Goal: Transaction & Acquisition: Purchase product/service

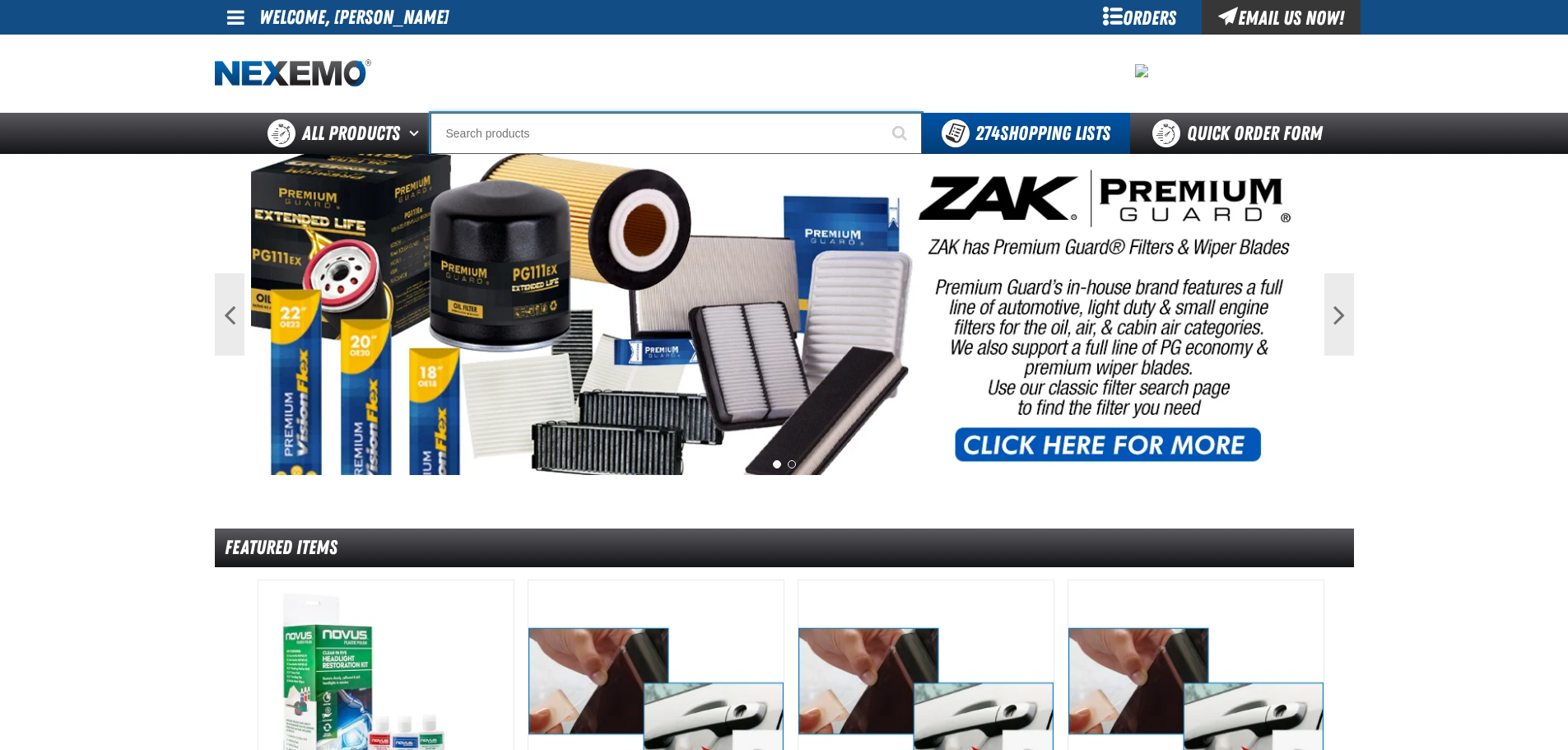
click at [497, 129] on input "Search" at bounding box center [675, 134] width 491 height 41
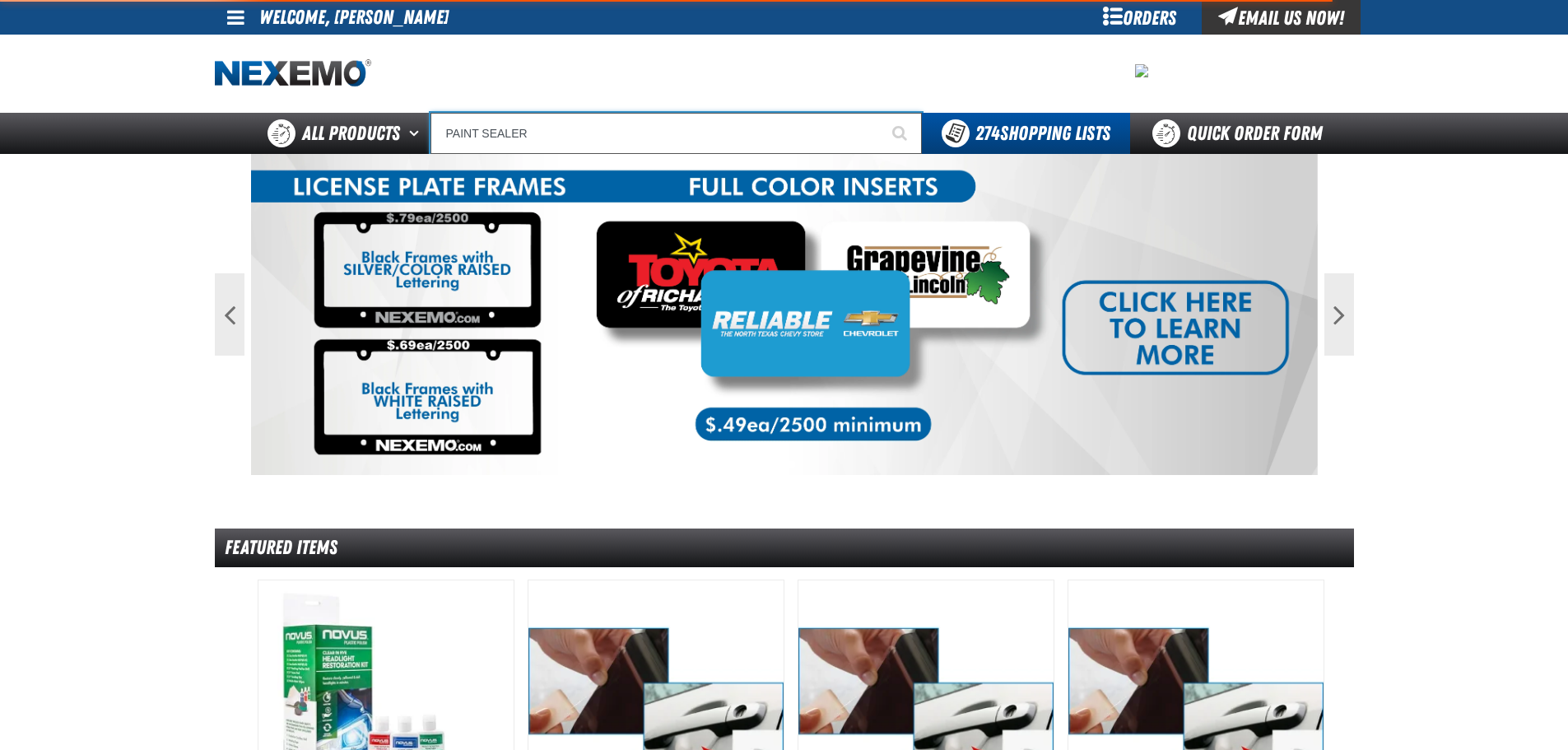
type input "PAINT SEALER"
click at [881, 113] on button "Start Searching" at bounding box center [902, 134] width 41 height 41
click at [566, 122] on input "PAINT SEALER" at bounding box center [675, 134] width 491 height 41
click at [881, 113] on button "Start Searching" at bounding box center [902, 134] width 41 height 41
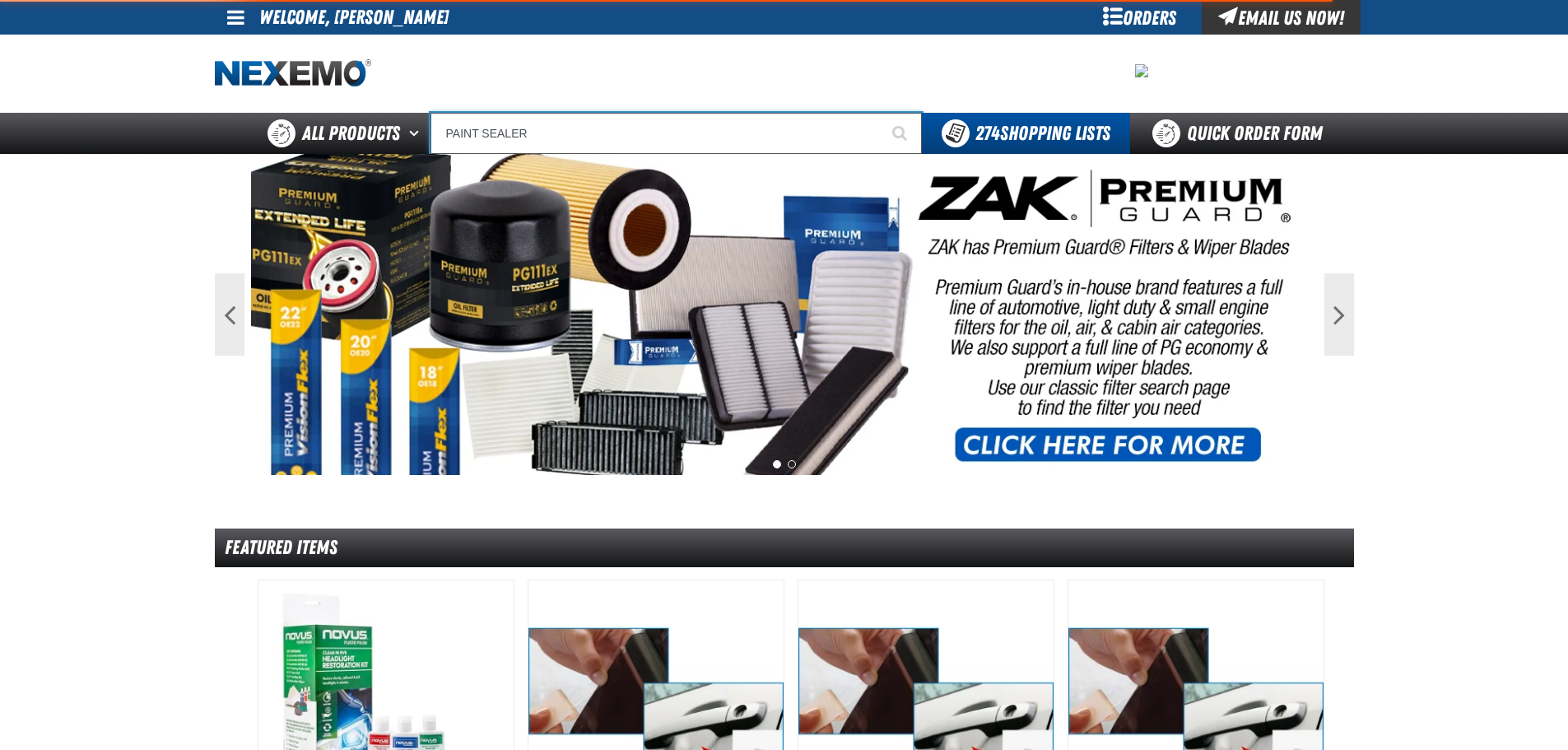
click at [730, 130] on input "PAINT SEALER" at bounding box center [675, 134] width 491 height 41
click at [881, 113] on button "Start Searching" at bounding box center [902, 134] width 41 height 41
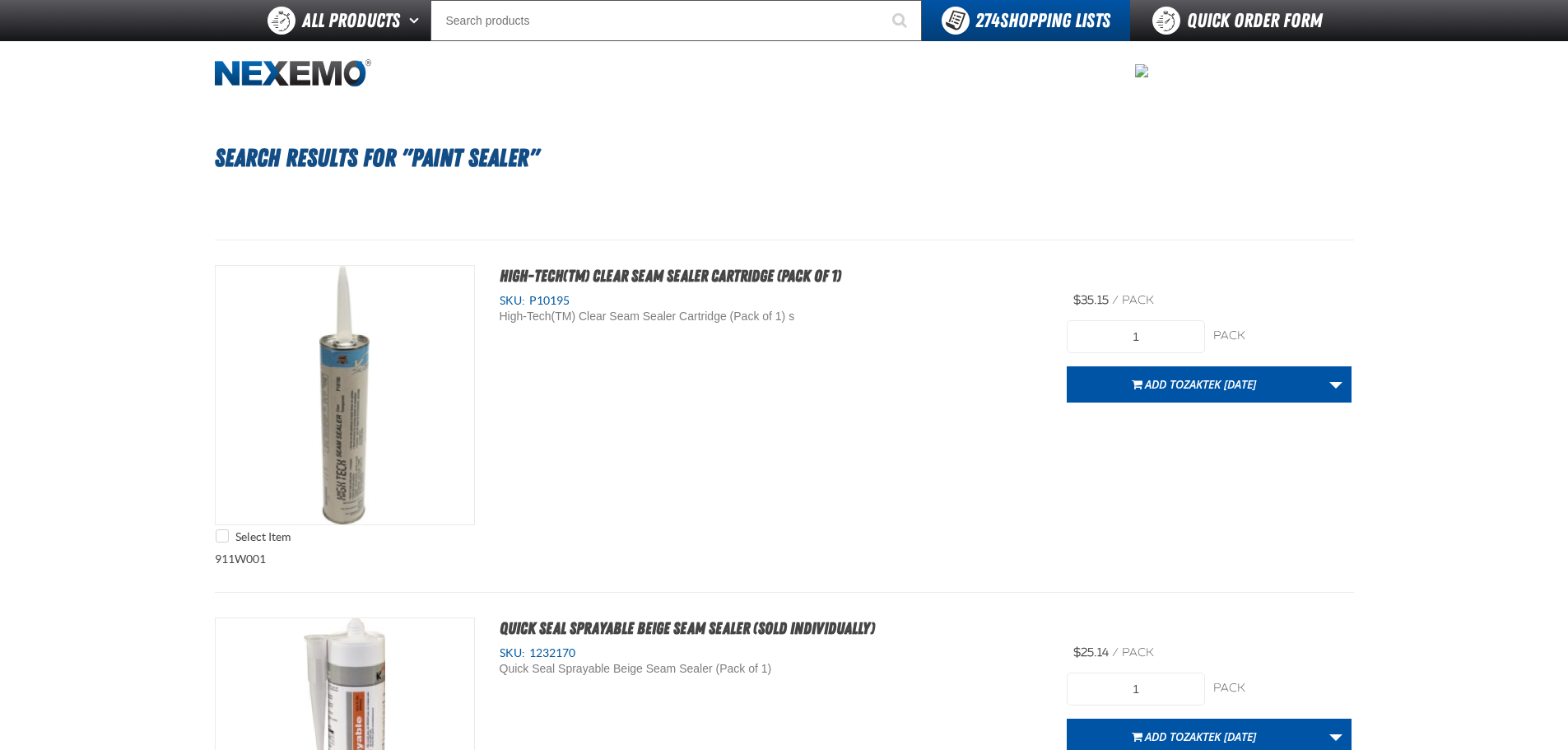
drag, startPoint x: 984, startPoint y: 512, endPoint x: 639, endPoint y: -92, distance: 695.6
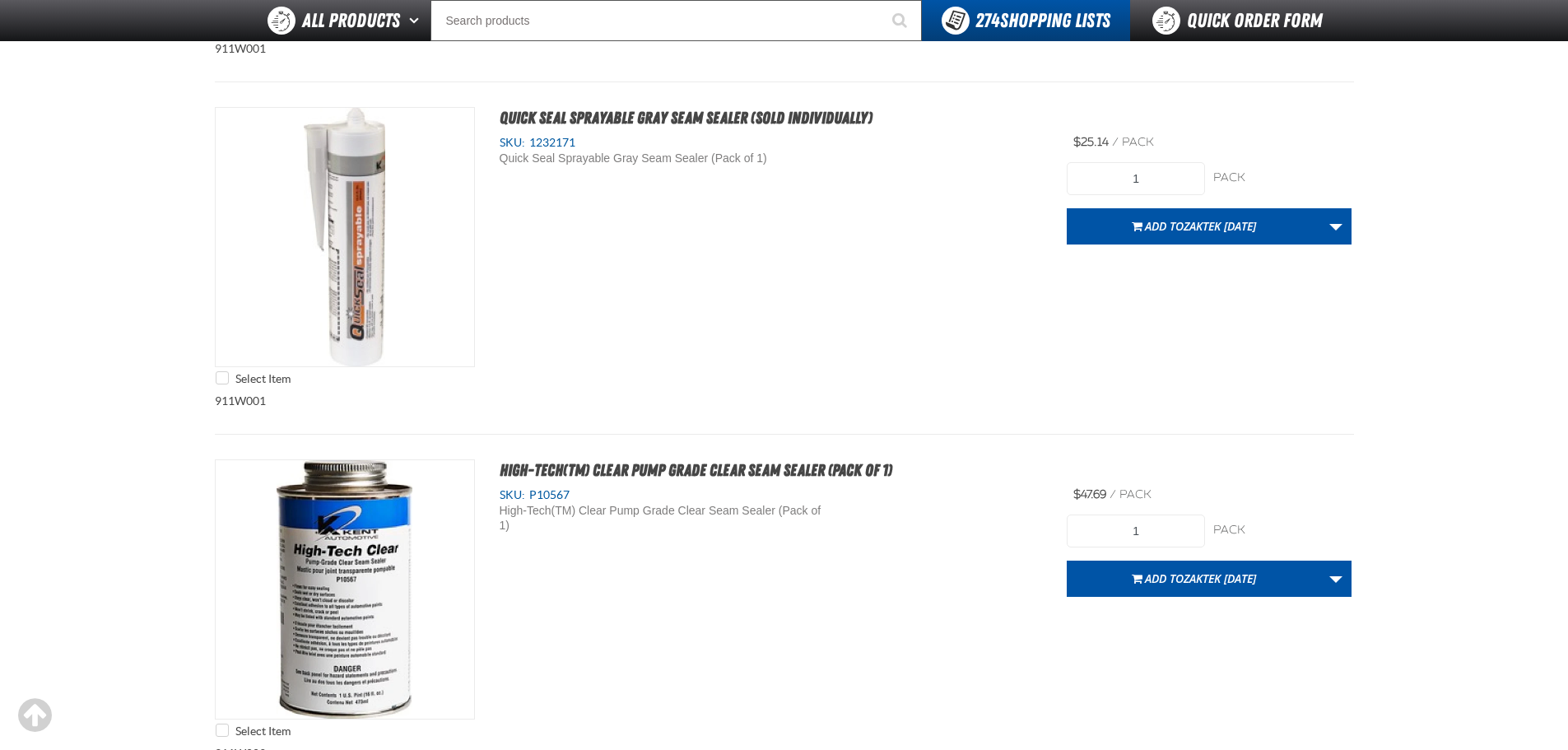
drag, startPoint x: 764, startPoint y: 789, endPoint x: 798, endPoint y: 782, distance: 34.7
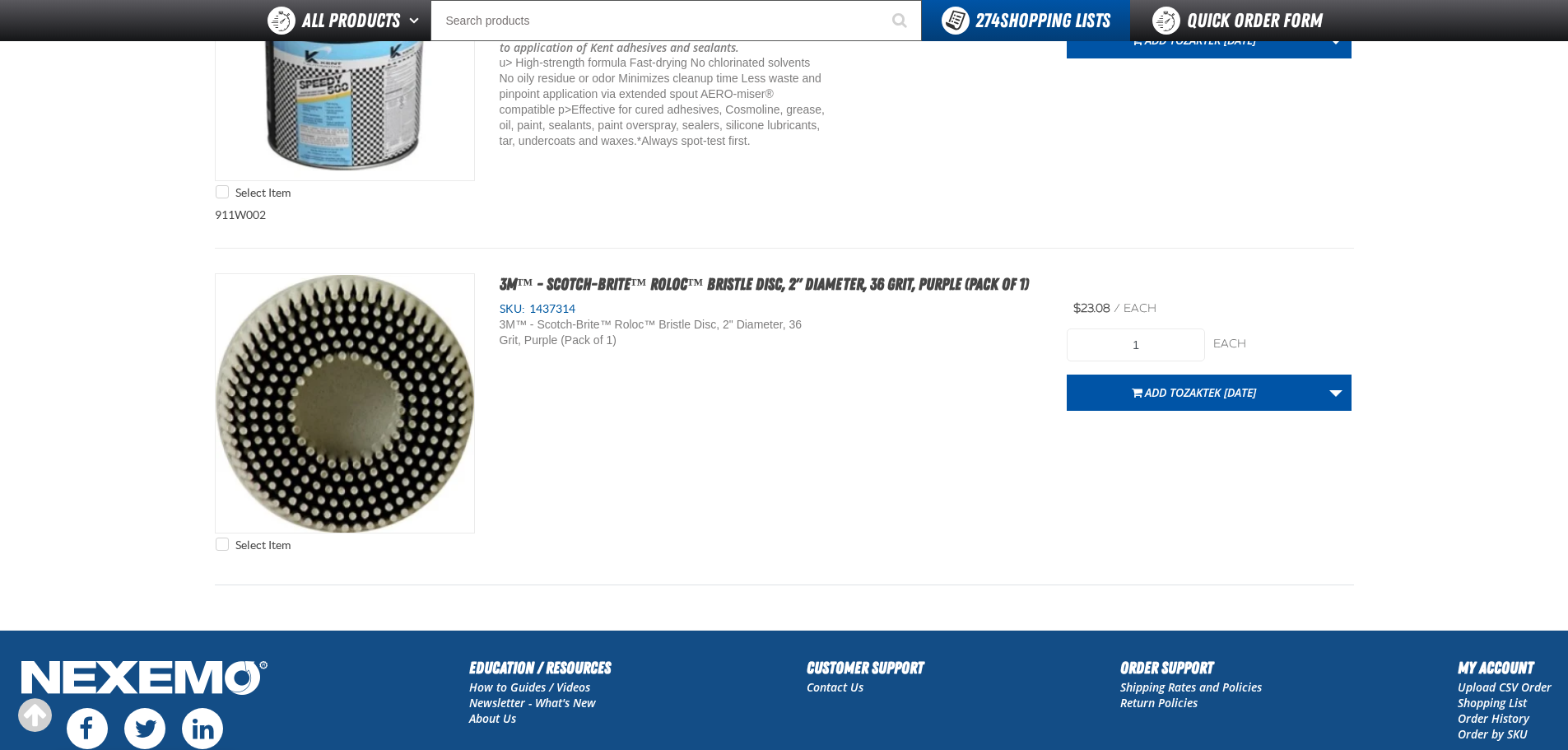
drag, startPoint x: 661, startPoint y: 789, endPoint x: 683, endPoint y: 746, distance: 48.3
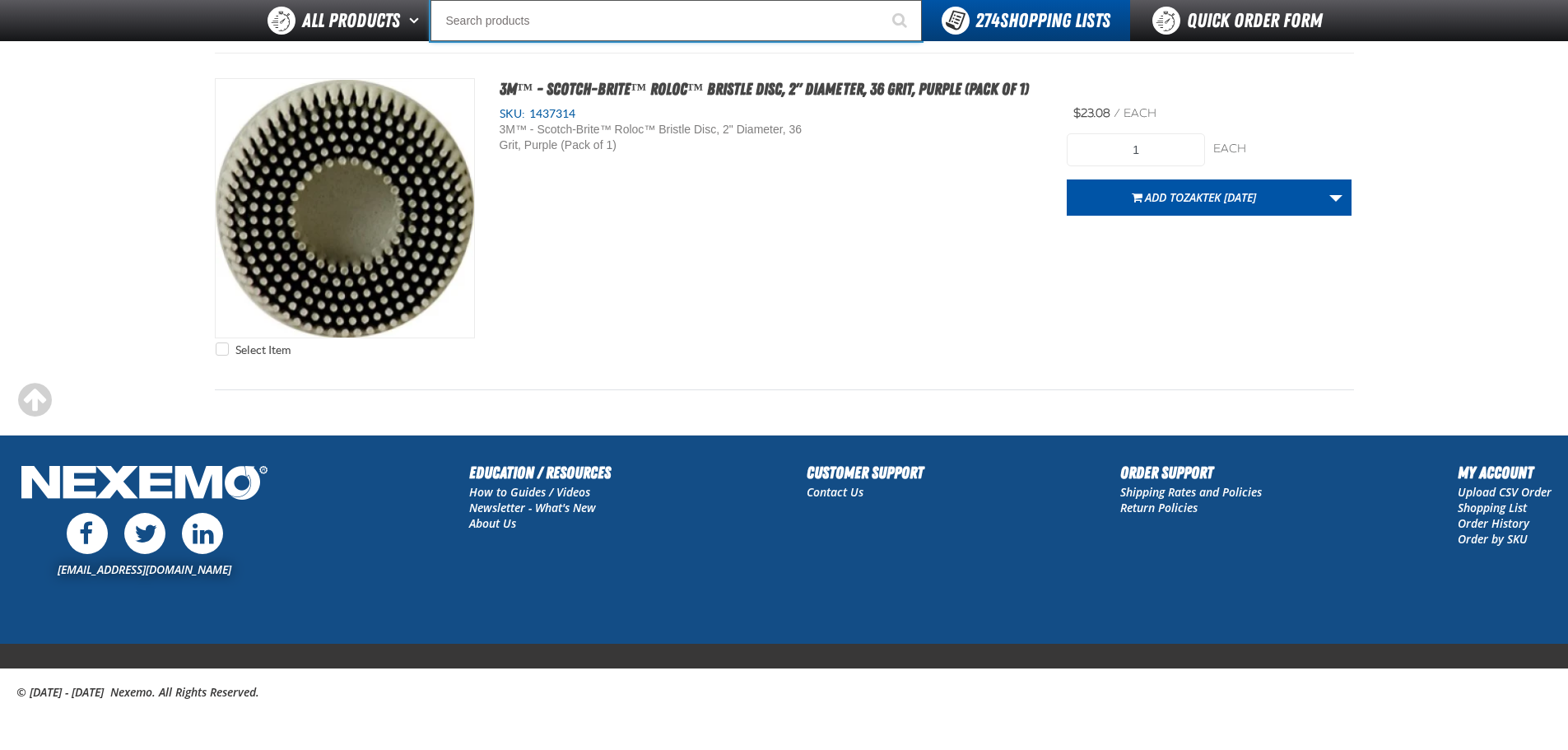
click at [546, 13] on input "Search" at bounding box center [675, 21] width 491 height 41
type input "P"
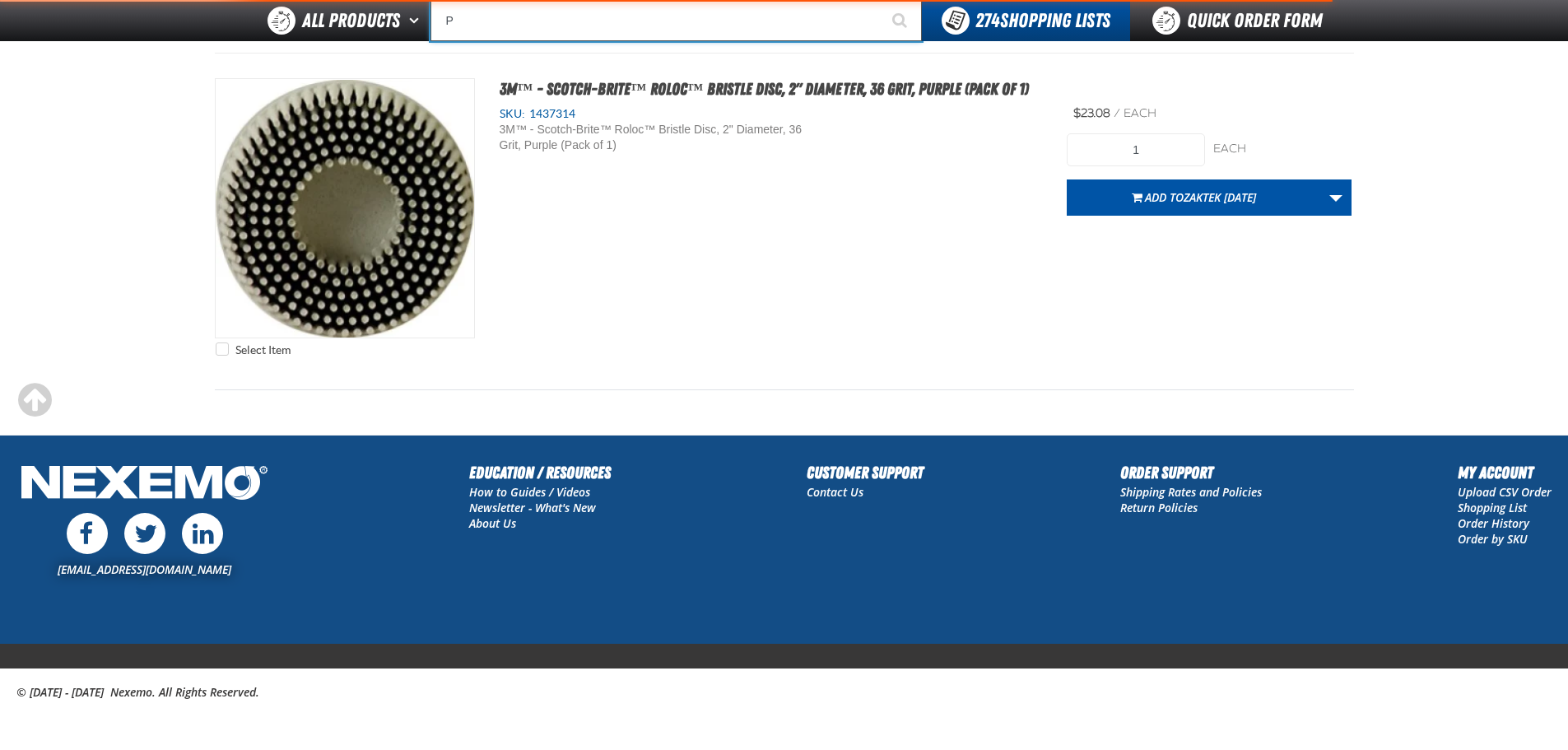
type input "Perfect P Series 0.25-ounce Lead Wheel Weight"
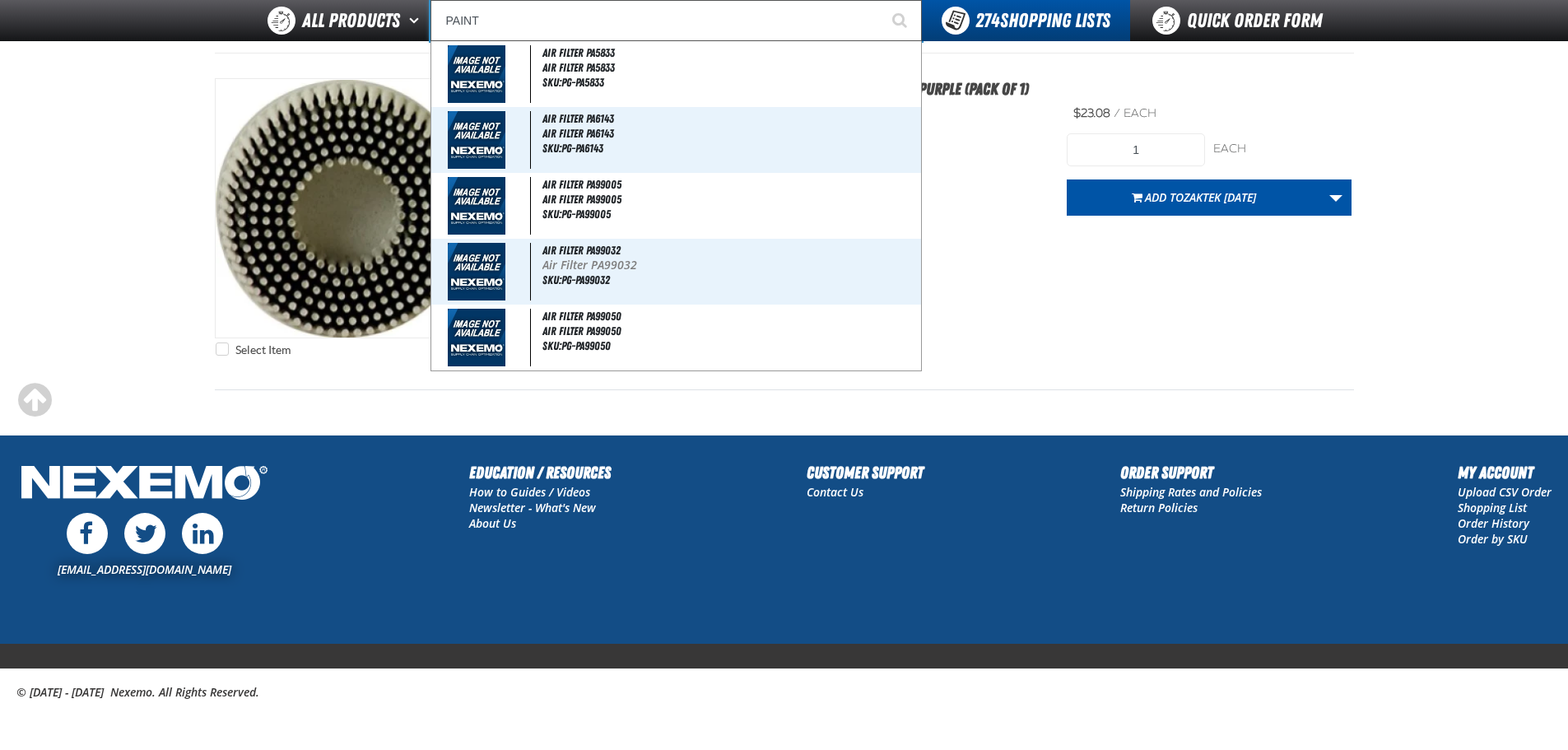
type input "PAINT"
type input "PAINT Cleaning Clay (8 ounce)"
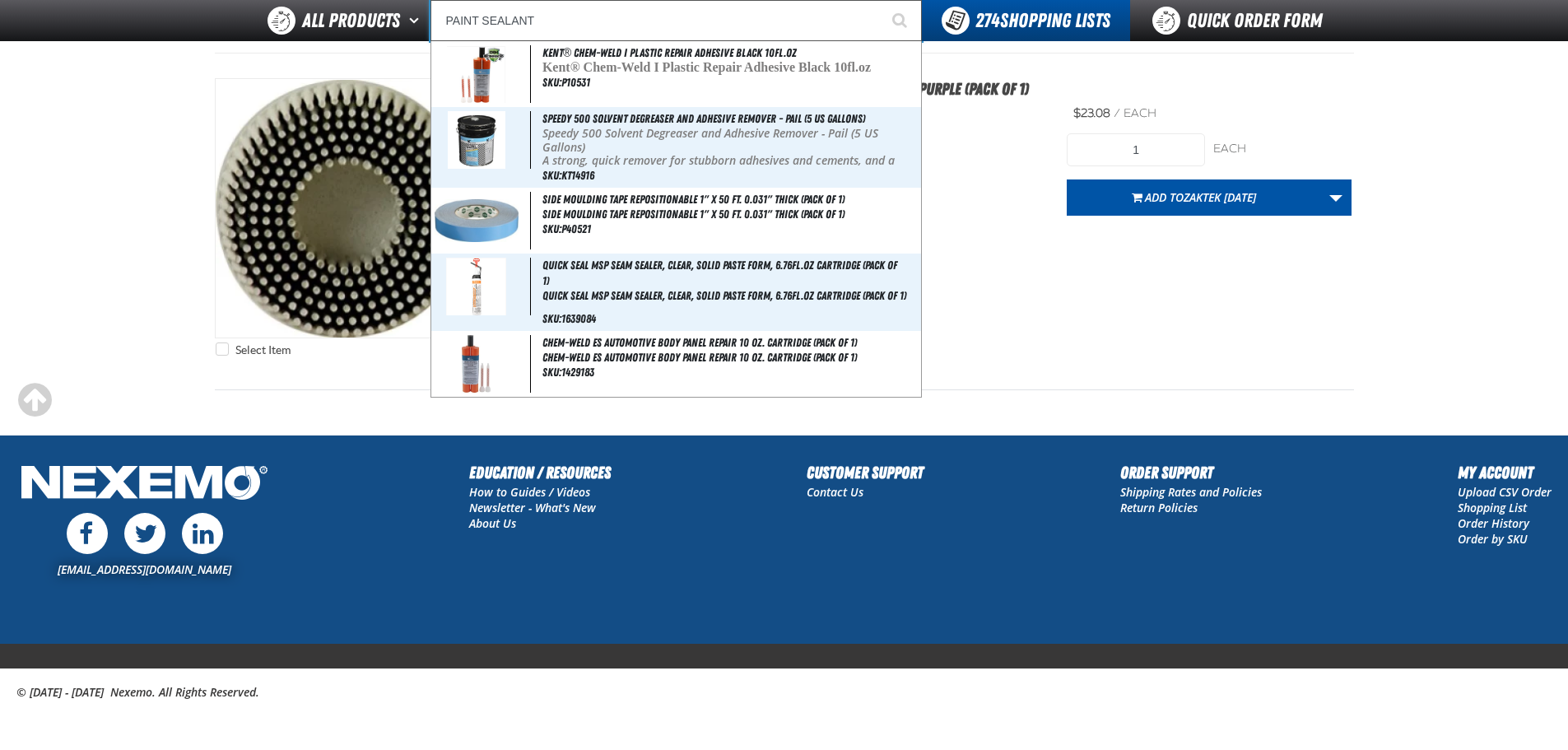
click at [881, 0] on button "Start Searching" at bounding box center [902, 21] width 41 height 41
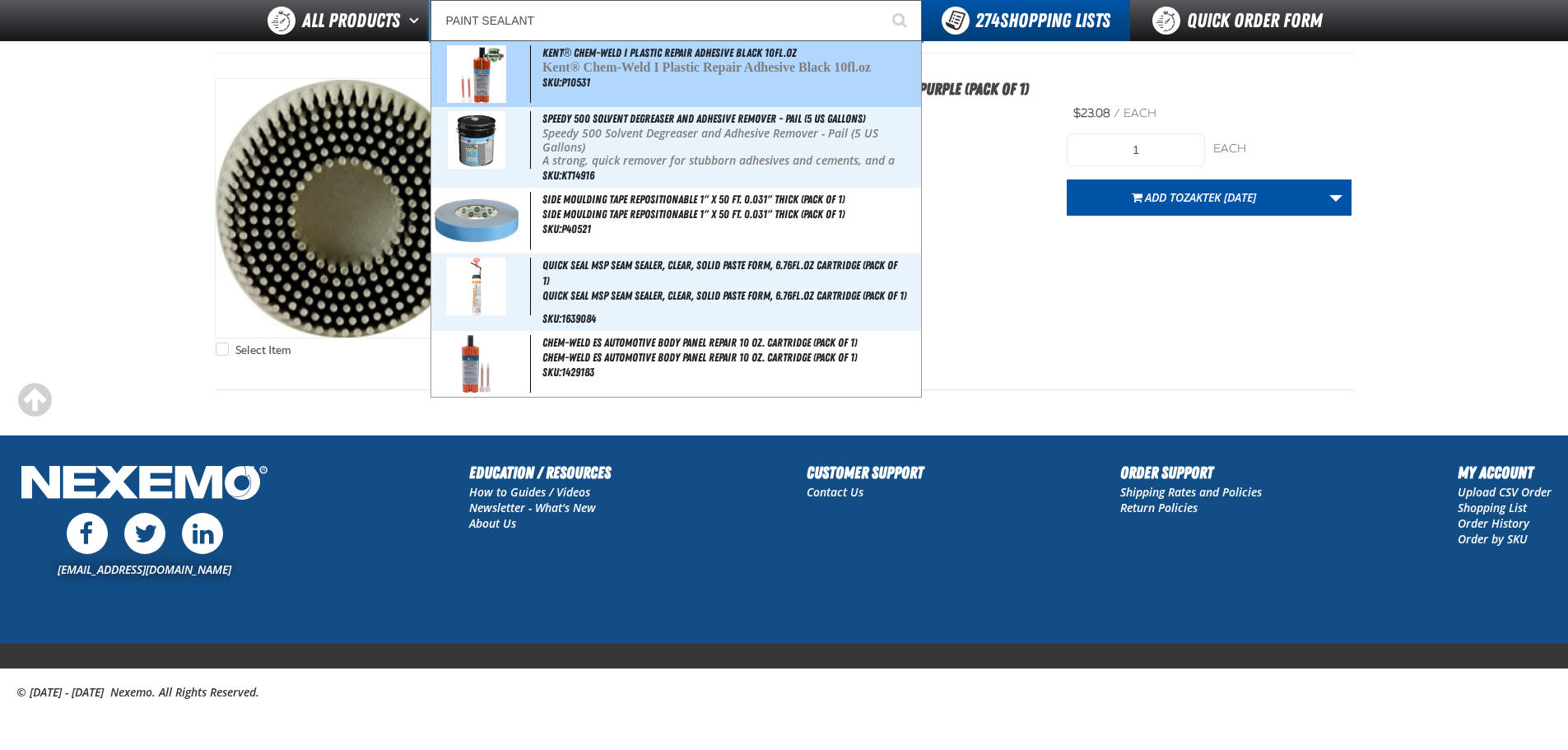
type input "Kent® Chem-Weld I Plastic Repair Adhesive Black 10fl.oz"
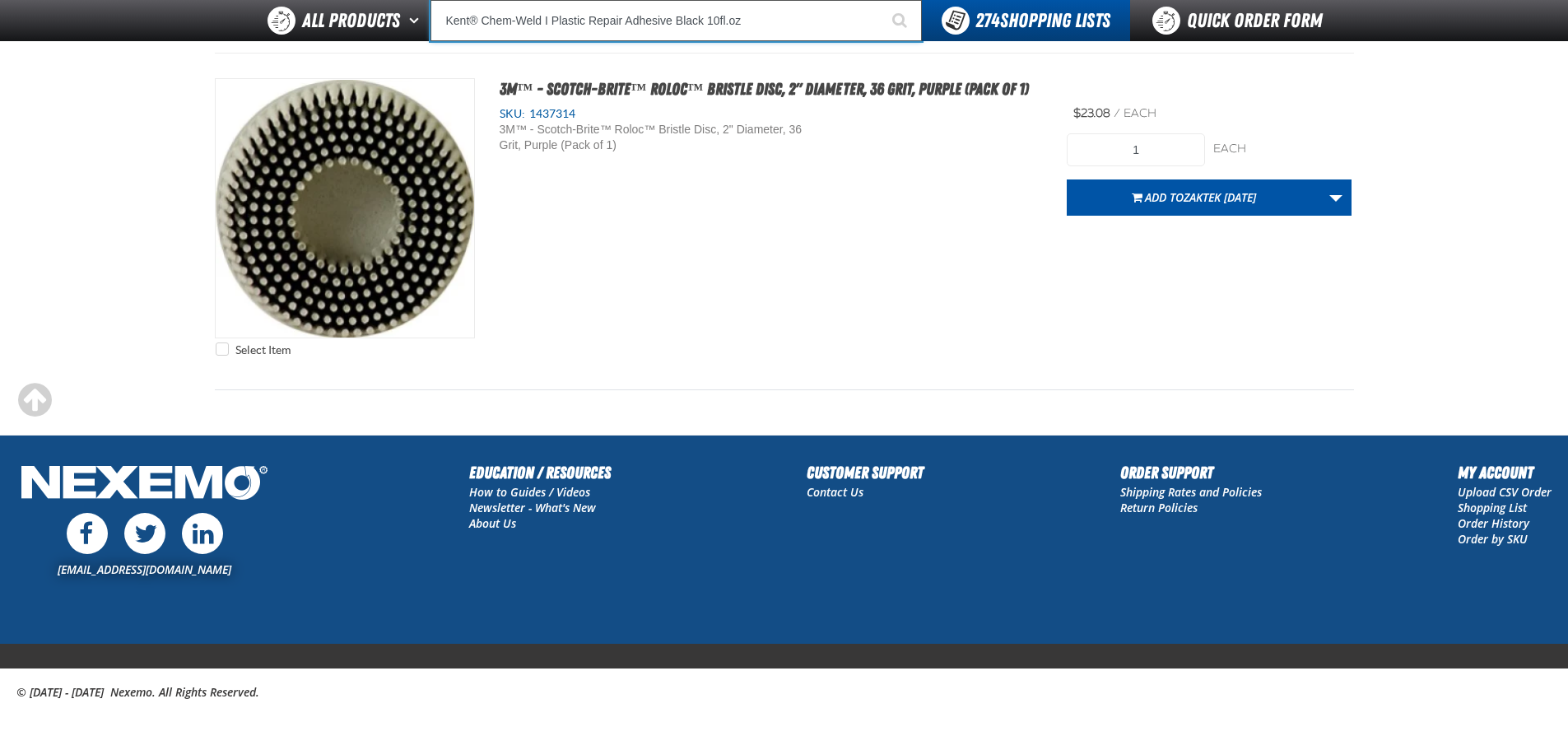
scroll to position [3611, 0]
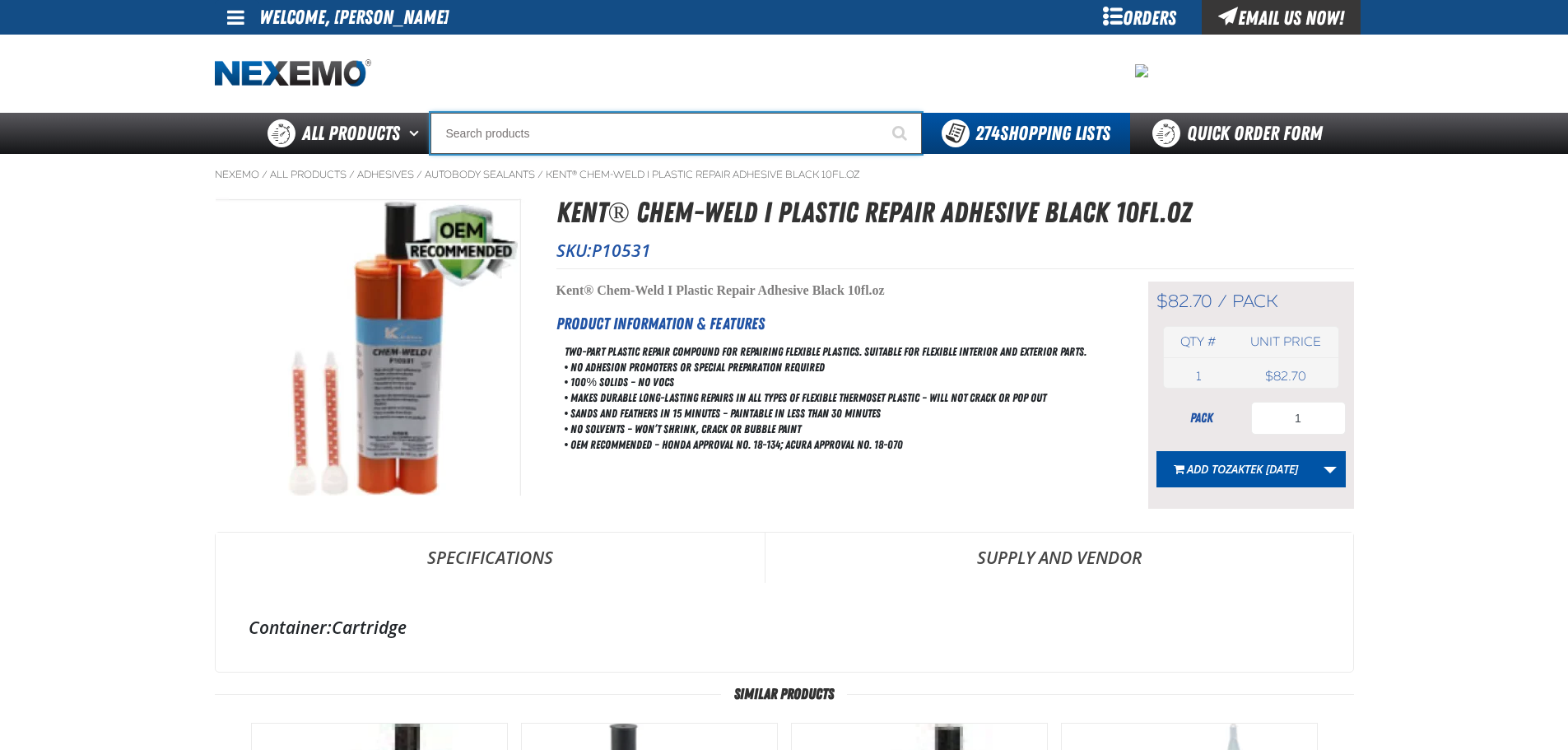
click at [518, 122] on input "Search" at bounding box center [675, 134] width 491 height 41
paste input "P1601"
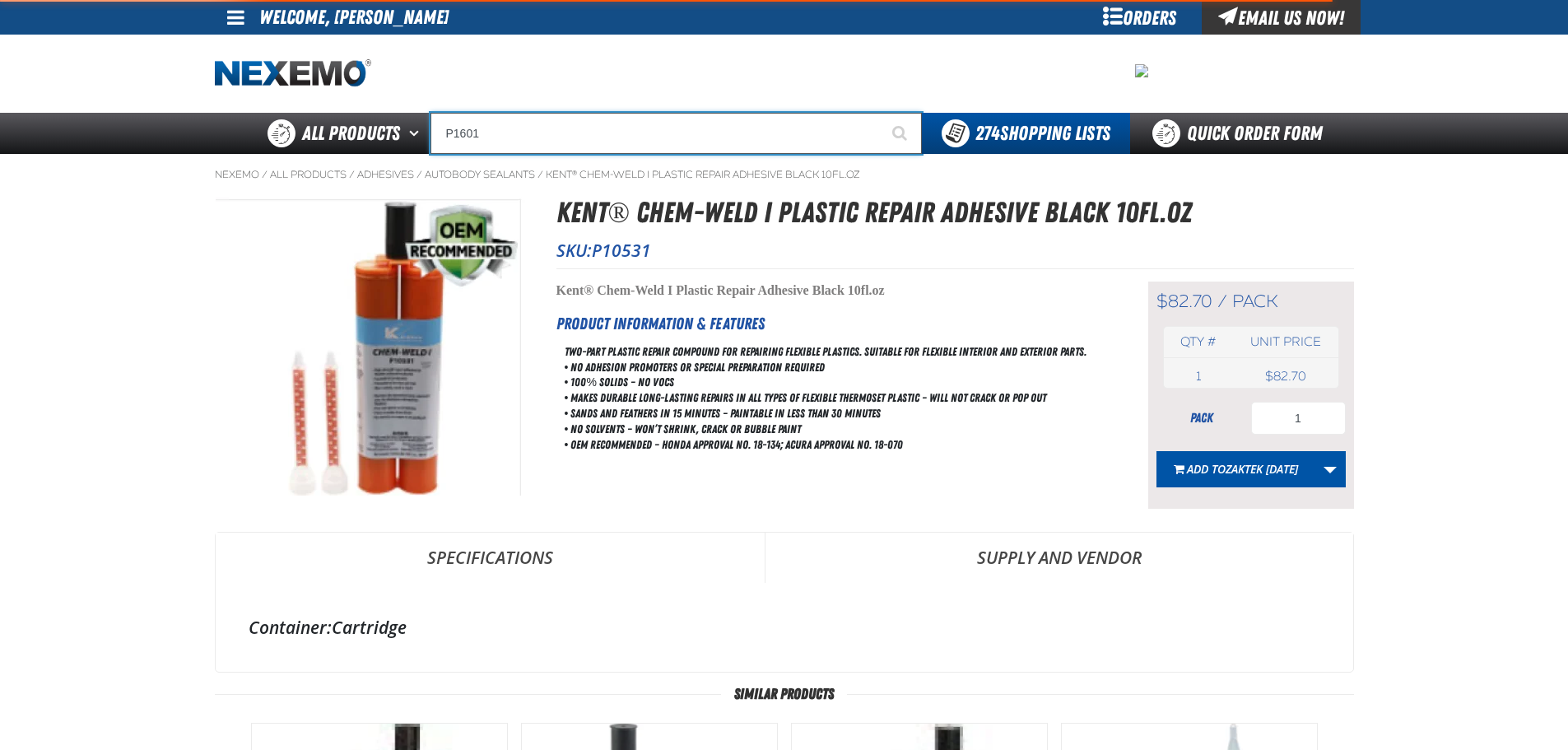
click at [881, 113] on button "Start Searching" at bounding box center [902, 134] width 41 height 41
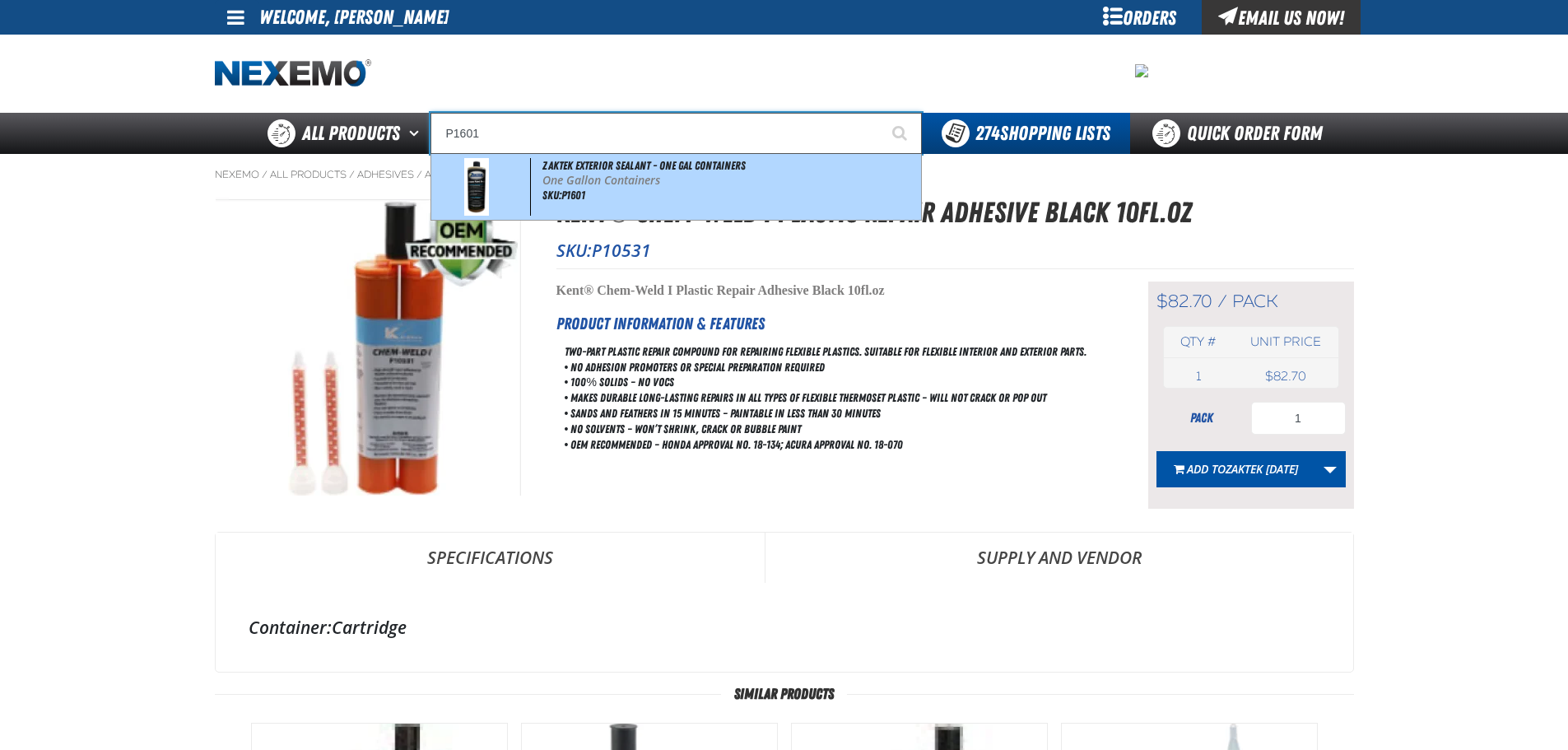
click at [665, 195] on div "ZAKTEK Exterior Sealant - One Gal Containers One Gallon Containers SKU:P1601" at bounding box center [675, 186] width 489 height 66
type input "ZAKTEK Exterior Sealant - One Gal Containers"
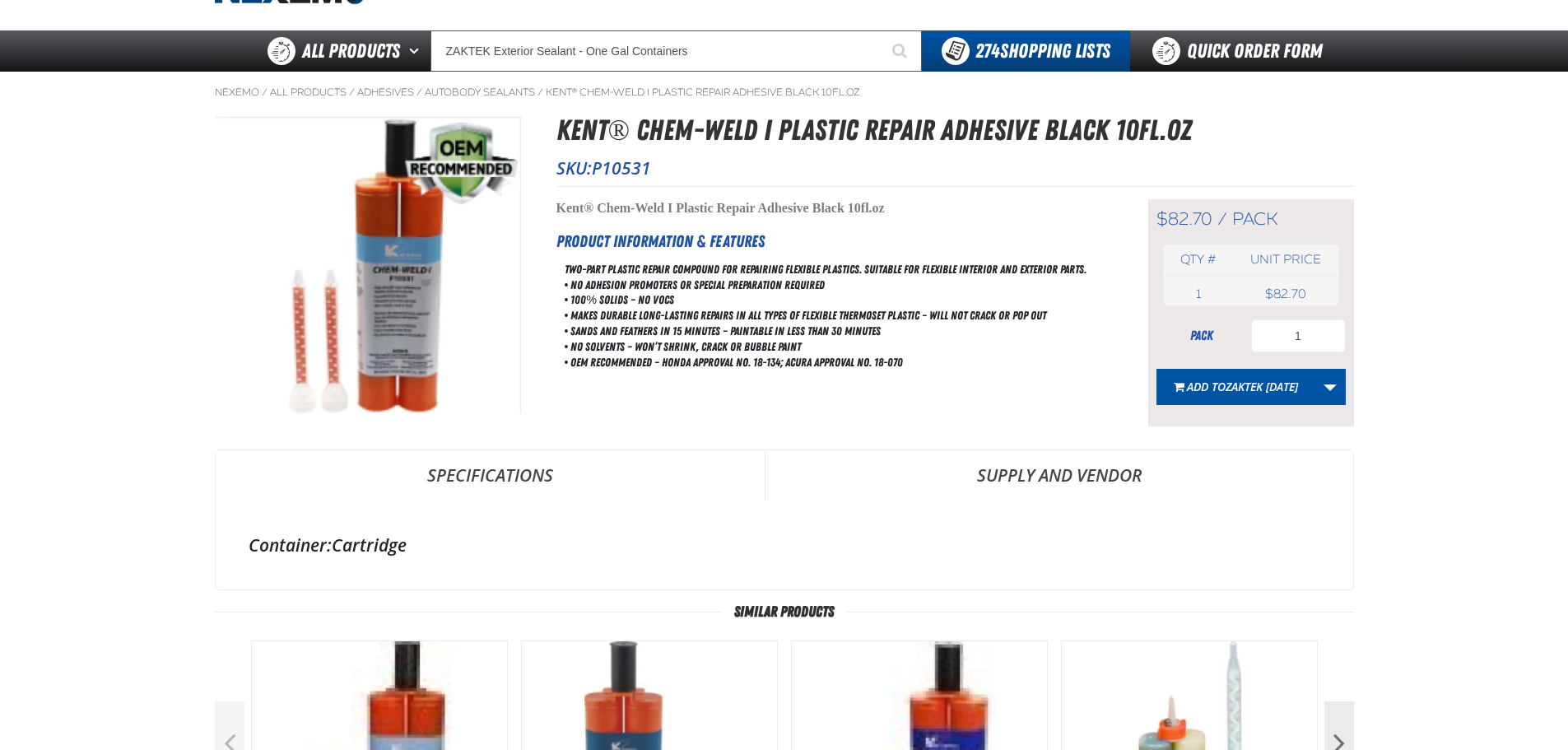
scroll to position [30, 0]
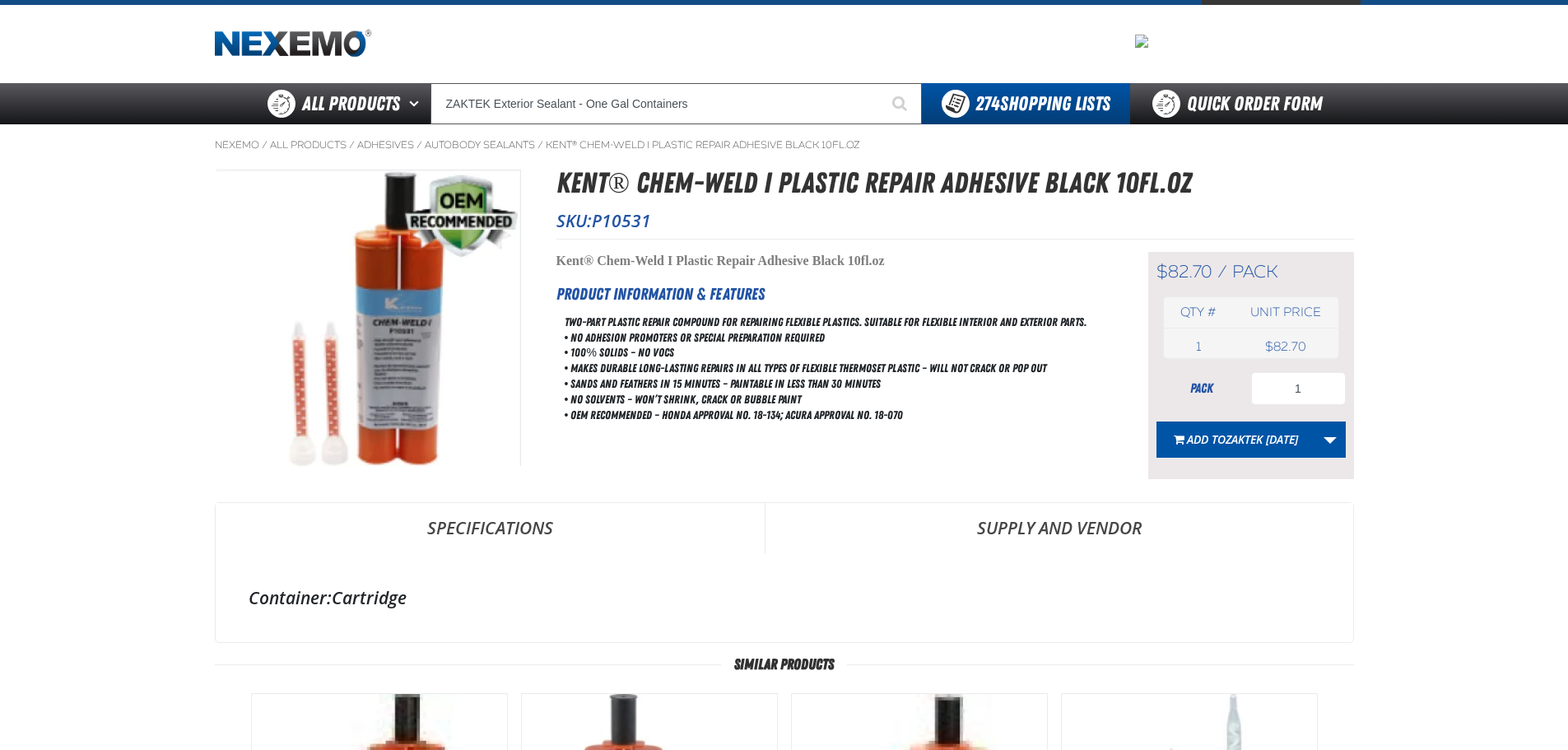
drag, startPoint x: 721, startPoint y: 465, endPoint x: 792, endPoint y: 704, distance: 249.3
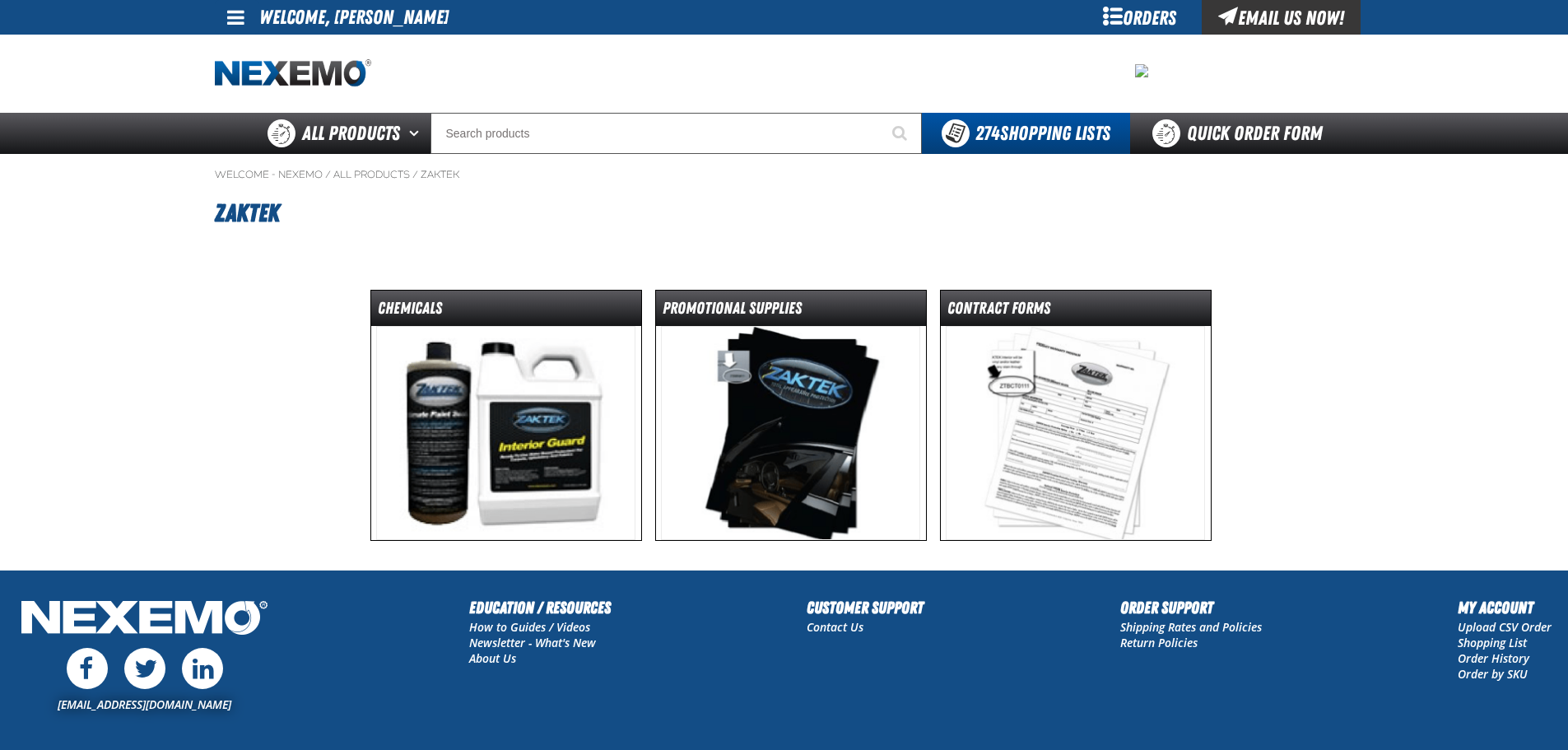
click at [592, 459] on img at bounding box center [506, 433] width 260 height 214
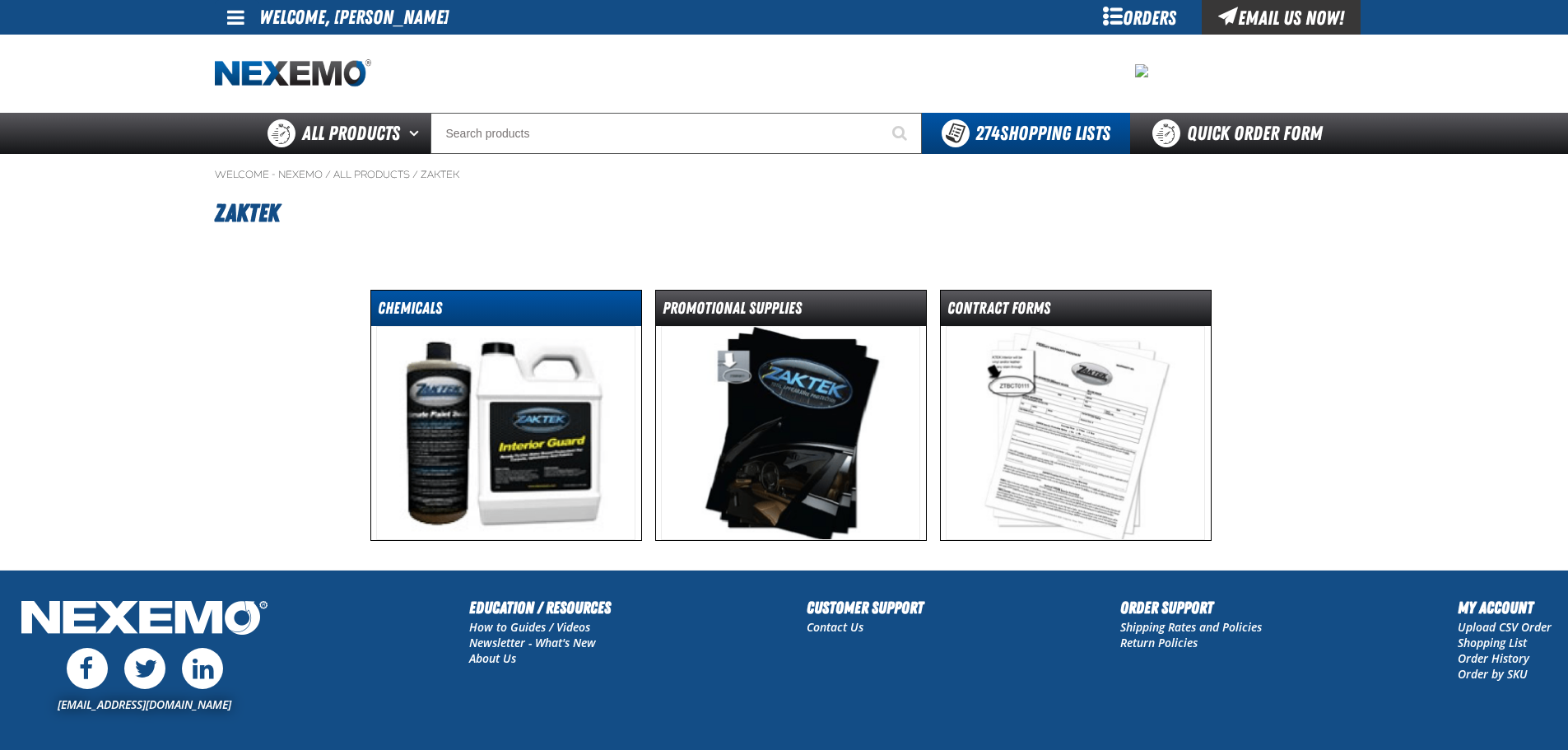
click at [423, 306] on dt "Chemicals" at bounding box center [506, 312] width 270 height 29
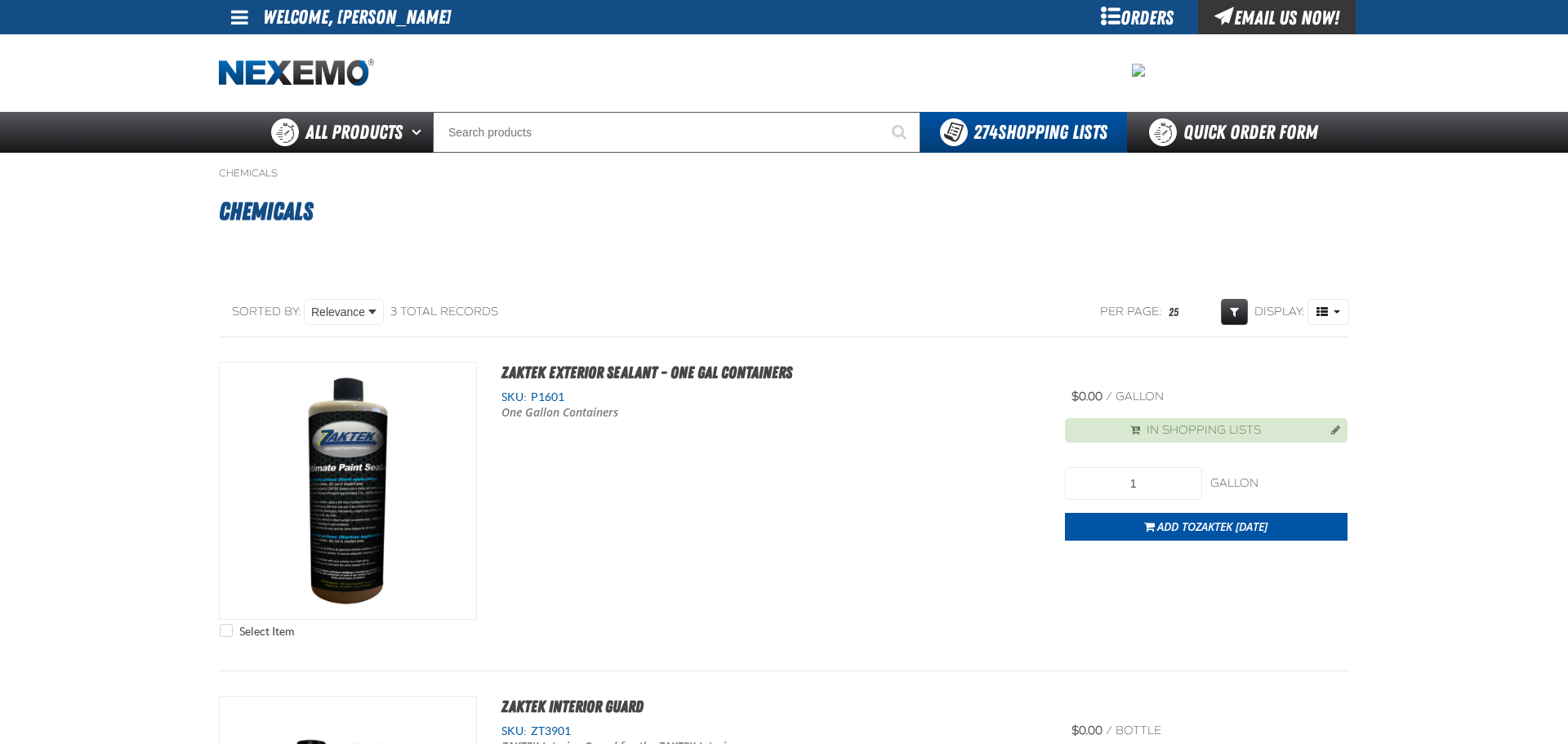
type input "4"
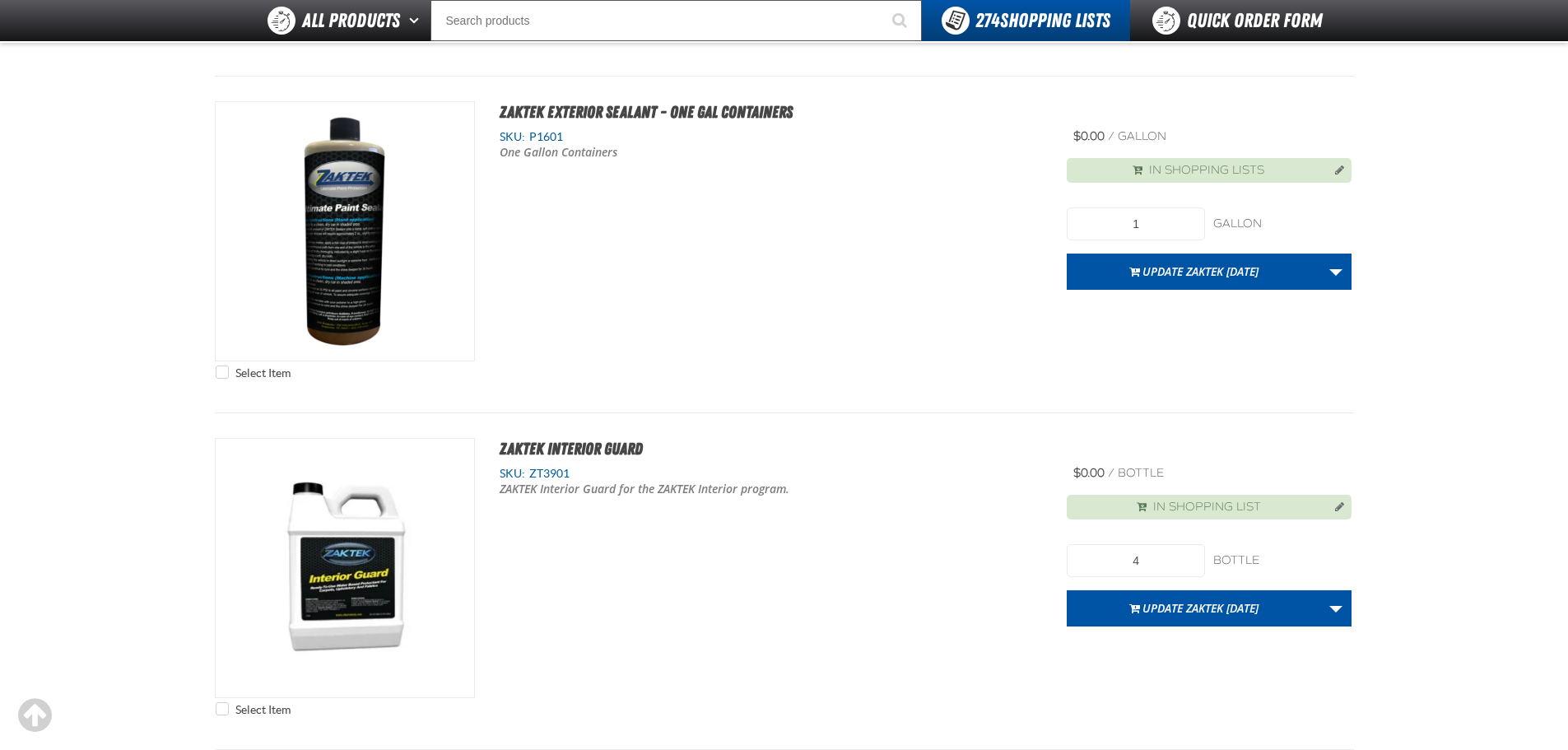
scroll to position [83, 0]
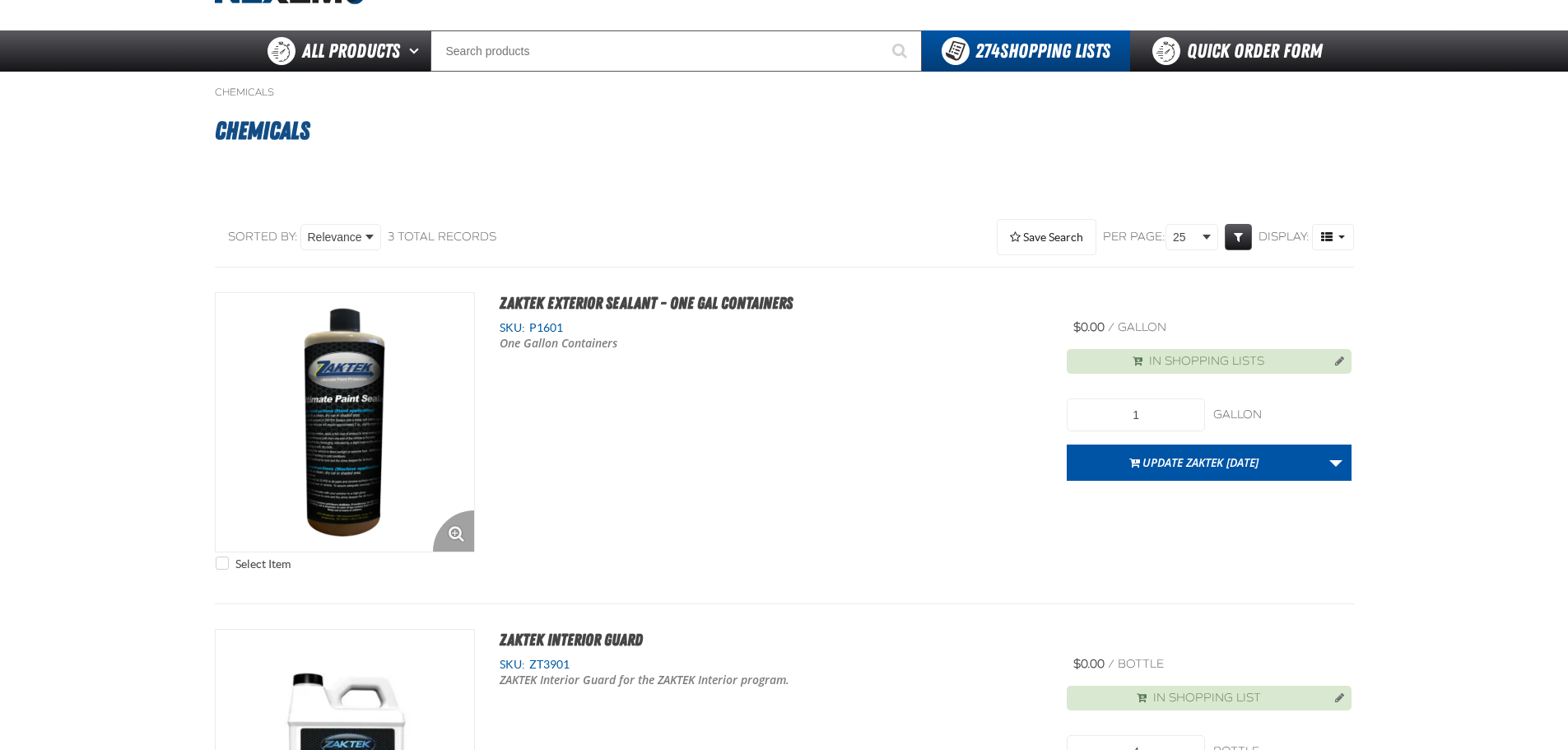
click at [396, 357] on img "View Details of the ZAKTEK Exterior Sealant - One Gal Containers" at bounding box center [345, 422] width 259 height 259
click at [633, 309] on span "ZAKTEK Exterior Sealant - One Gal Containers" at bounding box center [646, 303] width 293 height 20
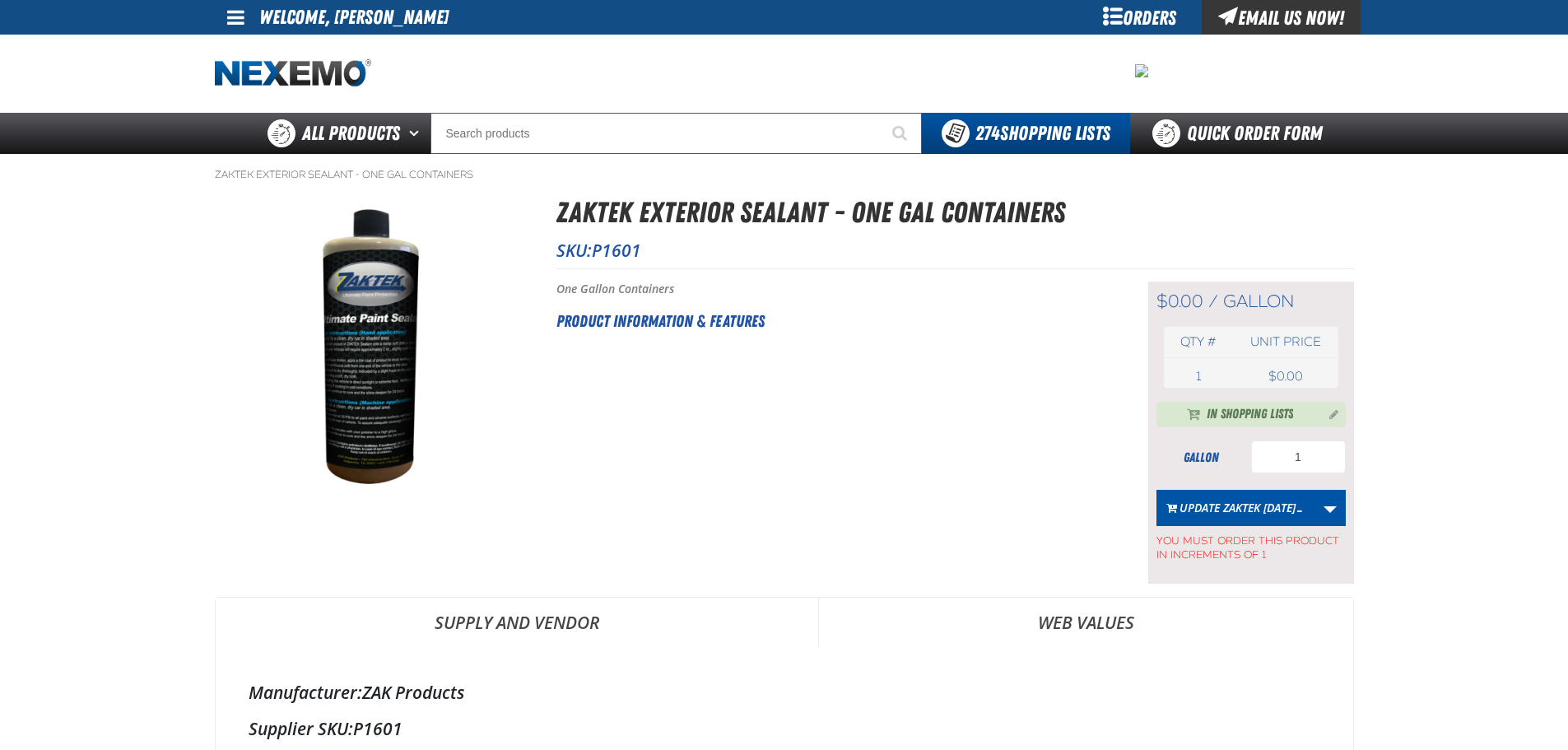
click at [617, 243] on span "P1601" at bounding box center [616, 251] width 49 height 23
copy span "P1601"
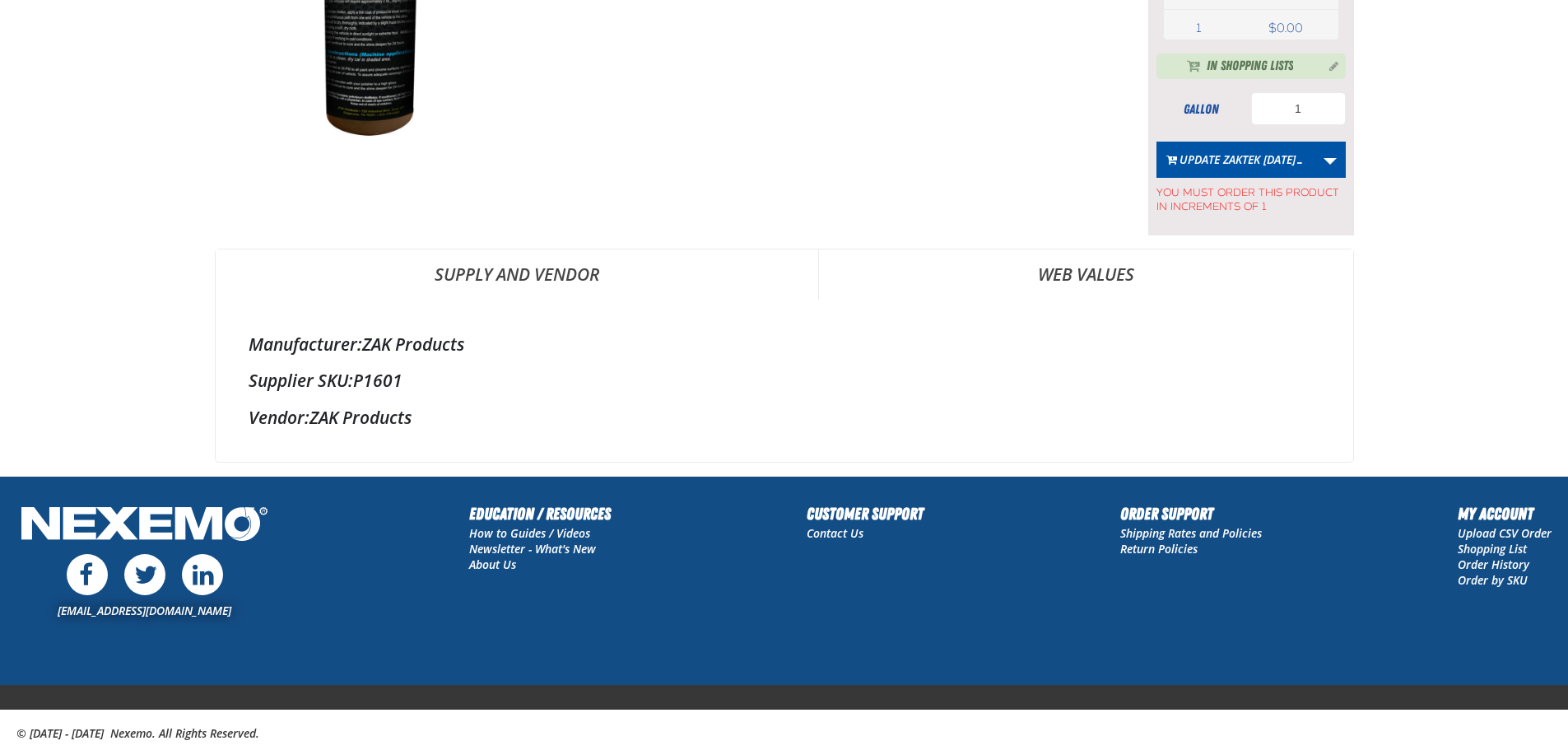
drag, startPoint x: 484, startPoint y: 516, endPoint x: 505, endPoint y: 467, distance: 53.3
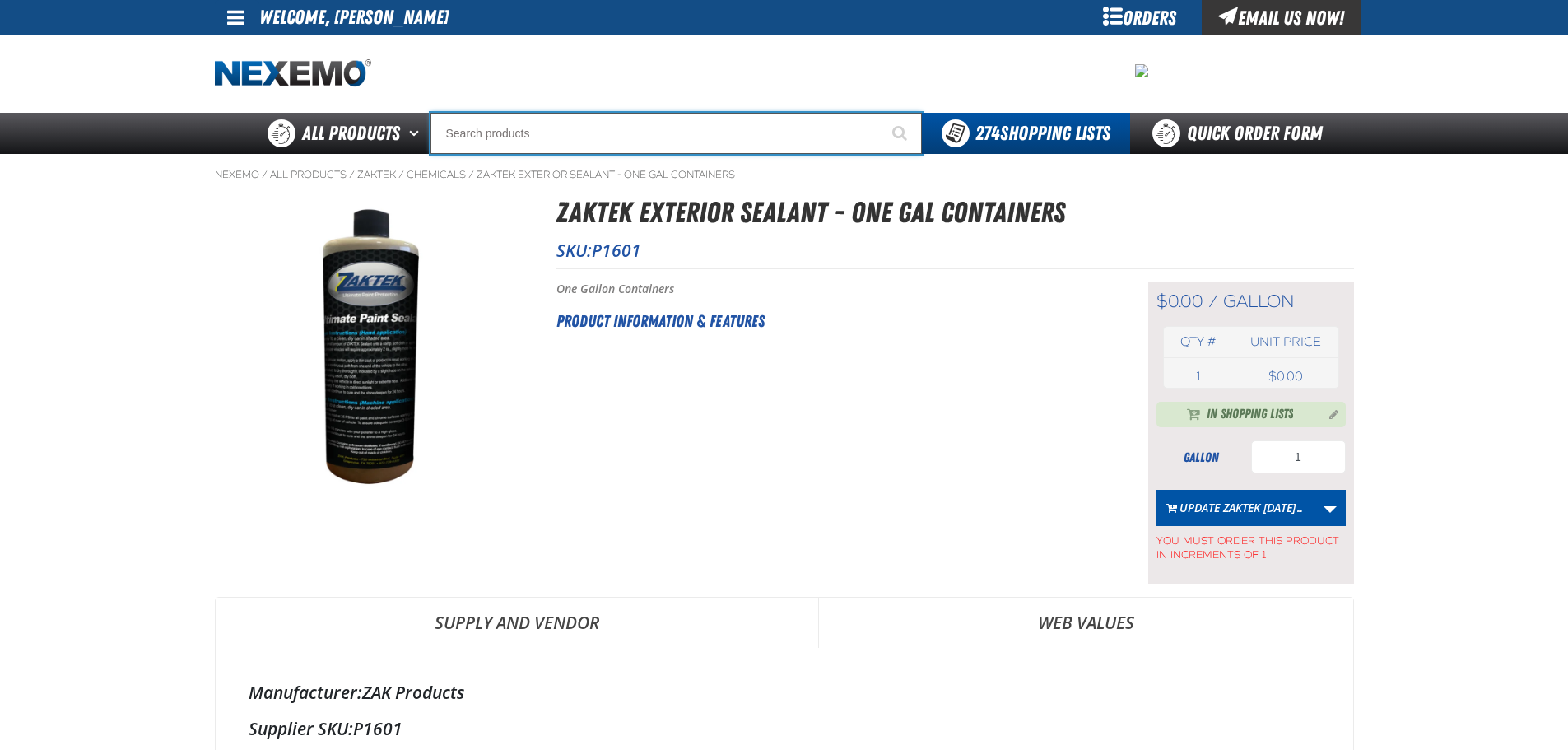
click at [506, 141] on input "Search" at bounding box center [675, 134] width 491 height 41
paste input "P1601"
type input "P1601"
click at [881, 113] on button "Start Searching" at bounding box center [902, 134] width 41 height 41
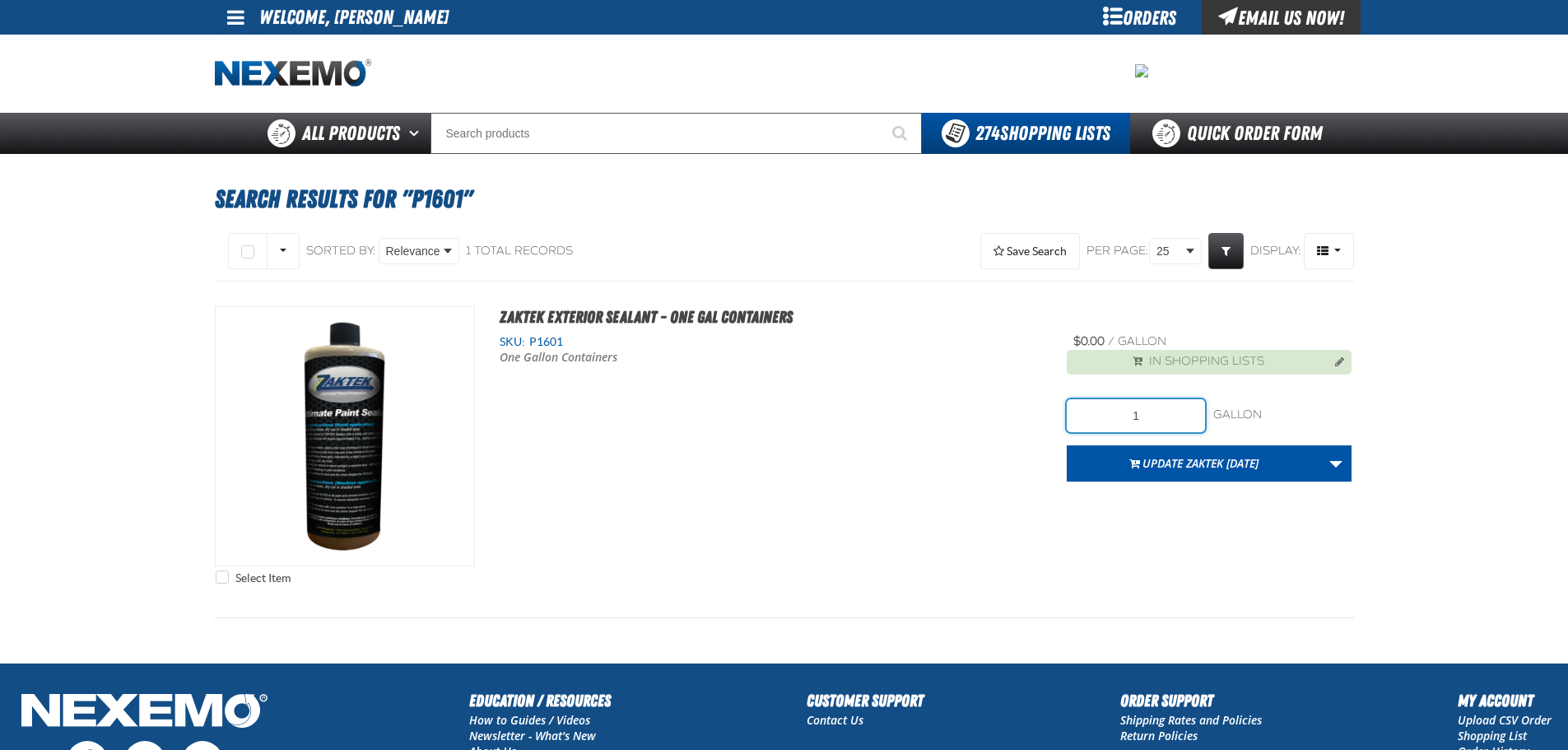
click at [1185, 415] on input "1" at bounding box center [1136, 415] width 138 height 33
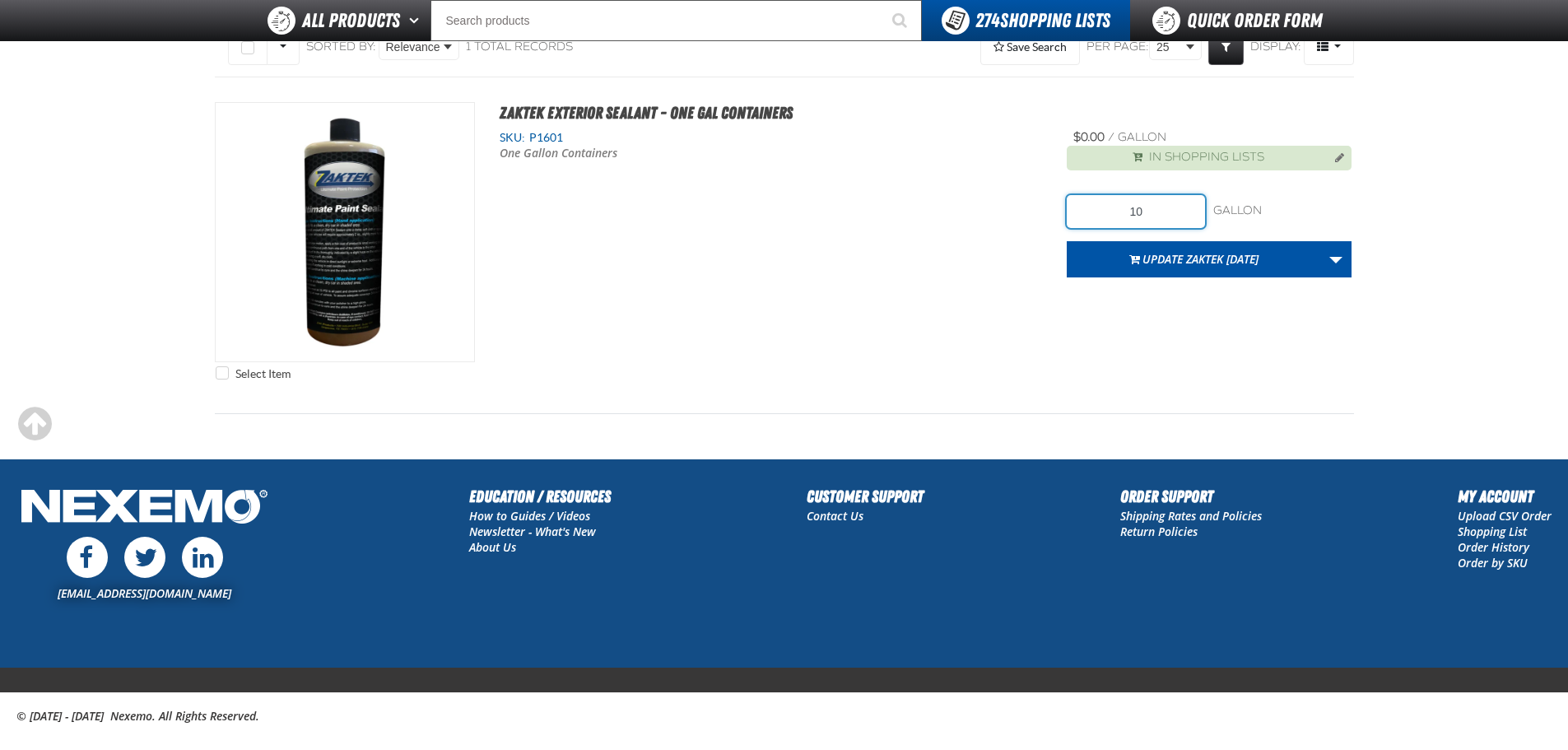
scroll to position [164, 0]
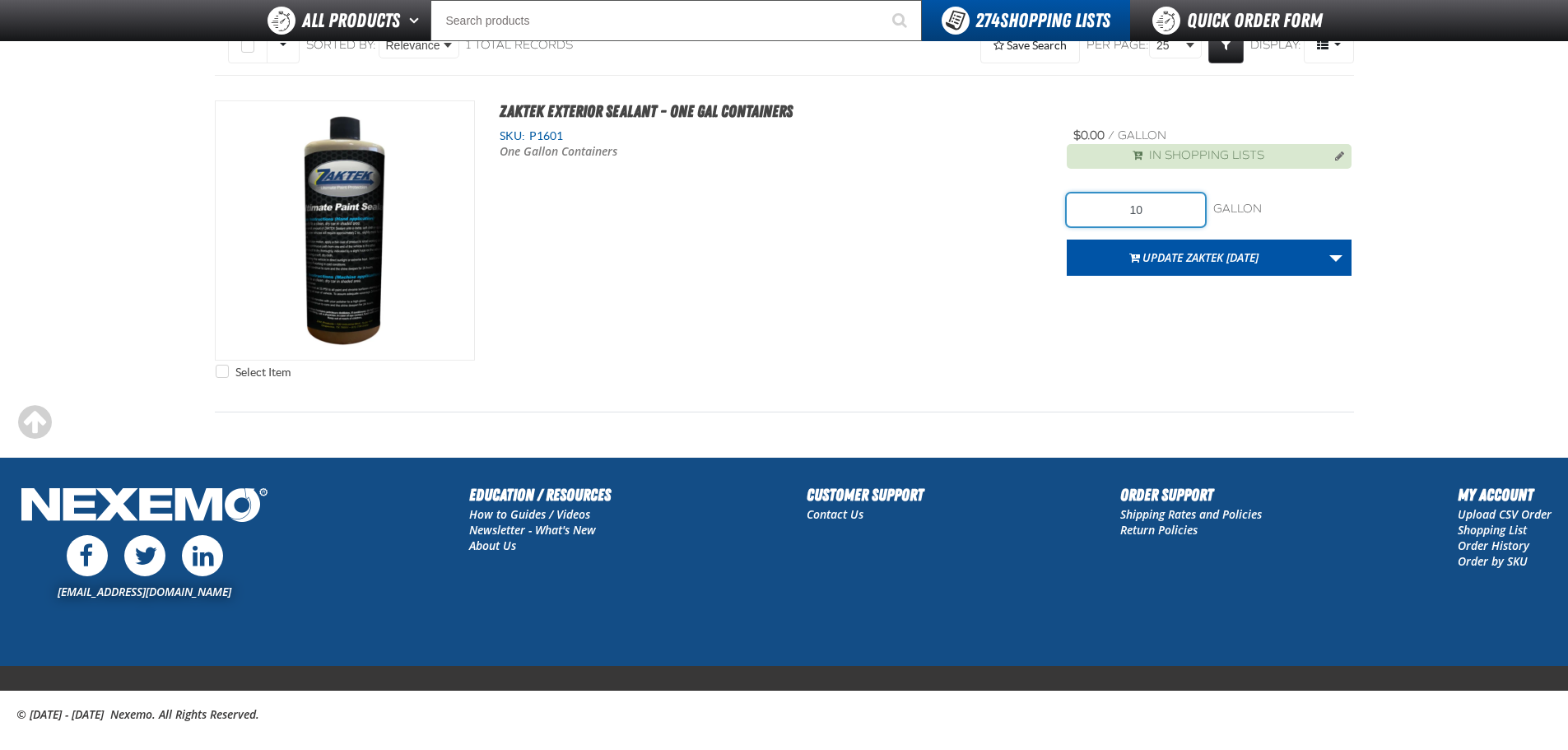
type input "10"
click at [70, 294] on main "Search Results for "P1601" Select All on Page All visible" at bounding box center [784, 202] width 1568 height 508
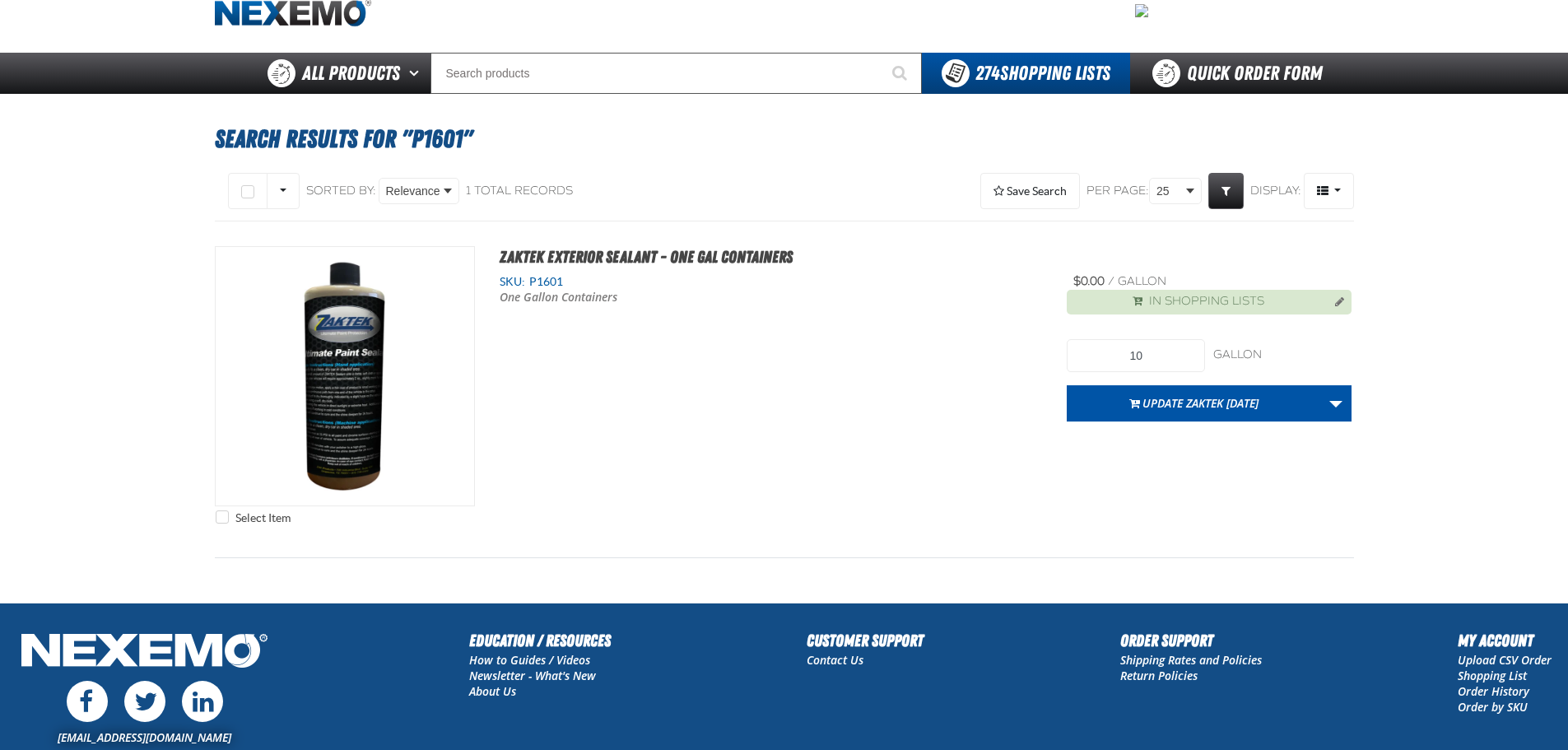
scroll to position [0, 0]
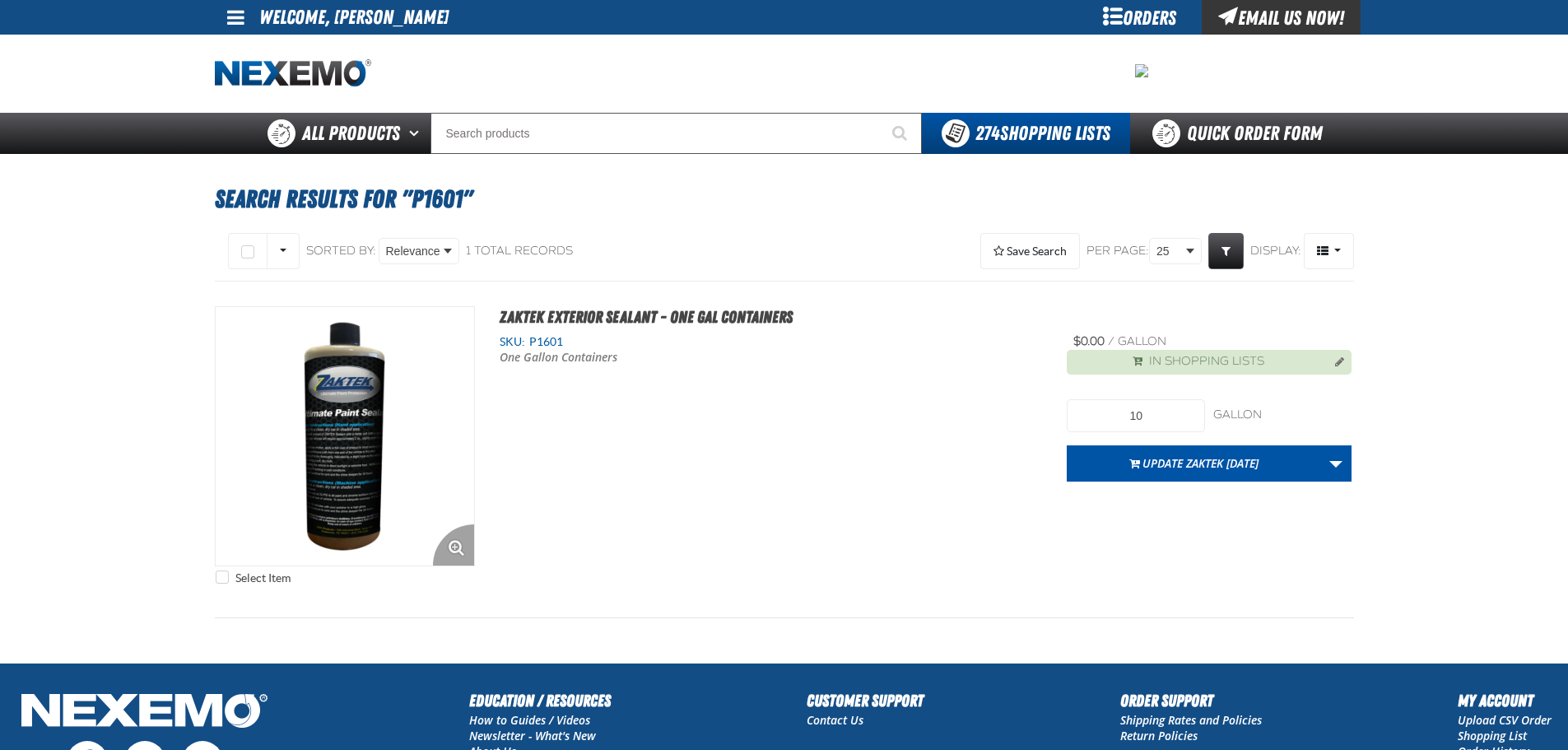
click at [379, 430] on img "View Details of the ZAKTEK Exterior Sealant - One Gal Containers" at bounding box center [345, 437] width 259 height 259
click at [350, 419] on img "View Details of the ZAKTEK Exterior Sealant - One Gal Containers" at bounding box center [345, 437] width 259 height 259
click at [360, 409] on img "View Details of the ZAKTEK Exterior Sealant - One Gal Containers" at bounding box center [345, 437] width 259 height 259
click at [460, 545] on button "Enlarge Product Image. Opens a popup" at bounding box center [454, 545] width 41 height 41
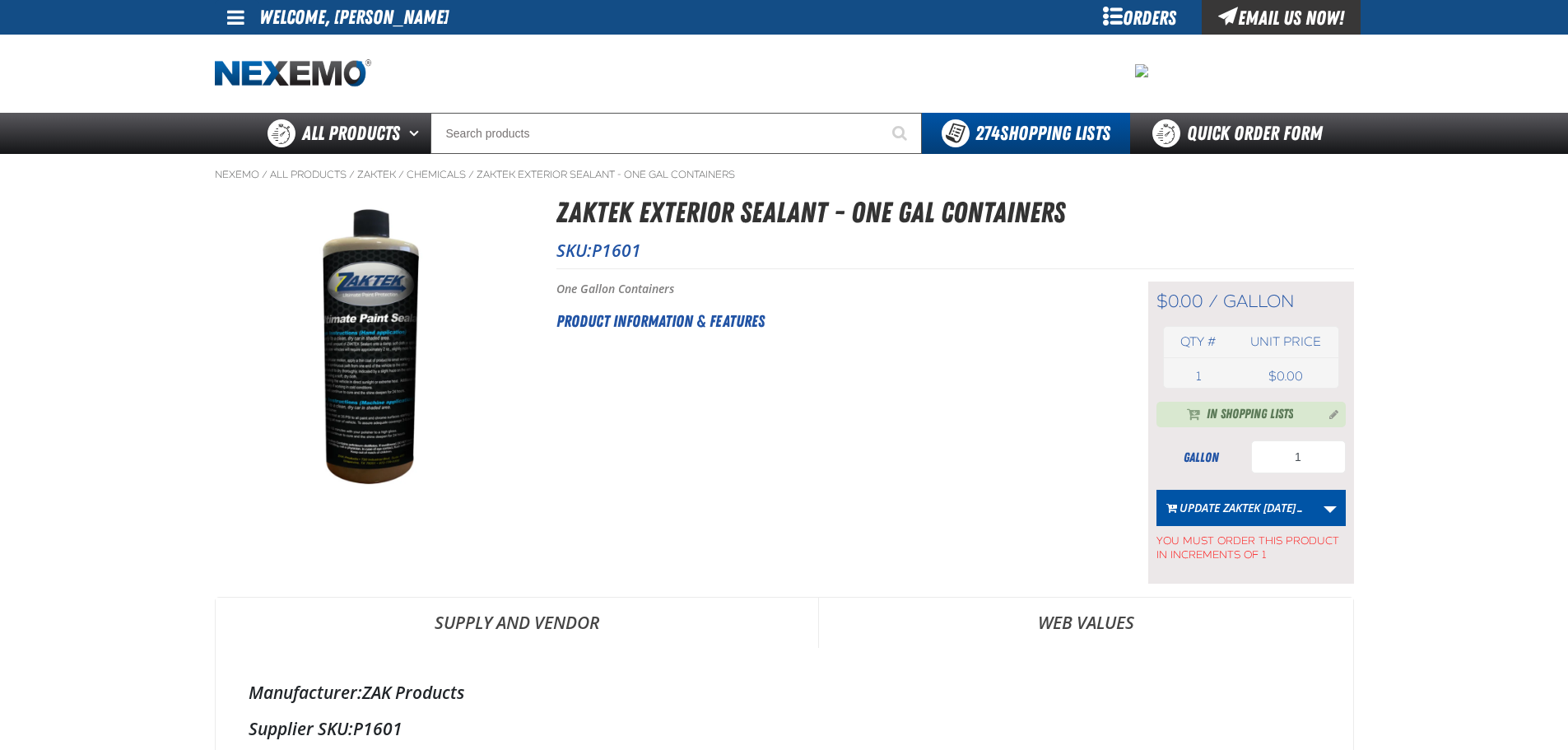
drag, startPoint x: 1311, startPoint y: 382, endPoint x: 1314, endPoint y: 405, distance: 23.2
click at [1311, 384] on td "USD 0.00 $0.00" at bounding box center [1285, 376] width 104 height 23
click at [1306, 450] on input "1" at bounding box center [1298, 456] width 94 height 33
type input "10"
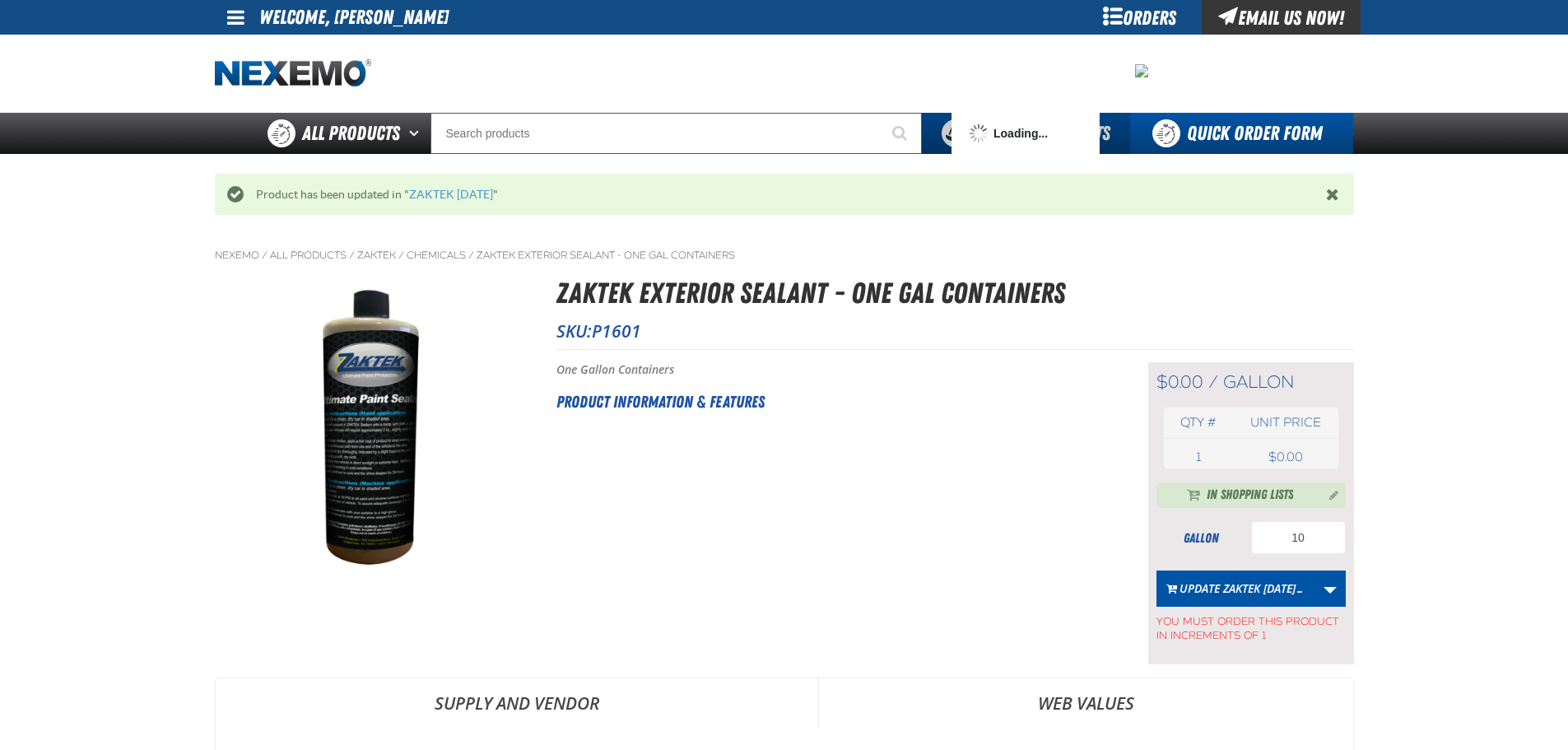
click at [1213, 143] on link "Quick Order Form" at bounding box center [1241, 134] width 223 height 41
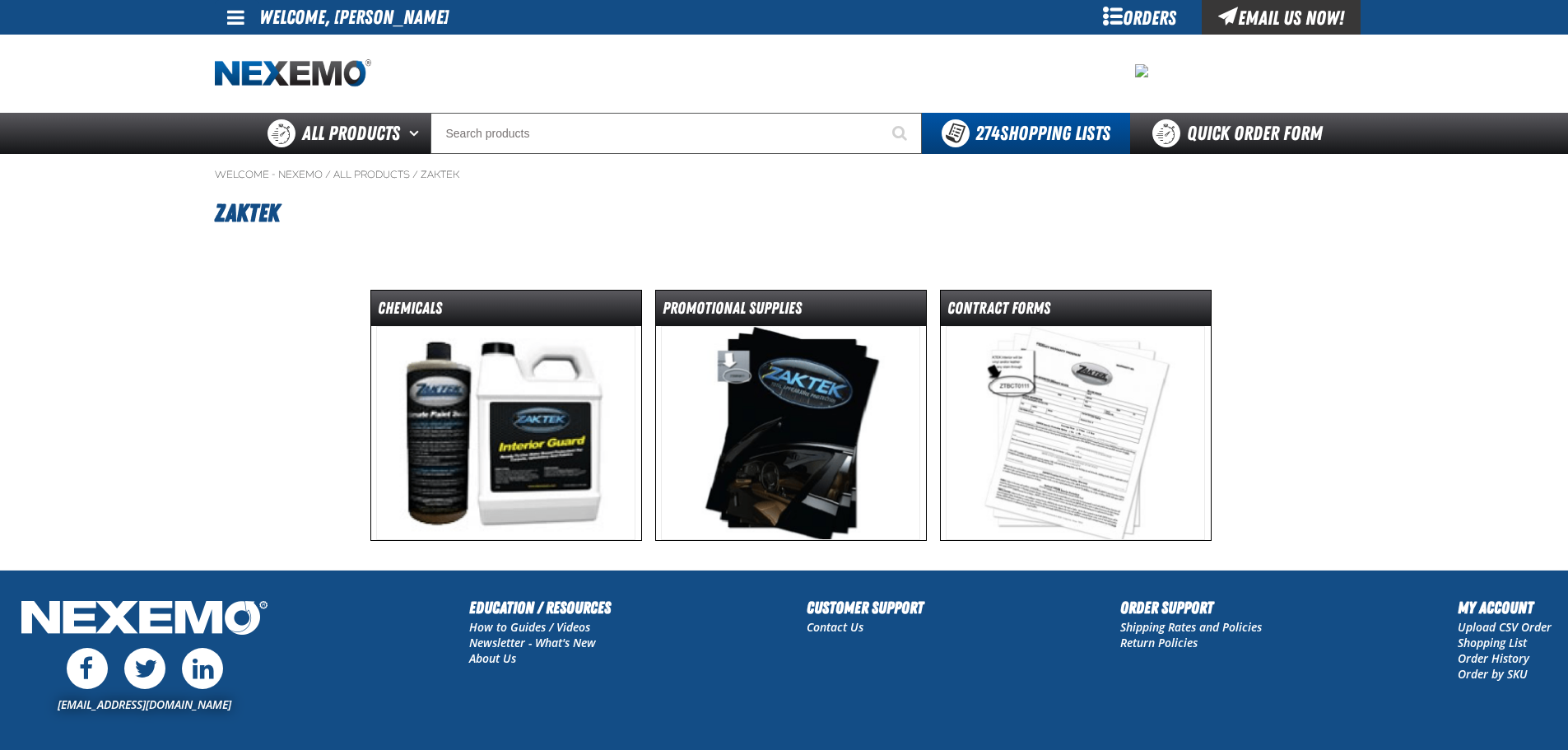
click at [534, 392] on img at bounding box center [506, 433] width 260 height 214
click at [550, 399] on img at bounding box center [506, 433] width 260 height 214
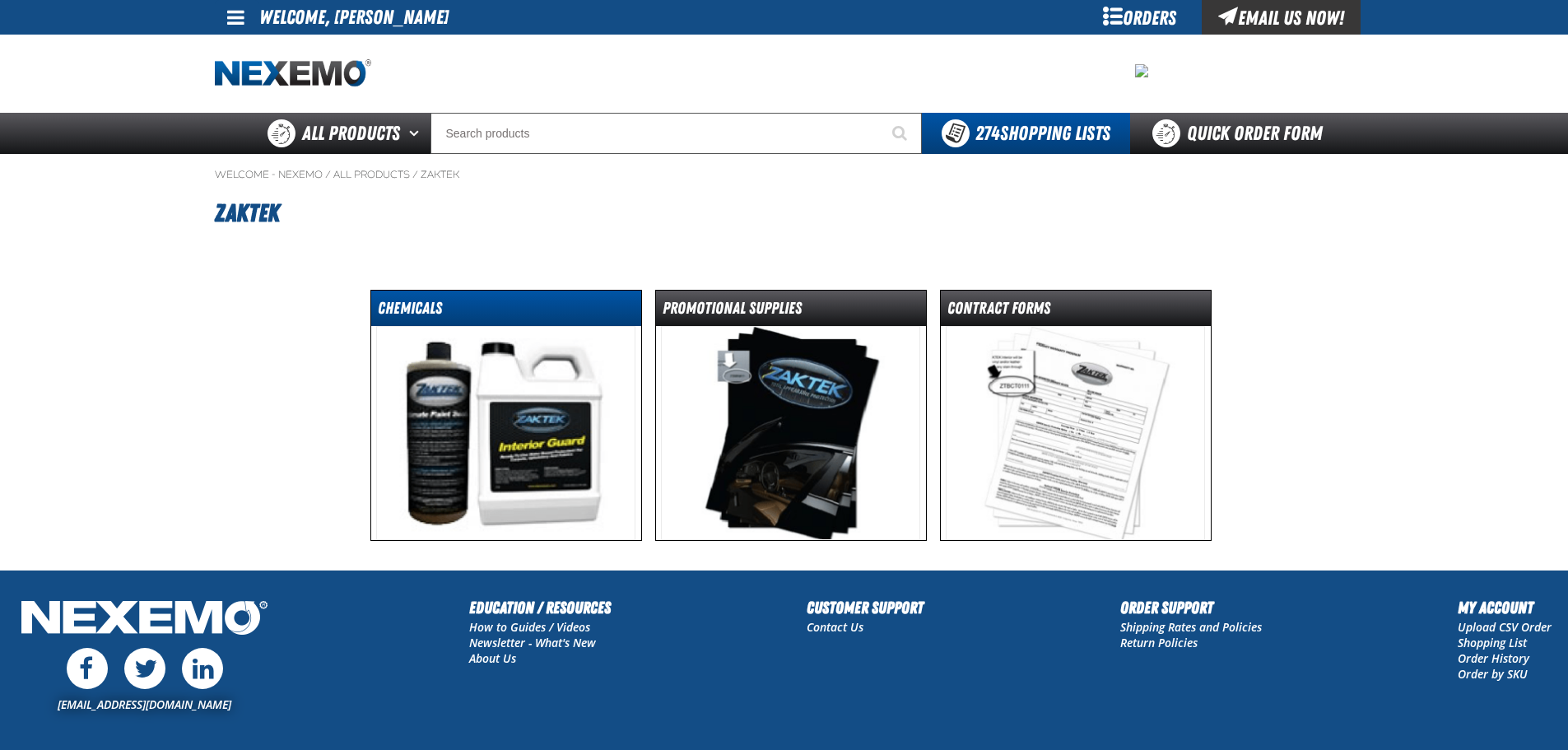
click at [497, 299] on dt "Chemicals" at bounding box center [506, 312] width 270 height 29
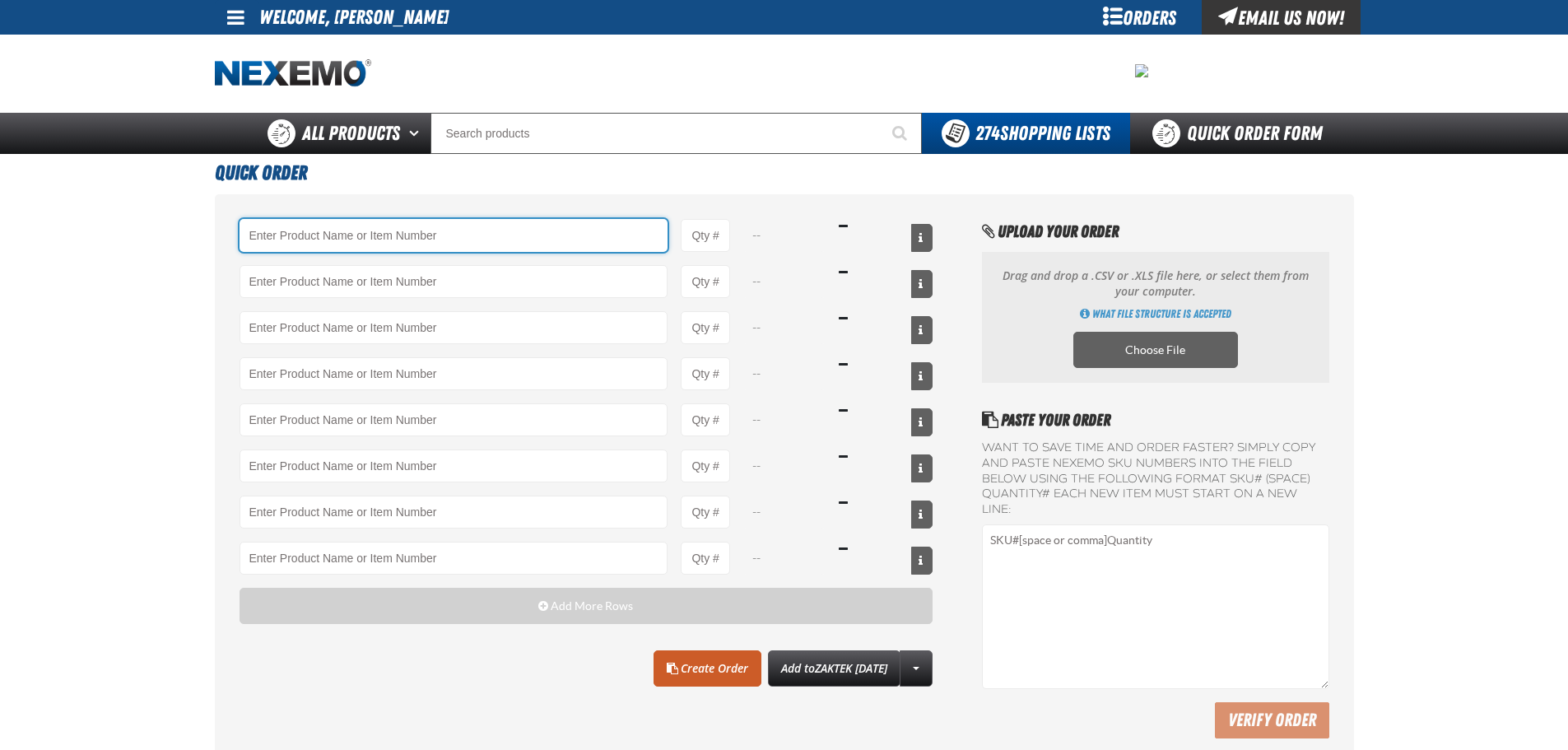
click at [497, 241] on input "Product" at bounding box center [454, 235] width 428 height 33
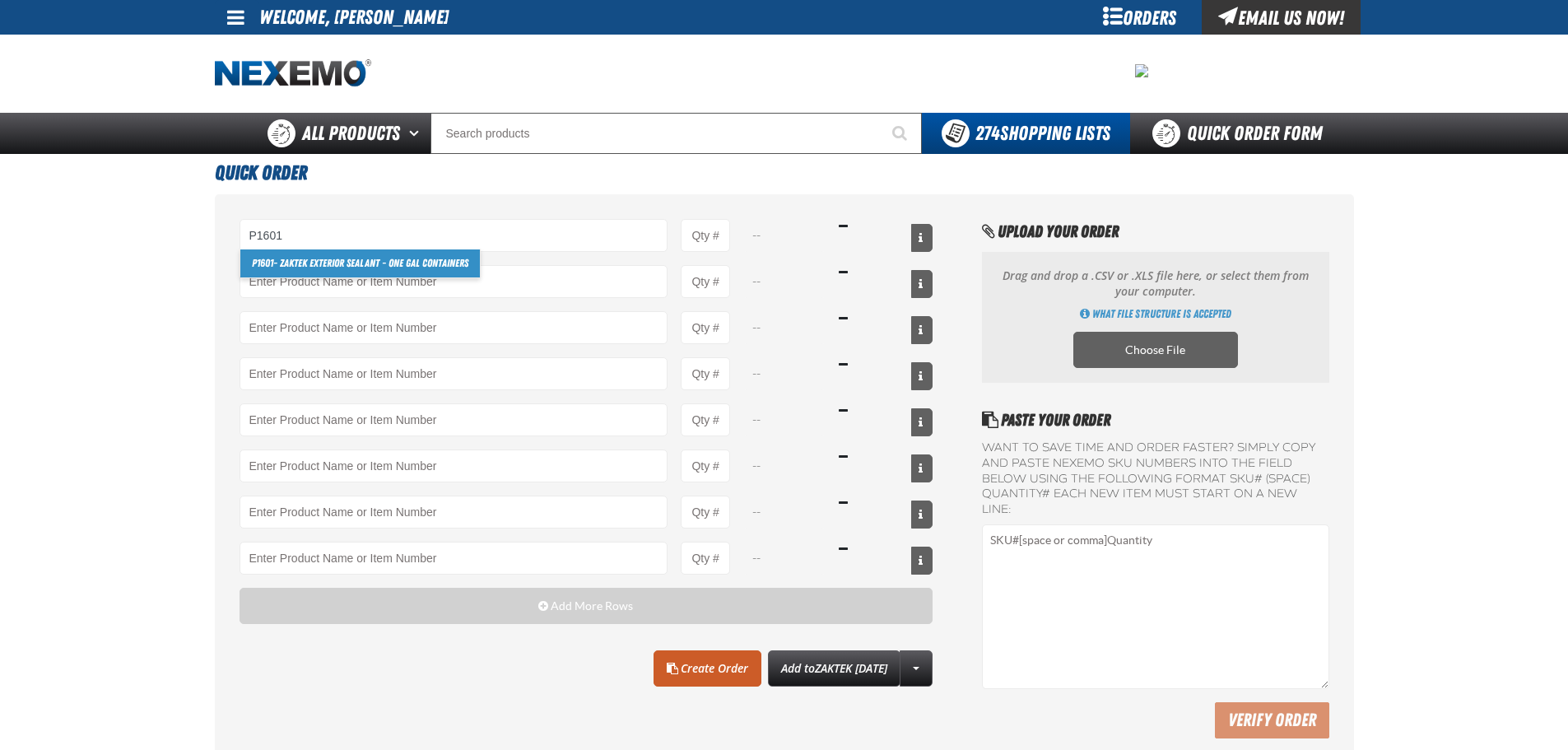
click at [430, 263] on link "P1601 - ZAKTEK Exterior Sealant - One Gal Containers" at bounding box center [360, 263] width 240 height 28
type input "P1601 - ZAKTEK Exterior Sealant - One Gal Containers"
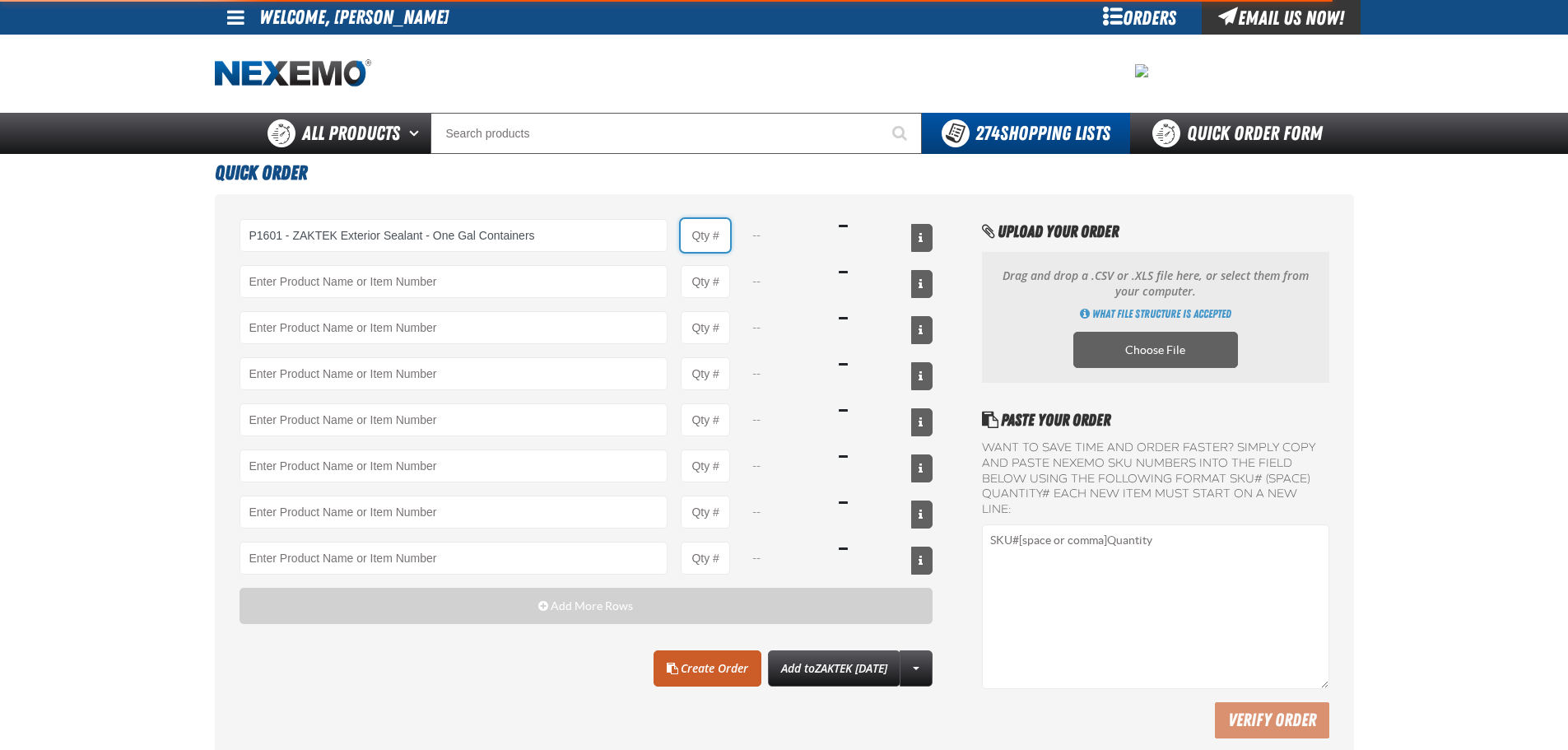
click at [699, 241] on input "Product Quantity" at bounding box center [705, 235] width 49 height 33
type input "10"
type input "P1601 - ZAKTEK Exterior Sealant - One Gal Containers"
select select "gallon"
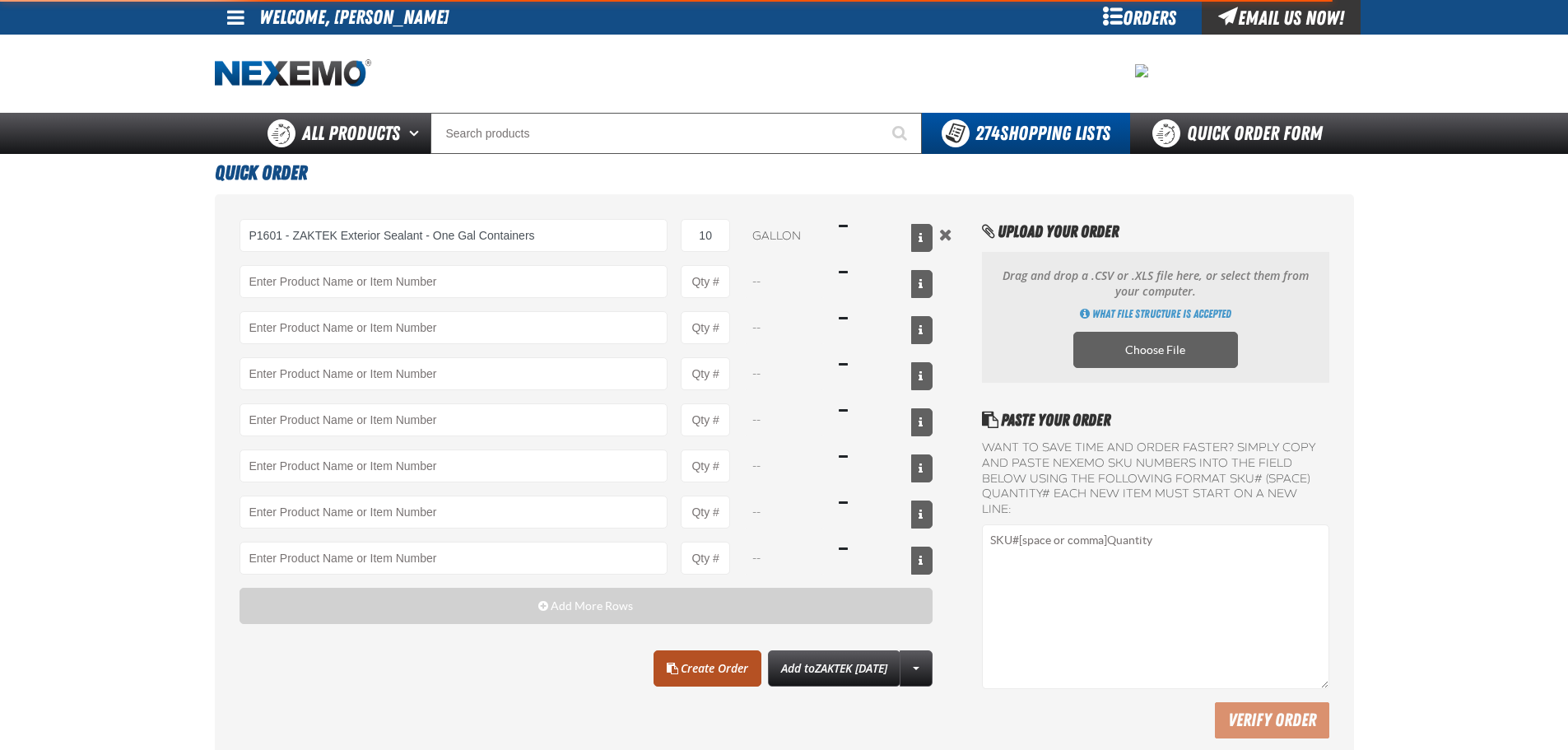
click at [701, 661] on link "Create Order" at bounding box center [708, 668] width 108 height 36
type input "P1601 - ZAKTEK Exterior Sealant - One Gal Containers"
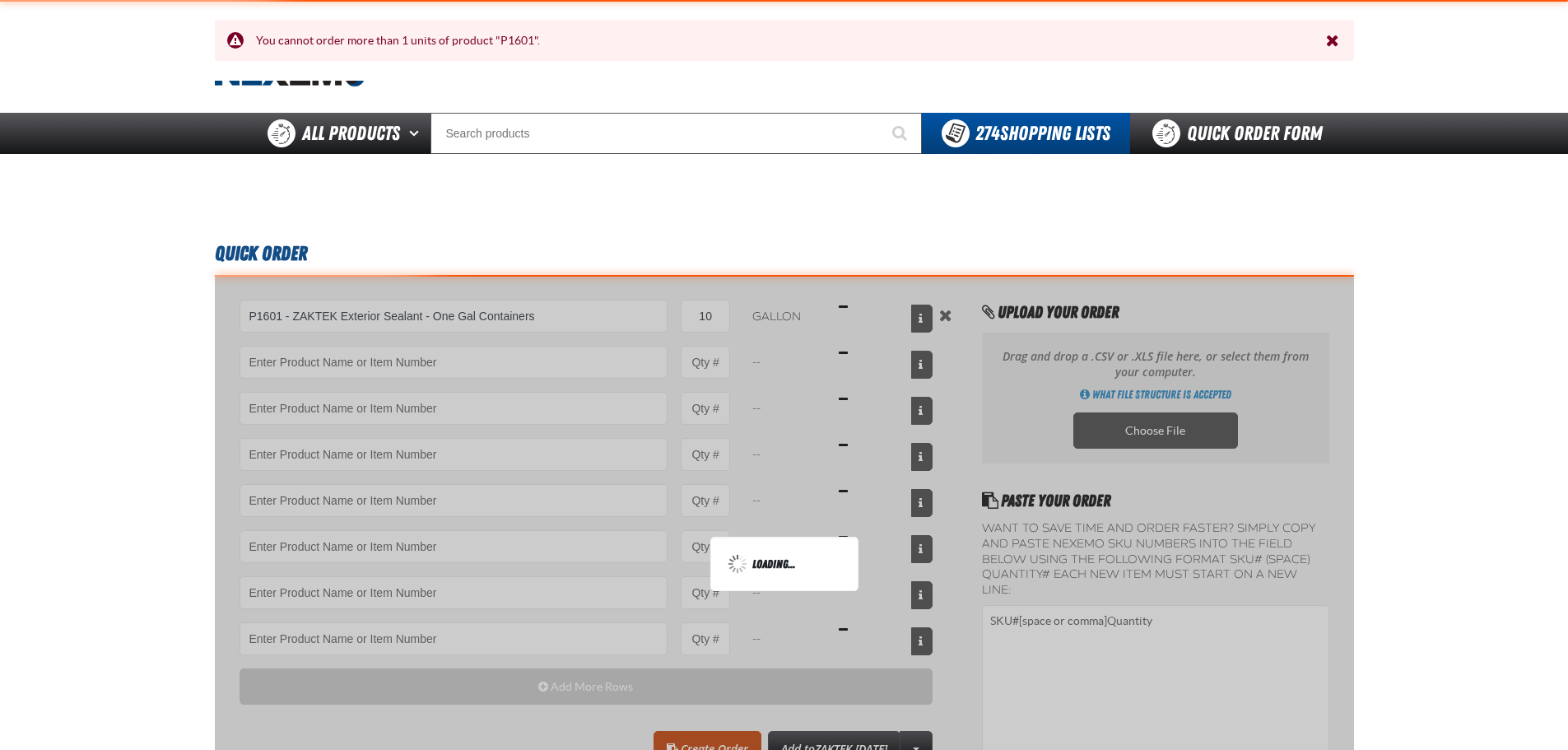
scroll to position [360, 0]
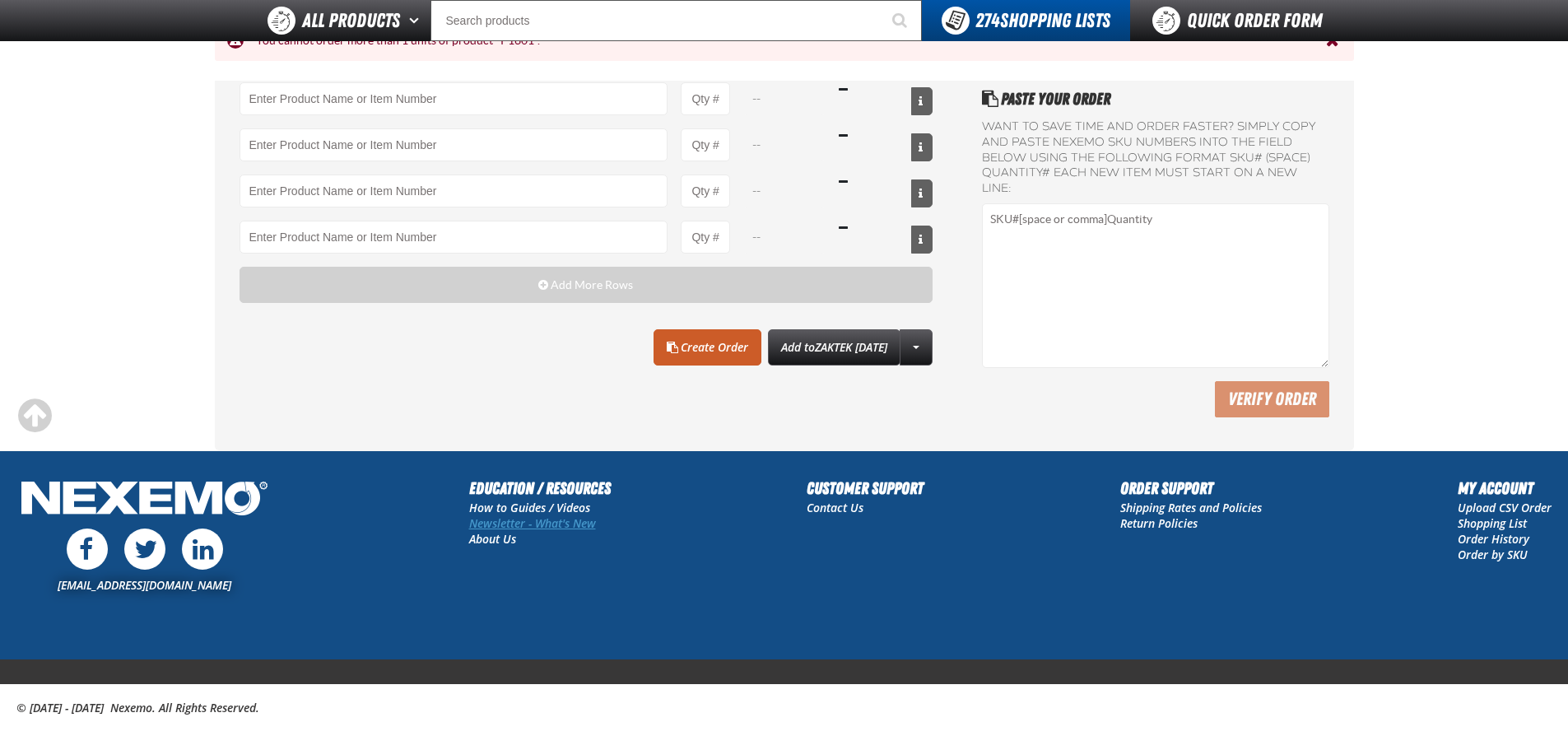
click at [498, 516] on link "Newsletter - What's New" at bounding box center [532, 523] width 127 height 15
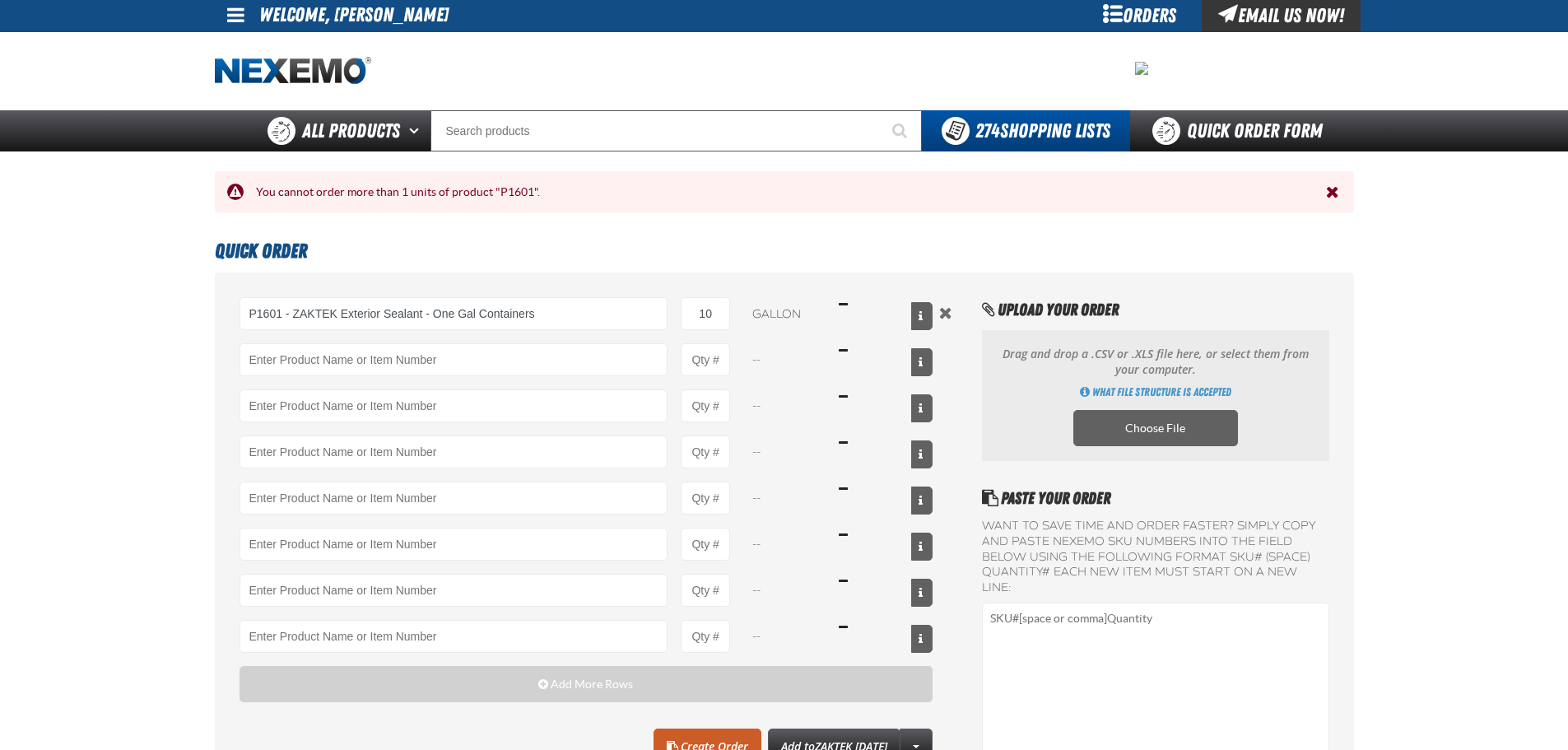
scroll to position [0, 0]
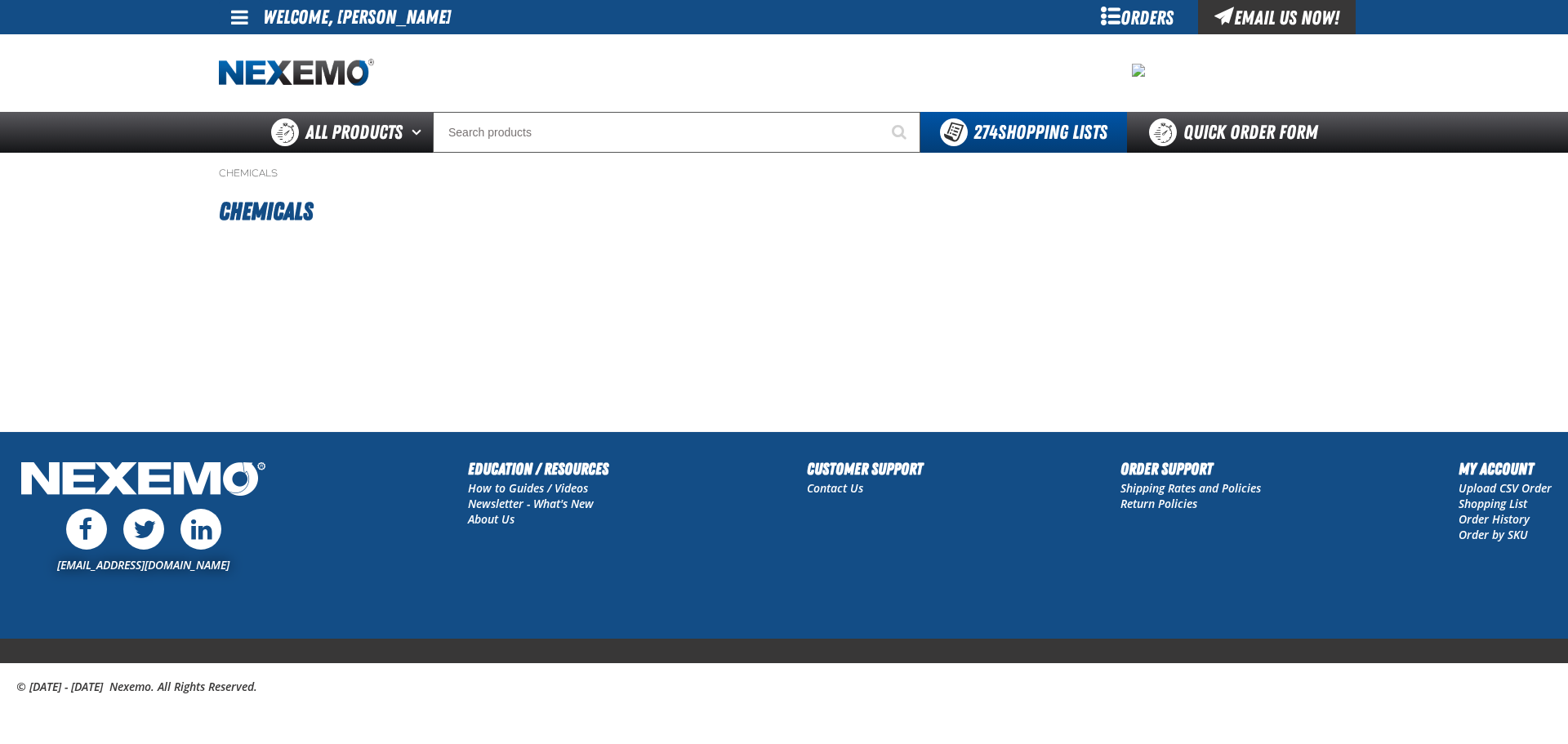
type input "10"
type input "4"
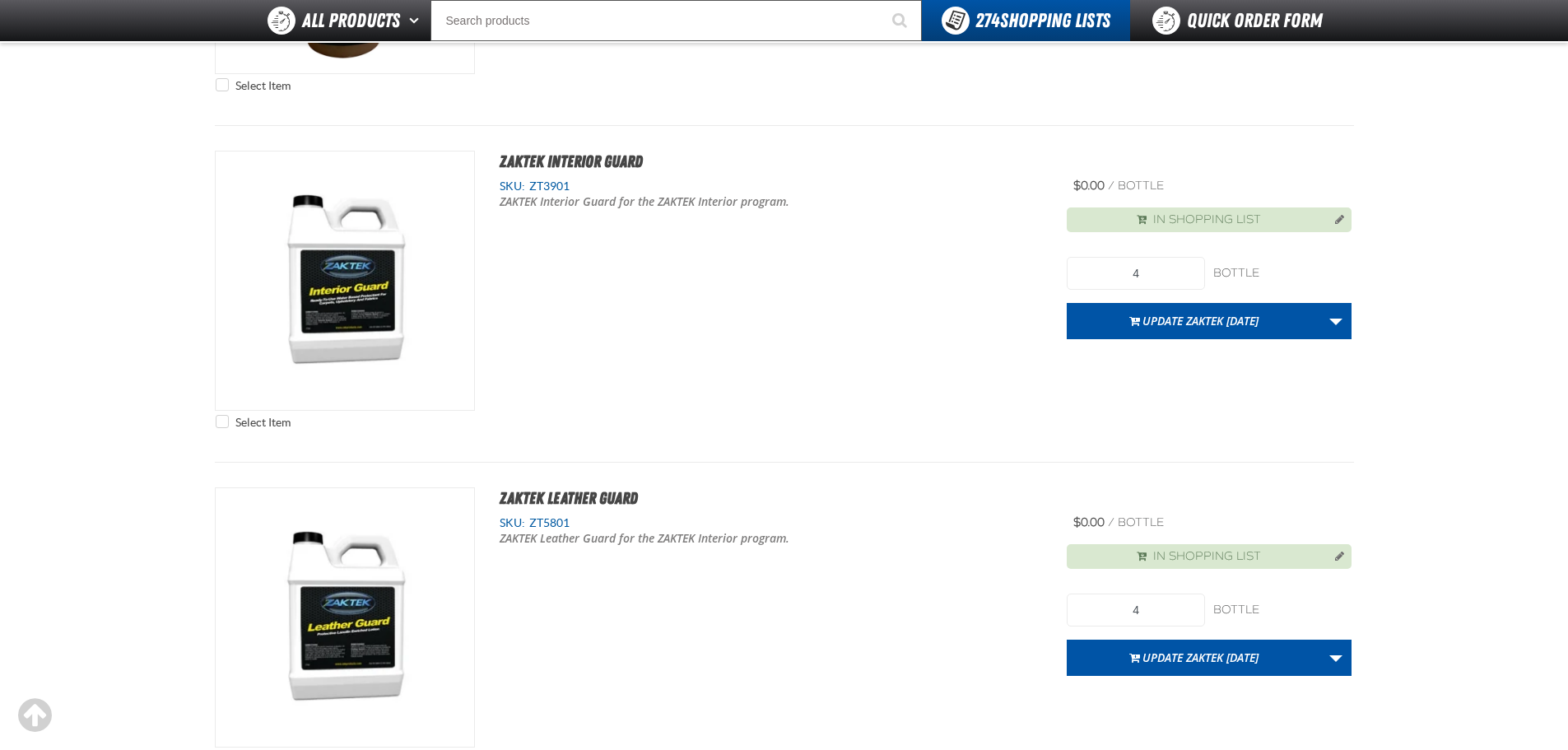
scroll to position [494, 0]
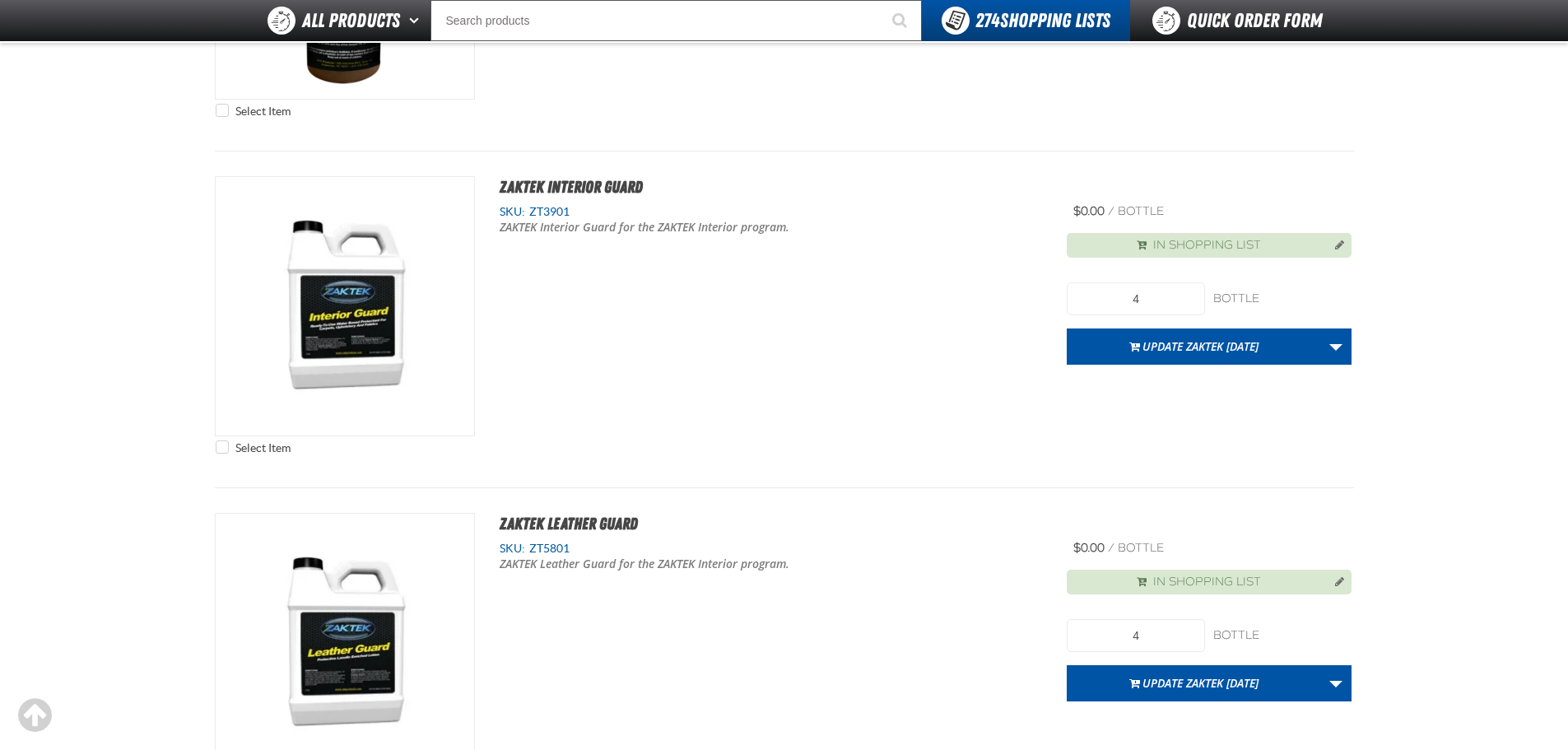
click at [553, 217] on span "ZT3901" at bounding box center [547, 211] width 44 height 13
copy span "ZT3901"
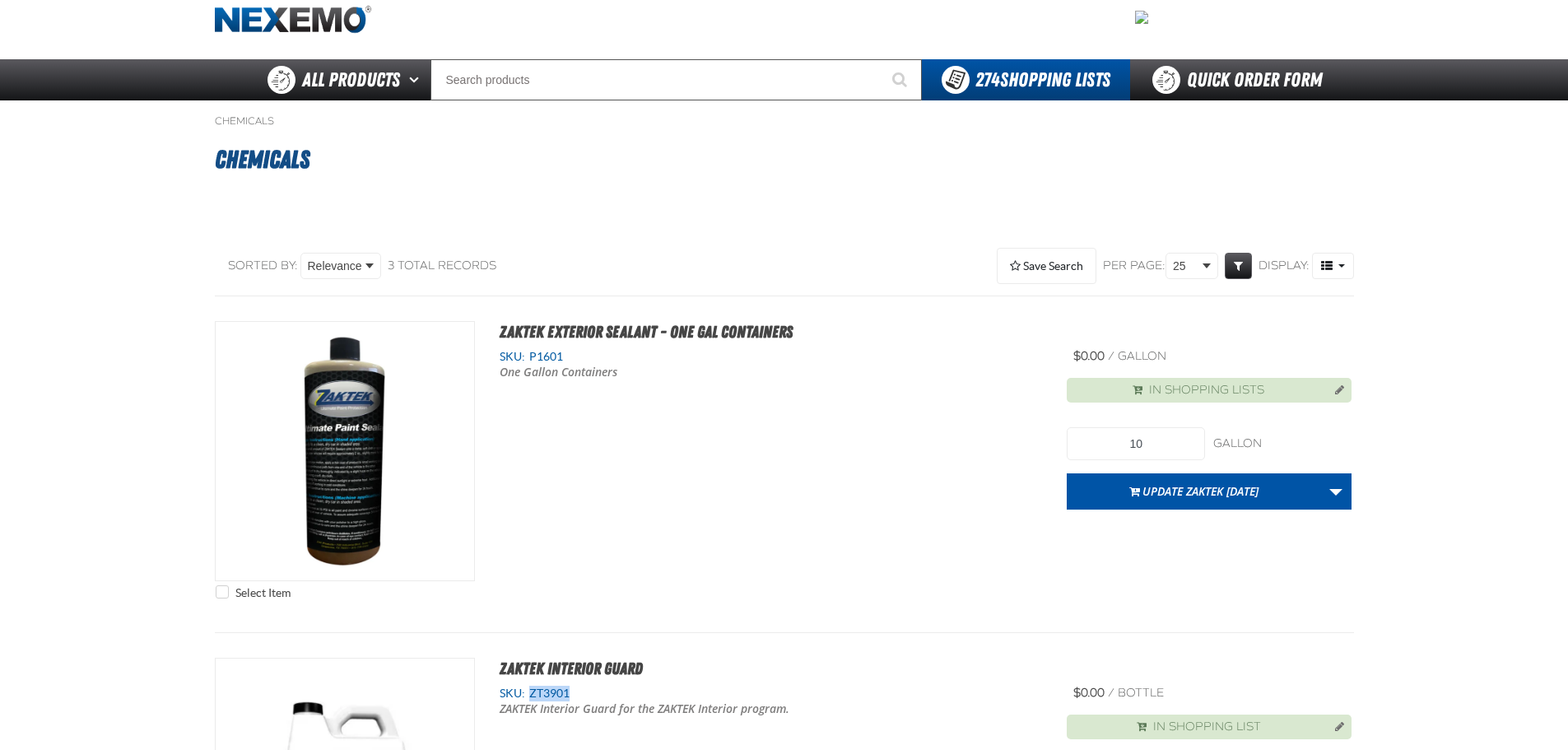
scroll to position [83, 0]
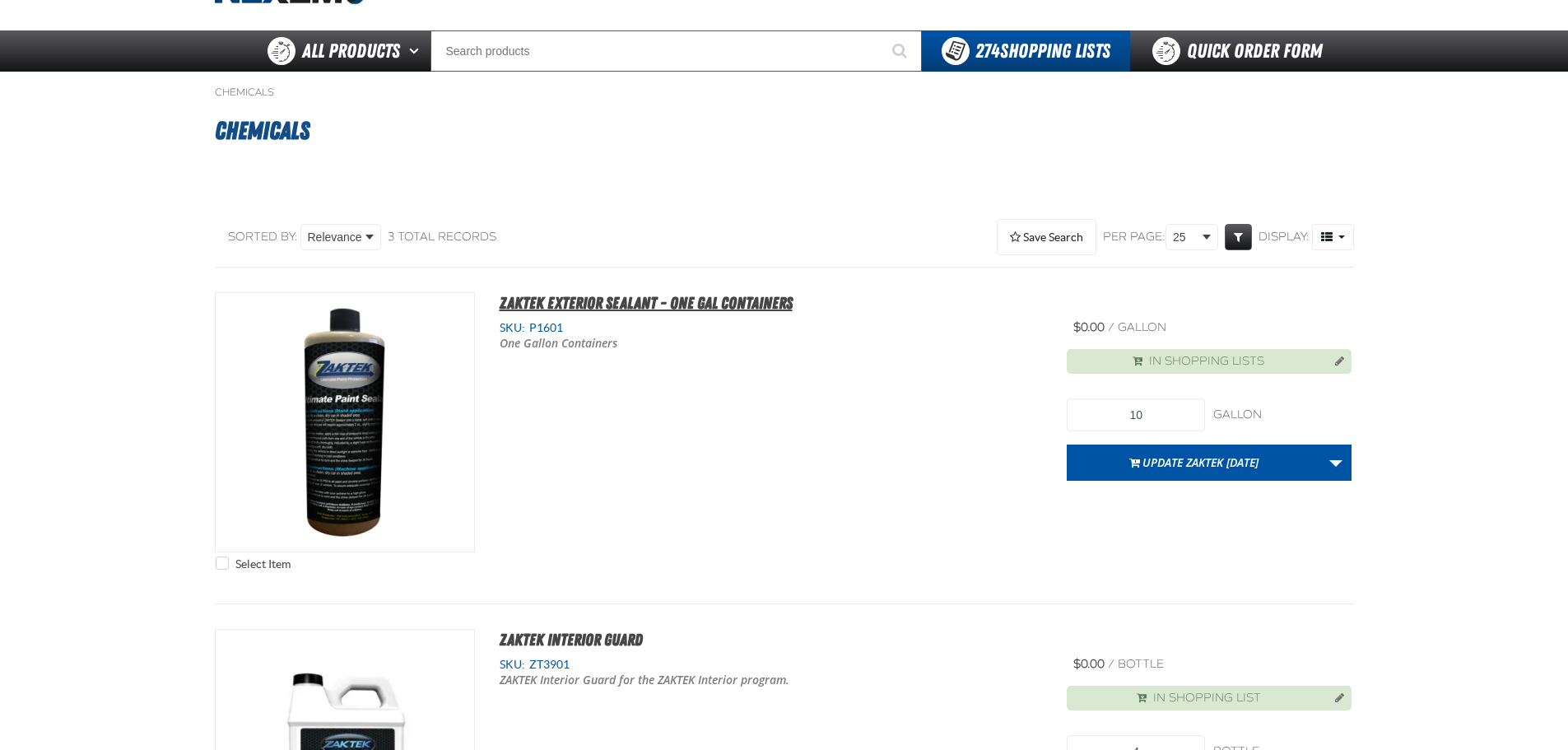
click at [628, 293] on h2 "ZAKTEK Exterior Sealant - One Gal Containers" at bounding box center [913, 303] width 877 height 22
click at [619, 298] on span "ZAKTEK Exterior Sealant - One Gal Containers" at bounding box center [646, 303] width 293 height 20
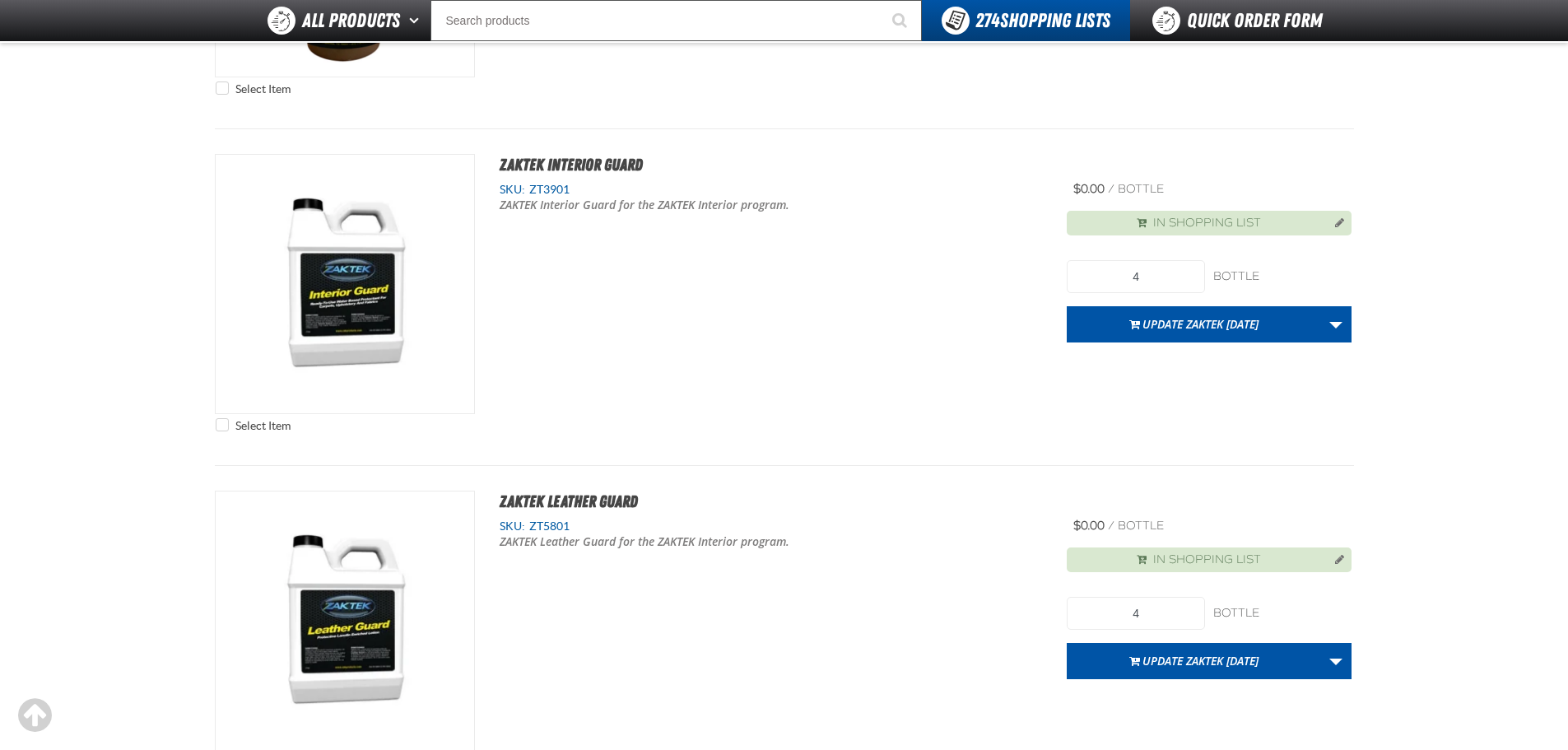
scroll to position [247, 0]
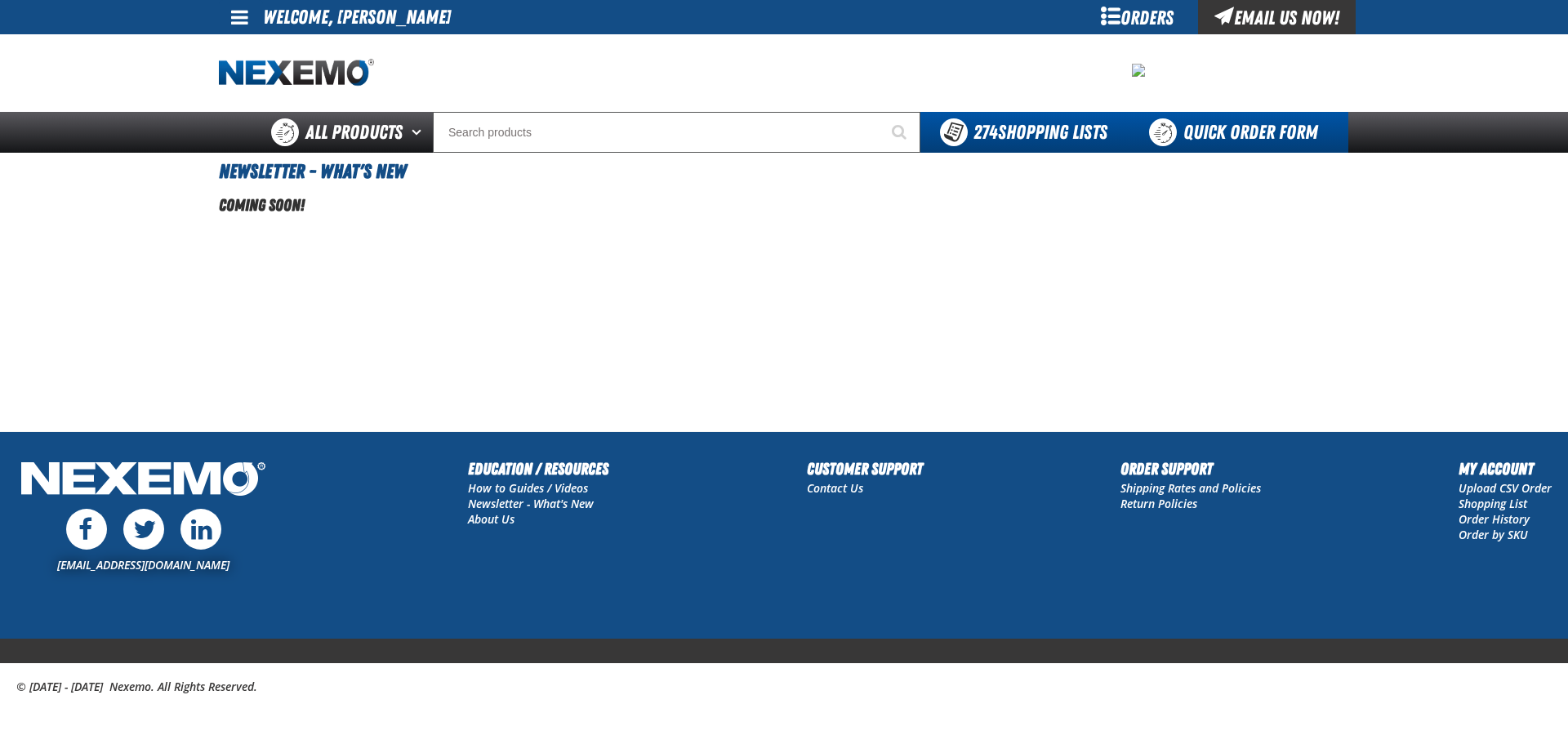
click at [1273, 124] on link "Quick Order Form" at bounding box center [1238, 133] width 221 height 41
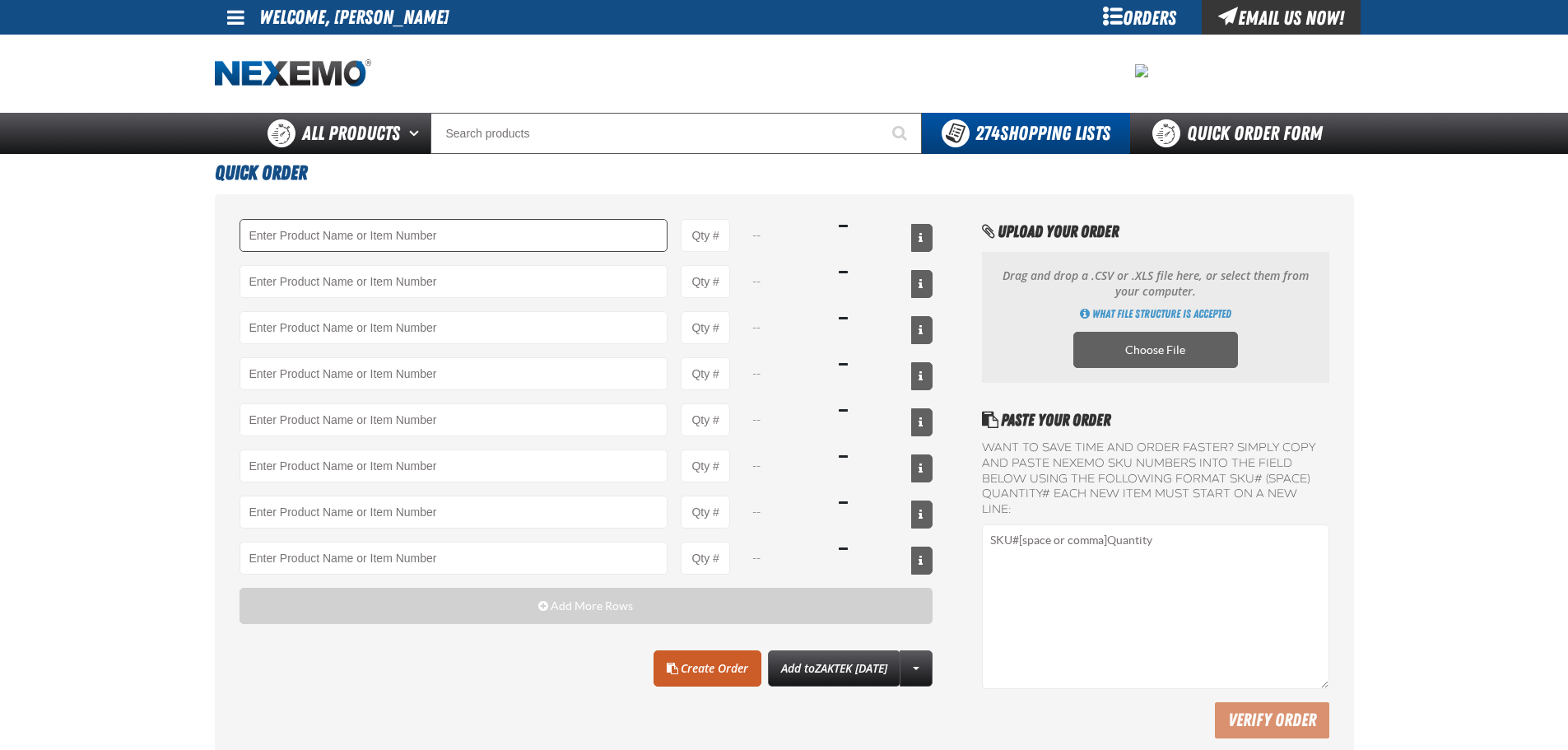
click at [566, 225] on input "Product" at bounding box center [454, 235] width 428 height 33
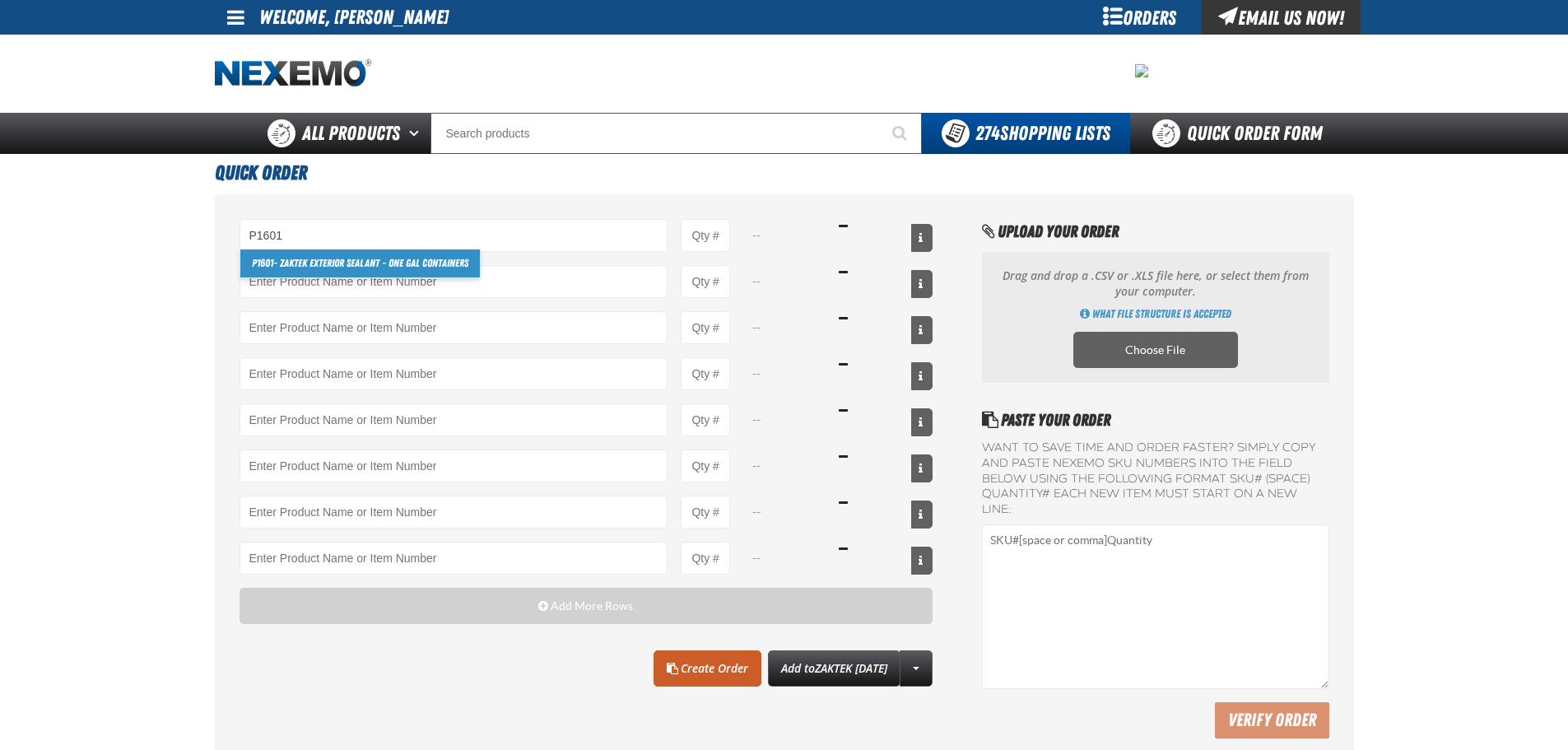
click at [367, 260] on link "P1601 - ZAKTEK Exterior Sealant - One Gal Containers" at bounding box center [360, 263] width 240 height 28
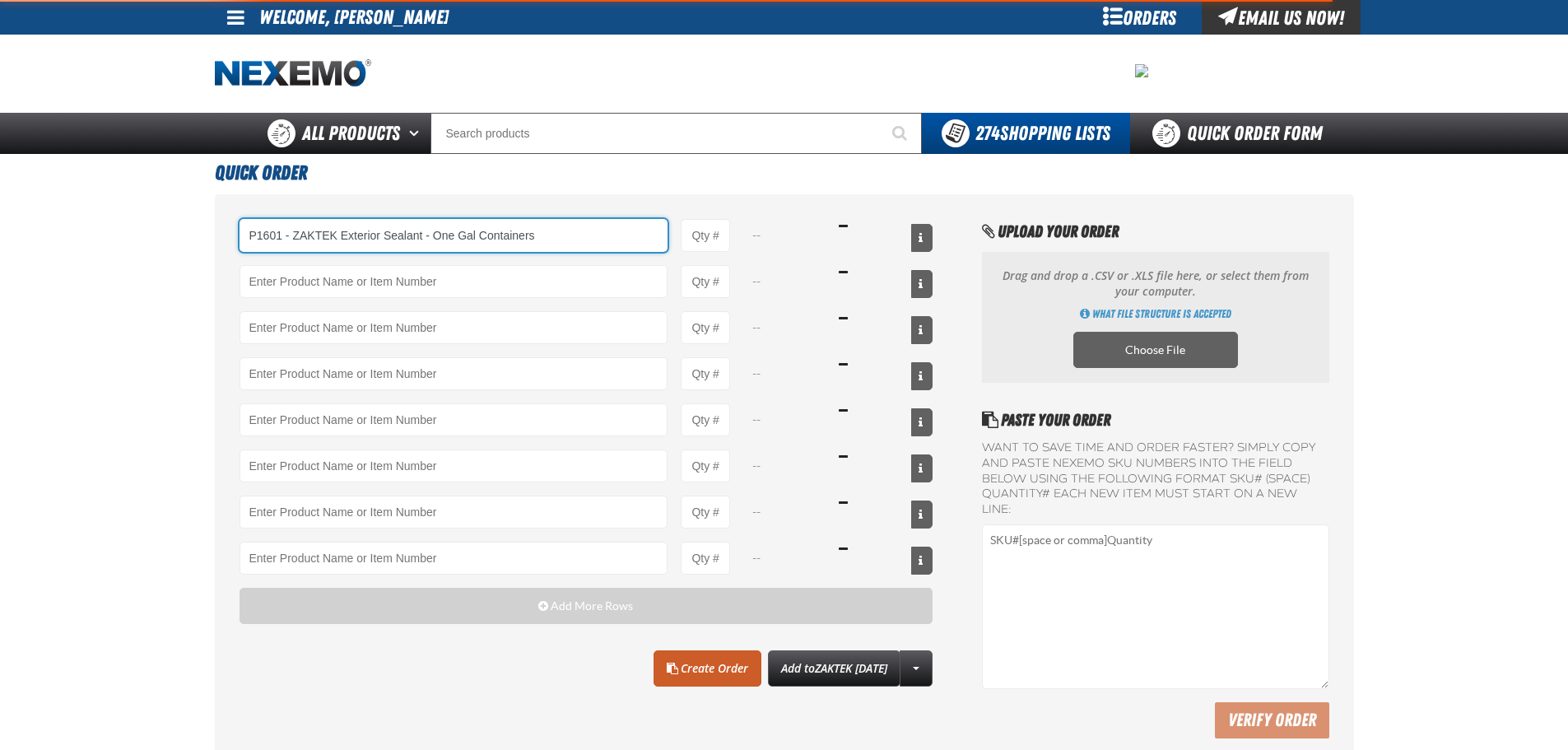
type input "P1601 - ZAKTEK Exterior Sealant - One Gal Containers"
type input "1"
select select "gallon"
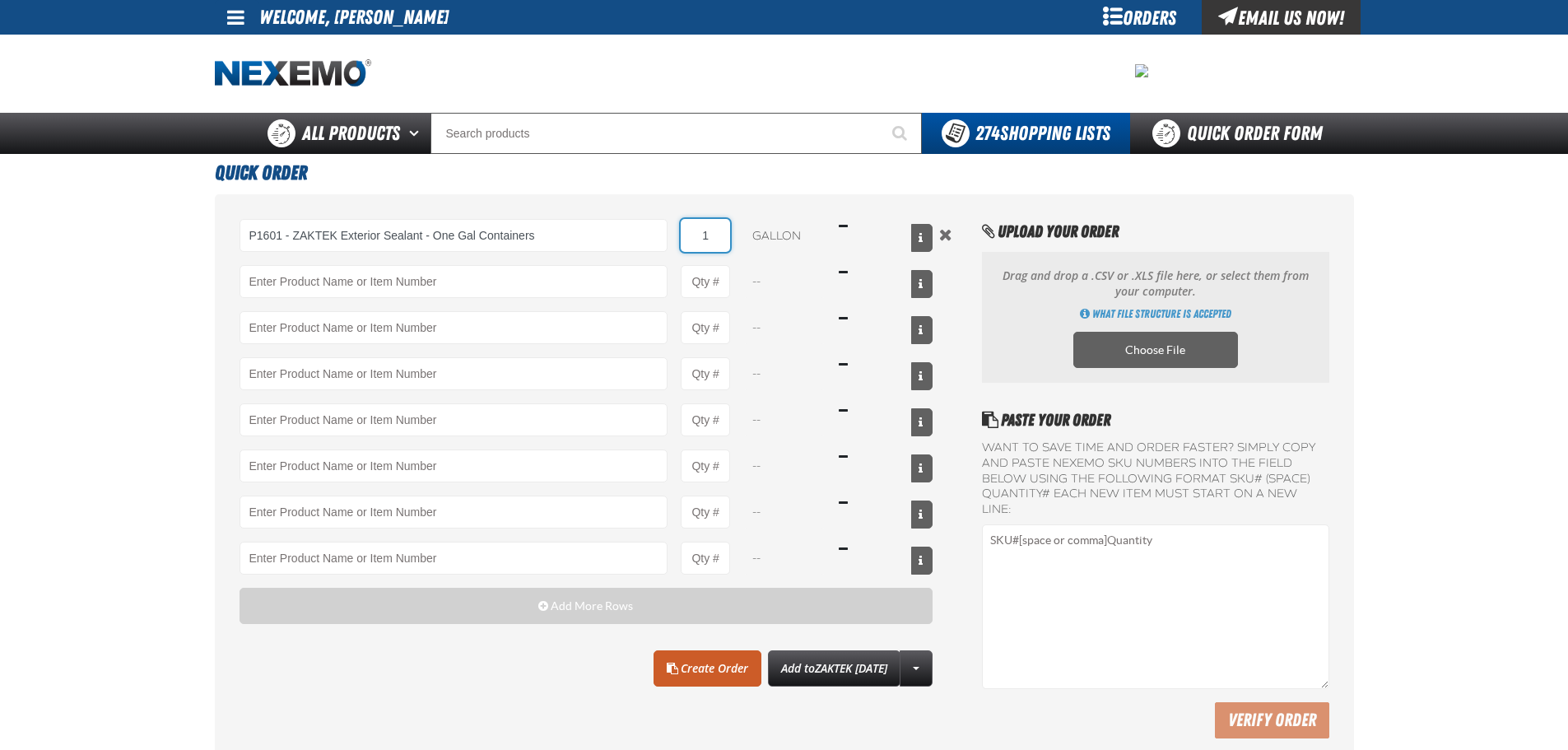
click at [689, 228] on input "1" at bounding box center [705, 235] width 49 height 33
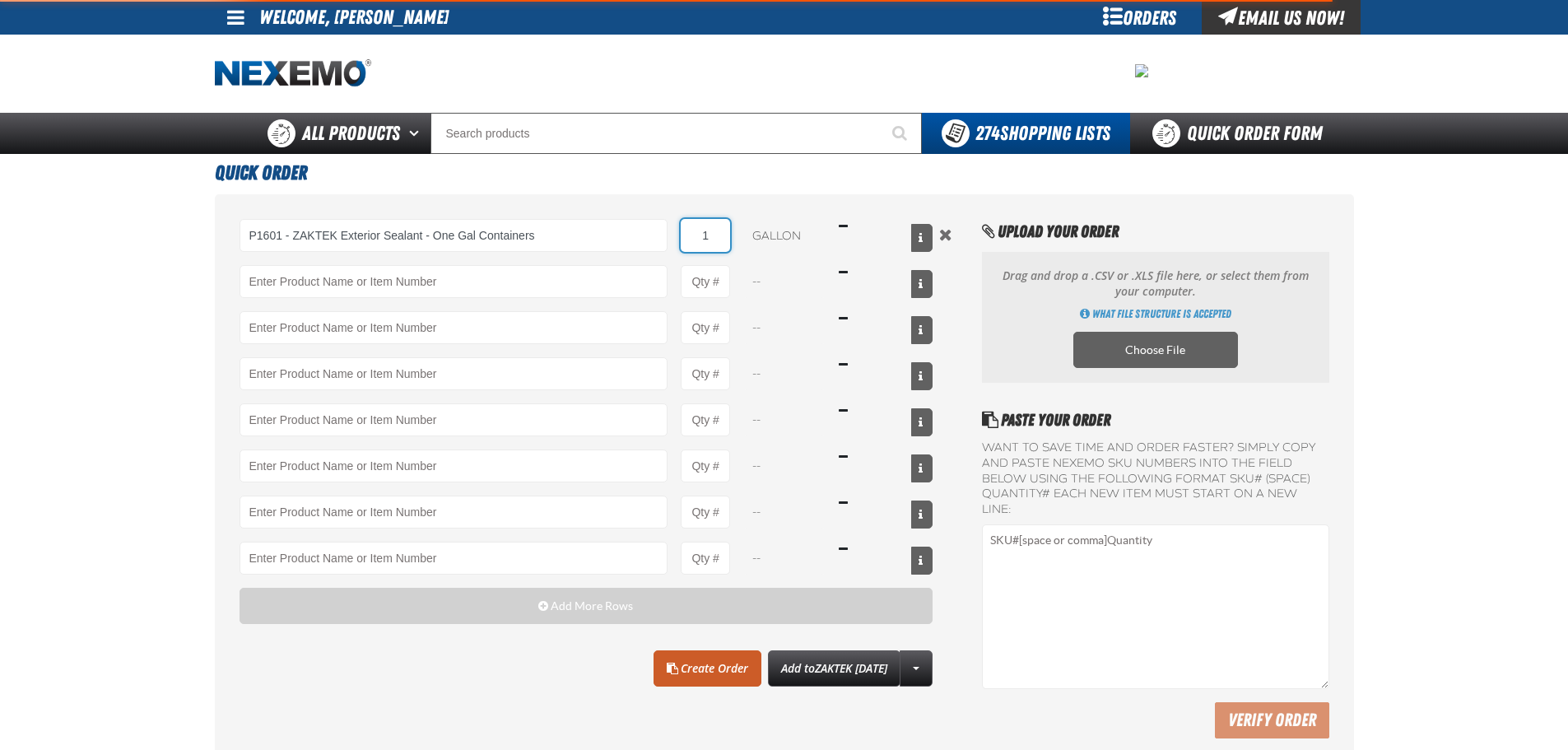
click at [689, 228] on input "1" at bounding box center [705, 235] width 49 height 33
type input "P1601 - ZAKTEK Exterior Sealant - One Gal Containers"
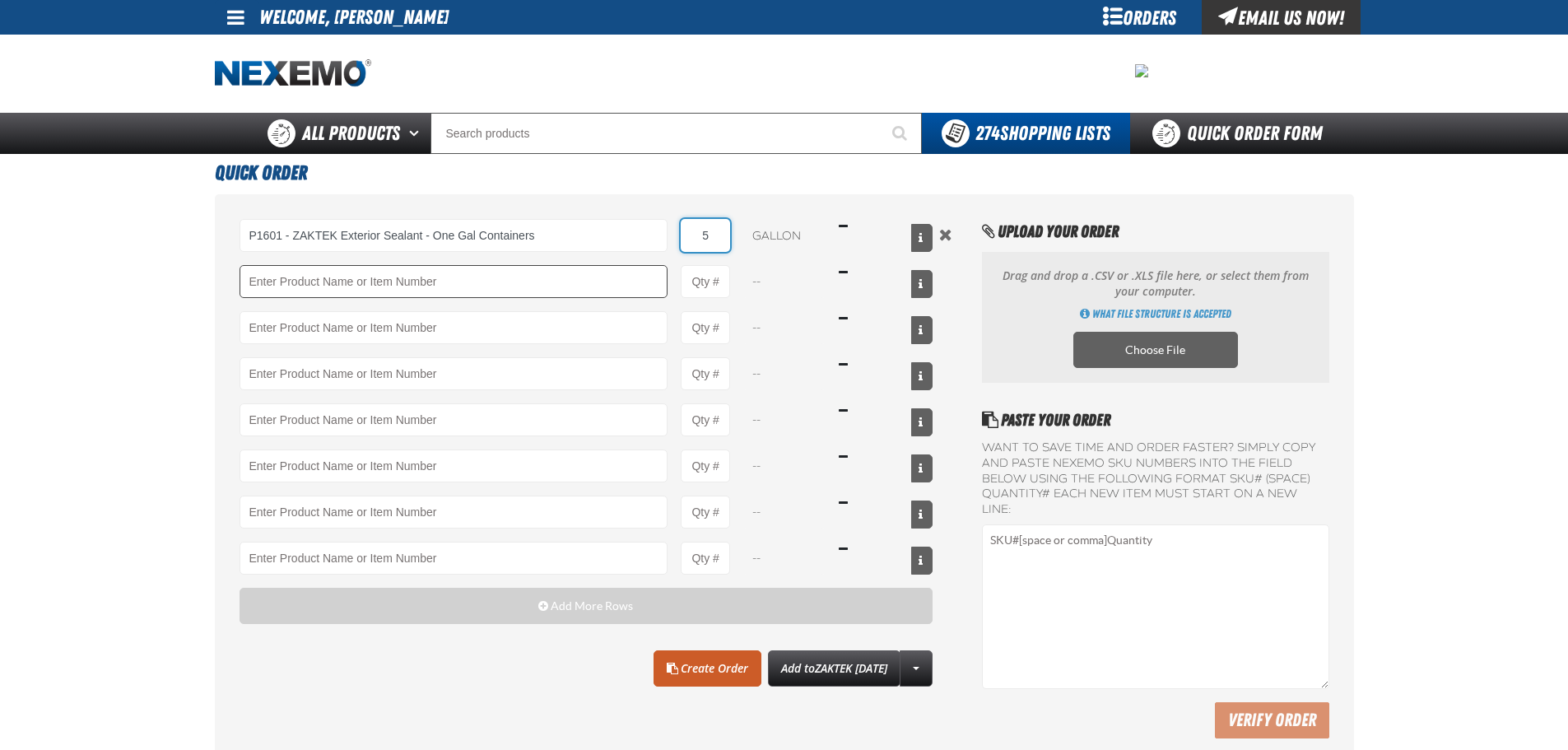
type input "5"
click at [523, 294] on input "Product" at bounding box center [454, 281] width 428 height 33
paste input "ZT3901"
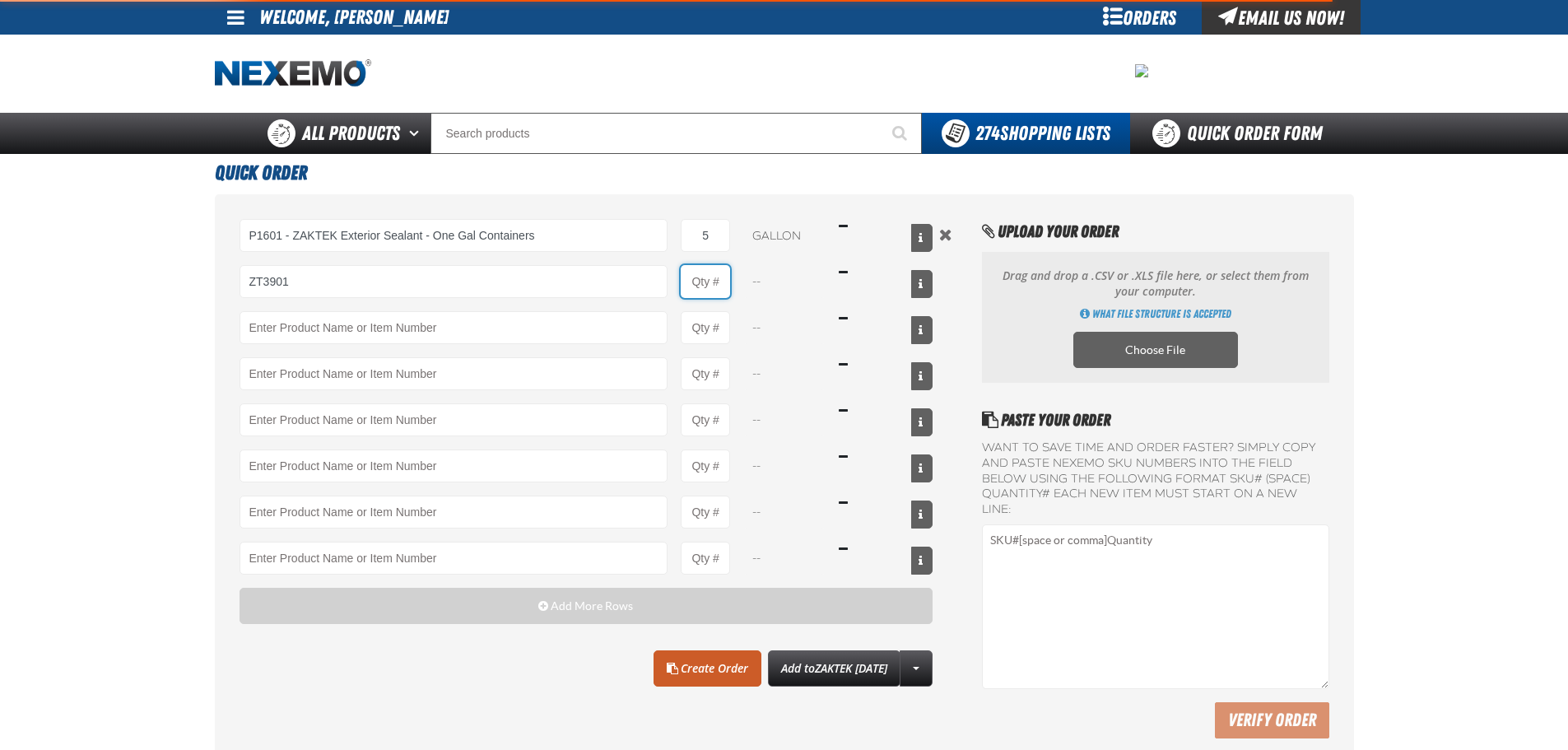
click at [701, 286] on input "Product Quantity" at bounding box center [705, 281] width 49 height 33
type input "ZT3901 - ZAKTEK Interior Guard"
type input "1"
select select "bottle"
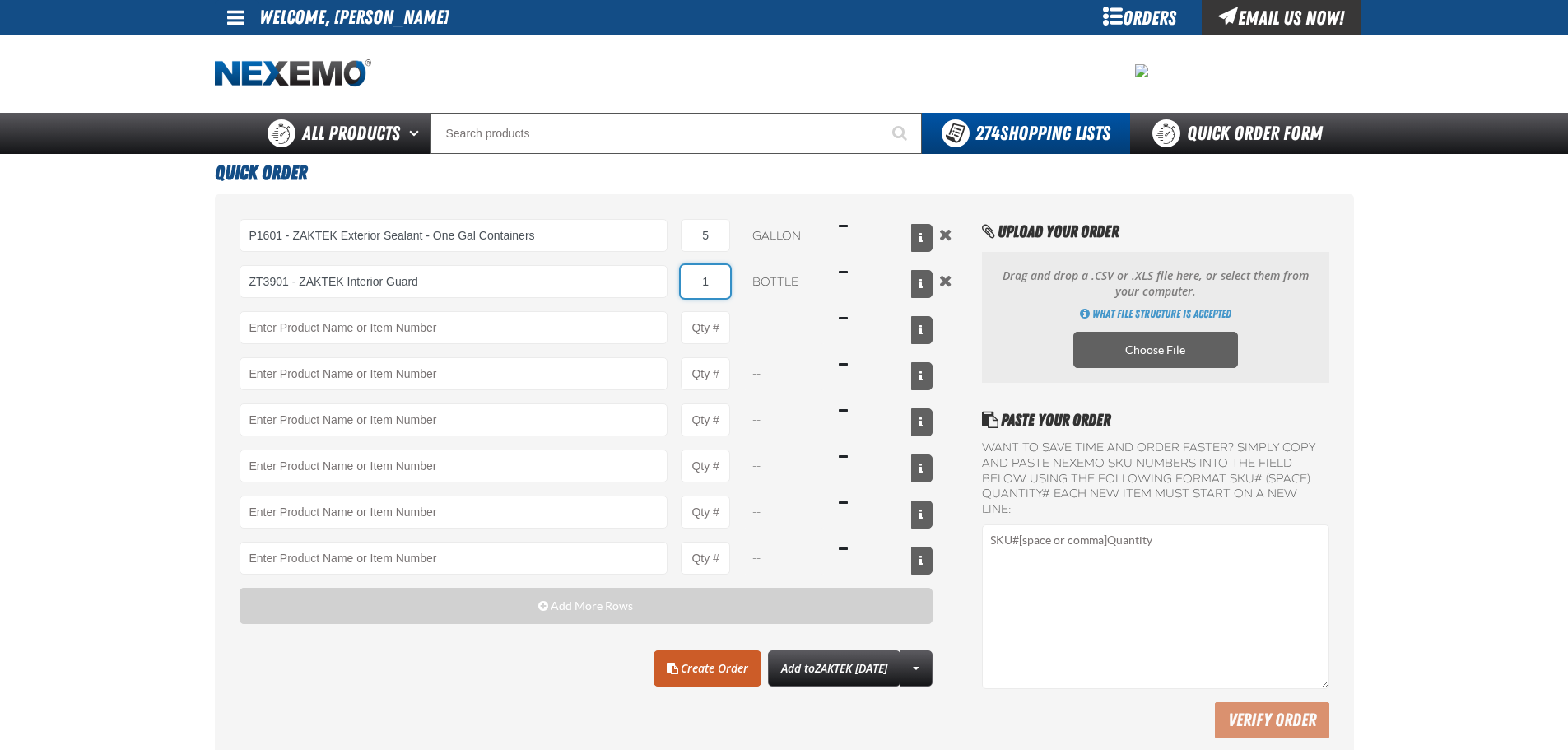
click at [705, 280] on input "1" at bounding box center [705, 281] width 49 height 33
click at [965, 663] on div "P1601 - ZAKTEK Exterior Sealant - One Gal Containers P1601 - ZAKTEK Exterior Se…" at bounding box center [784, 482] width 1139 height 577
click at [705, 668] on link "Create Order" at bounding box center [708, 668] width 108 height 36
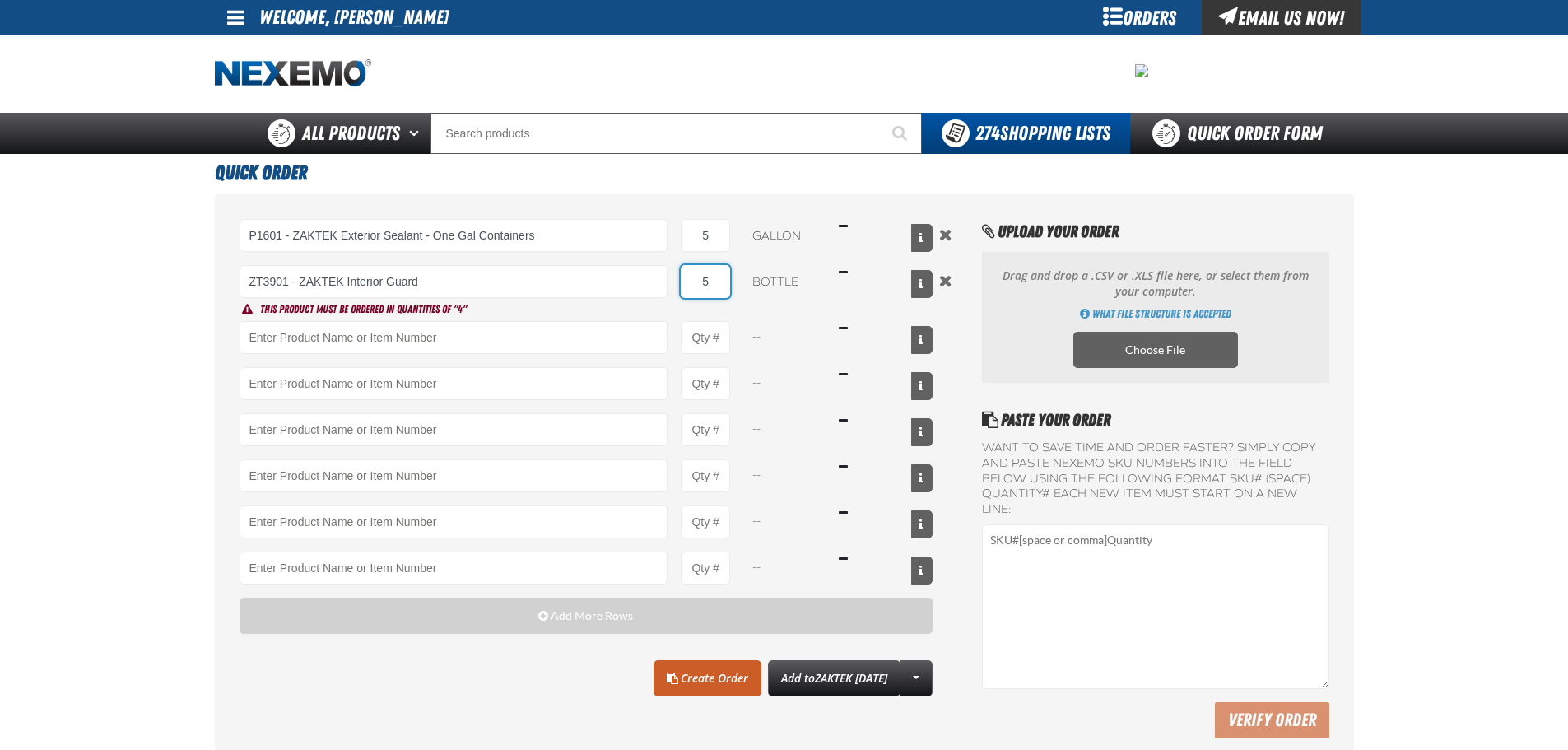
click at [714, 283] on input "5" at bounding box center [705, 281] width 49 height 33
type input "4"
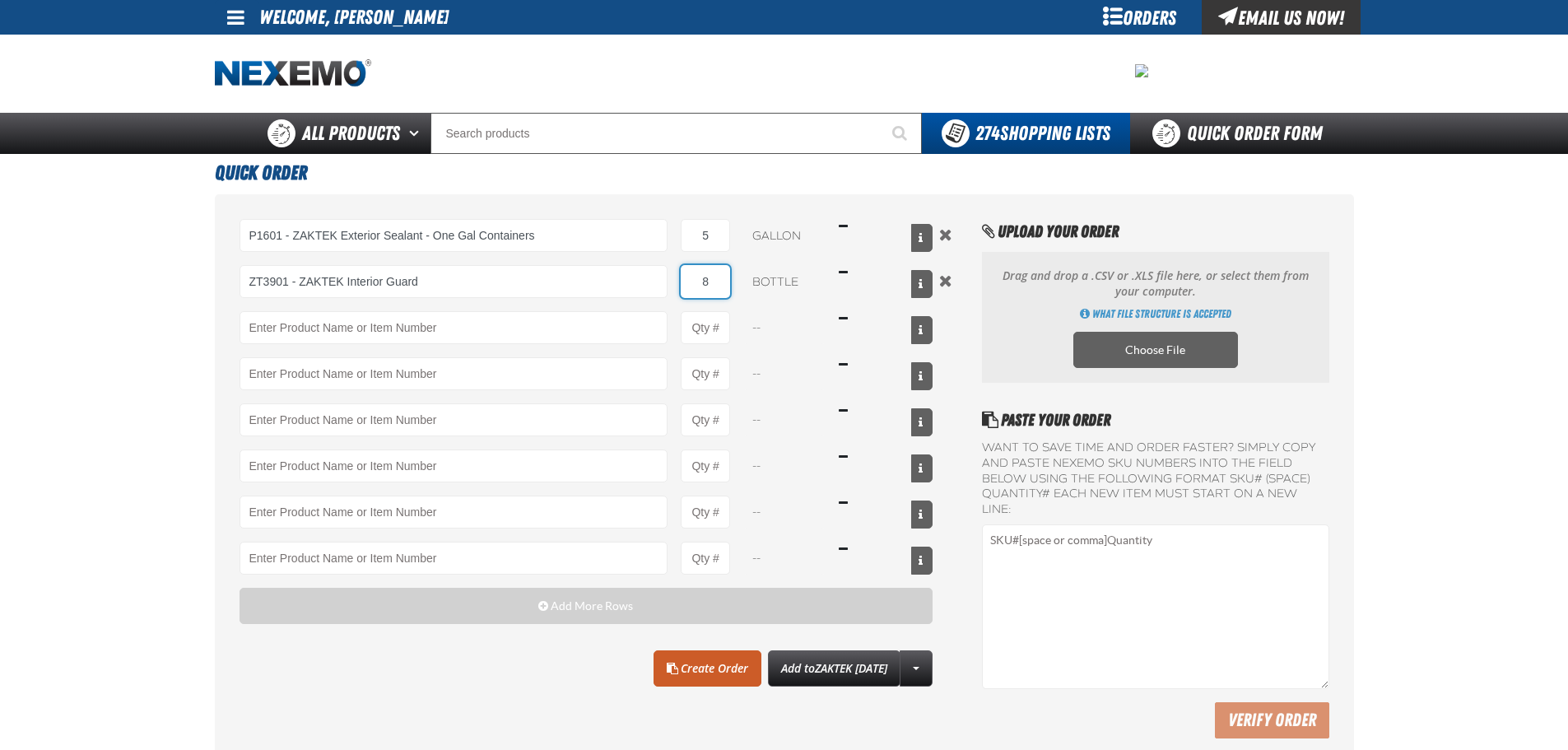
type input "8"
click at [964, 448] on div "P1601 - ZAKTEK Exterior Sealant - One Gal Containers P1601 - ZAKTEK Exterior Se…" at bounding box center [784, 482] width 1139 height 577
click at [697, 674] on link "Create Order" at bounding box center [708, 668] width 108 height 36
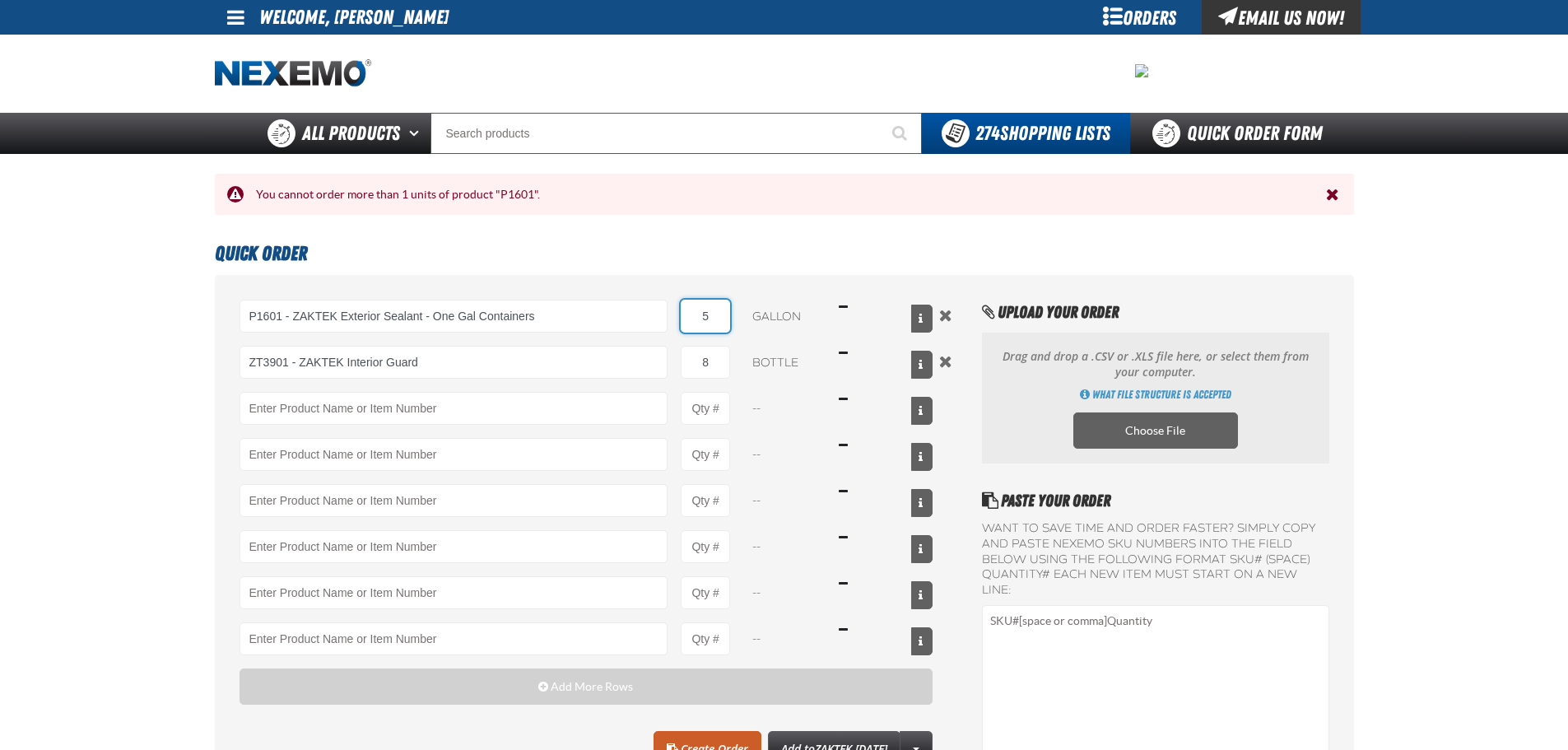
click at [708, 326] on input "5" at bounding box center [705, 316] width 49 height 33
type input "1"
click at [97, 442] on main "Quick Order P1601 - ZAKTEK Exterior Sealant - One Gal Containers P1601 - ZAKTEK…" at bounding box center [784, 543] width 1568 height 617
click at [1180, 336] on div "Drag and drop a .CSV or .XLS file here, or select them from your computer. What…" at bounding box center [1155, 398] width 347 height 131
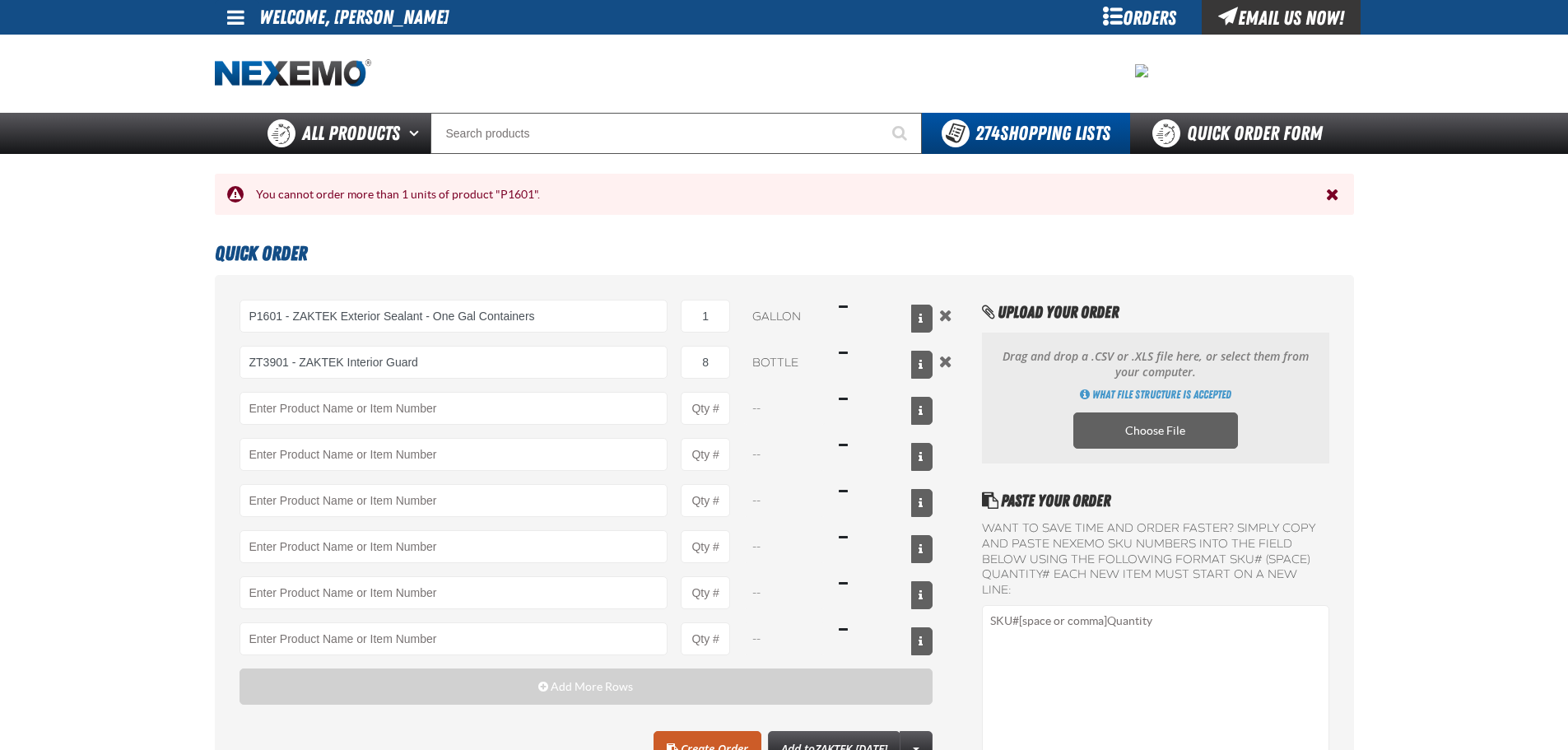
click at [30, 418] on main "Quick Order P1601 - ZAKTEK Exterior Sealant - One Gal Containers P1601 - ZAKTEK…" at bounding box center [784, 543] width 1568 height 617
click at [518, 304] on input "P1601 - ZAKTEK Exterior Sealant - One Gal Containers" at bounding box center [454, 316] width 428 height 33
click at [734, 320] on div "P1601 - ZAKTEK Exterior Sealant - One Gal Containers P1601 - ZAKTEK Exterior Se…" at bounding box center [586, 316] width 693 height 33
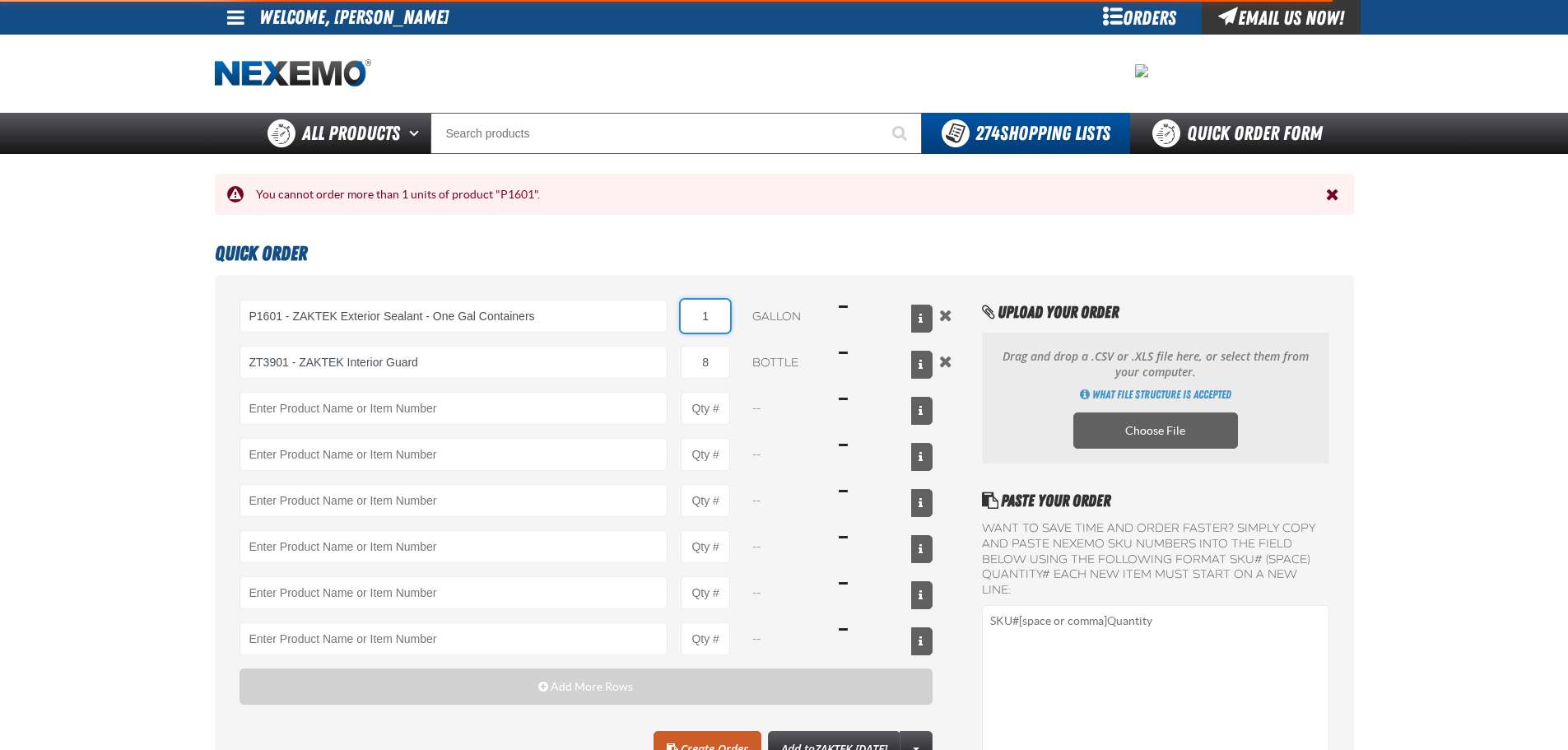
type input "P1601 - ZAKTEK Exterior Sealant - One Gal Containers"
click at [706, 311] on input "1" at bounding box center [705, 316] width 49 height 33
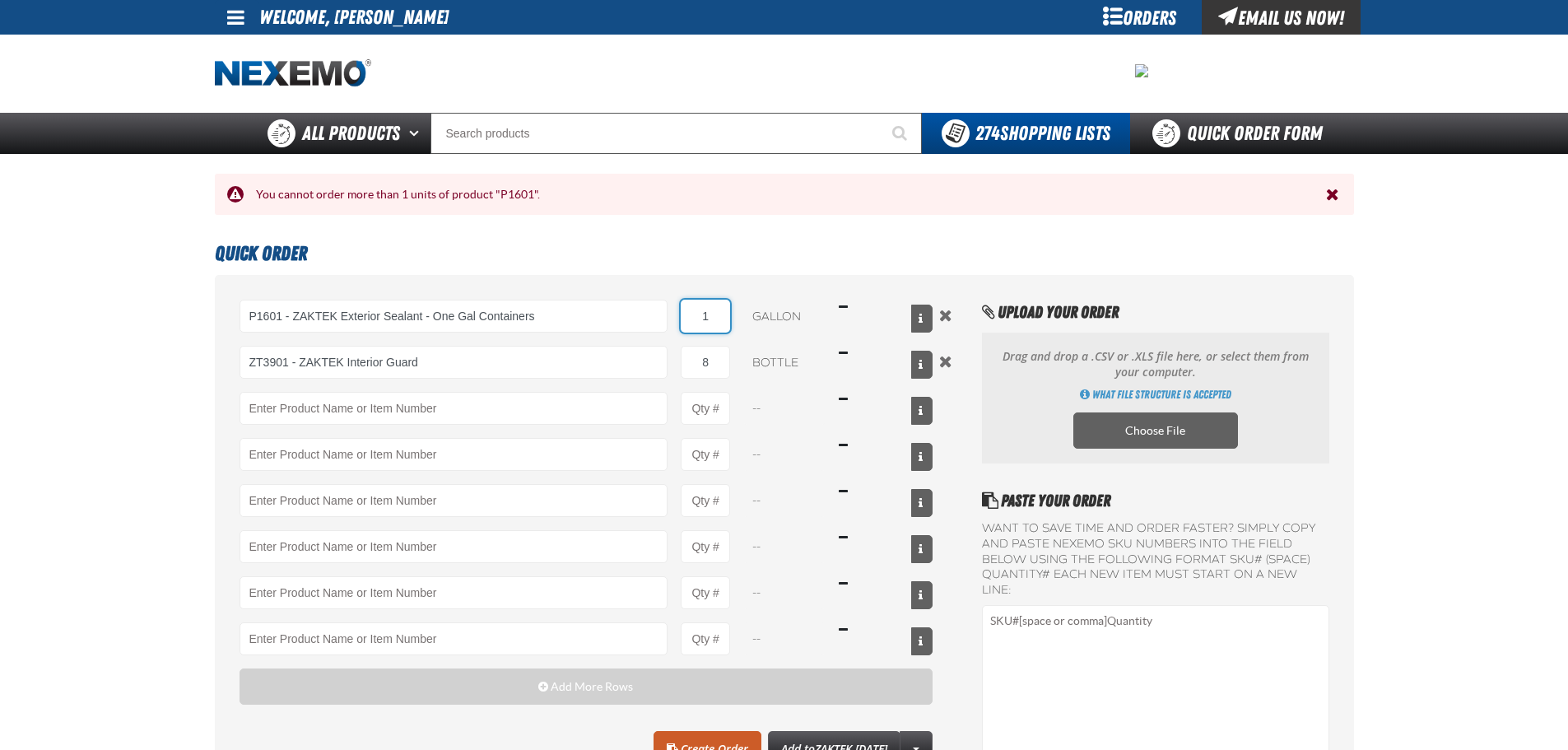
scroll to position [83, 0]
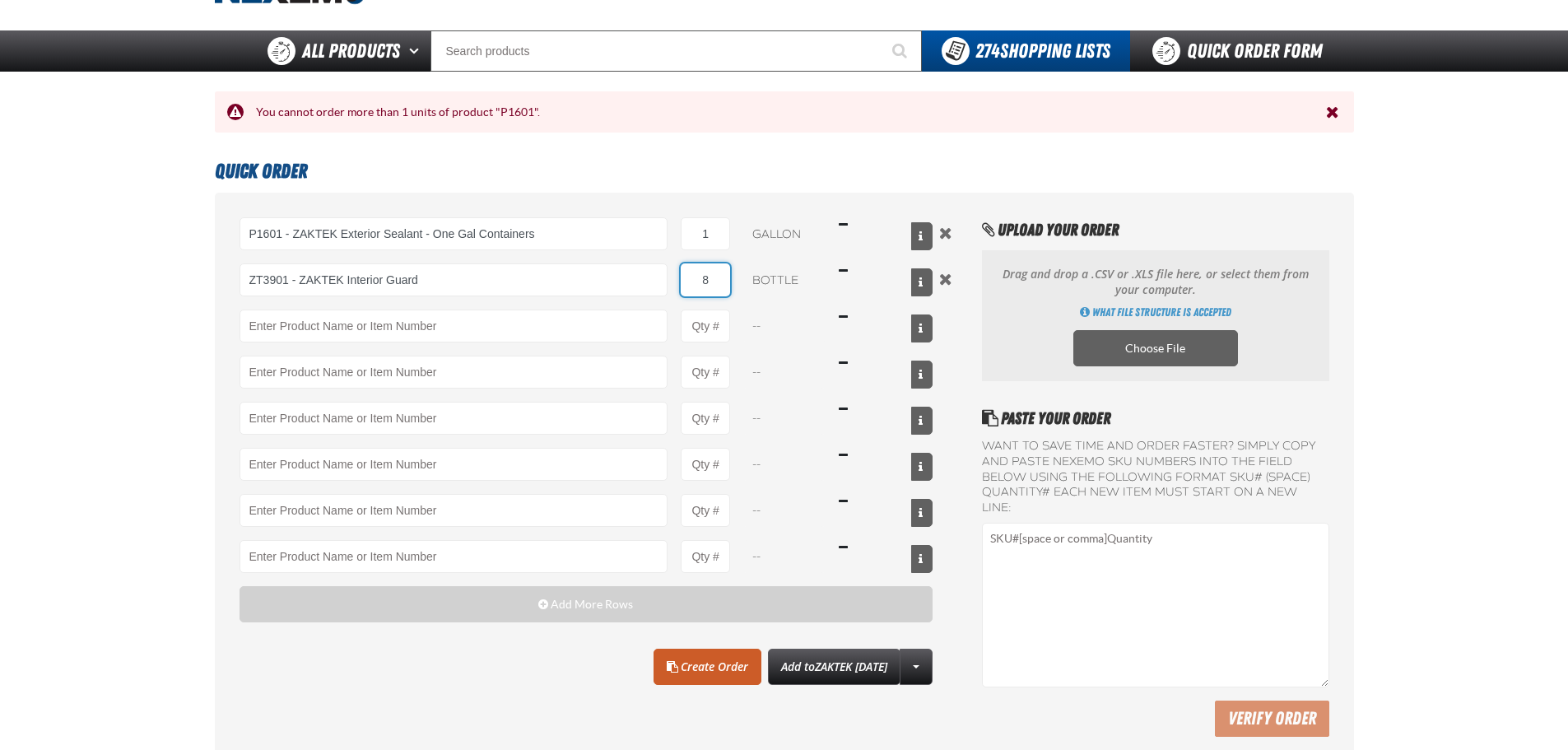
click at [704, 277] on input "8" at bounding box center [705, 279] width 49 height 33
type input "4"
click at [700, 240] on input "1" at bounding box center [705, 234] width 49 height 33
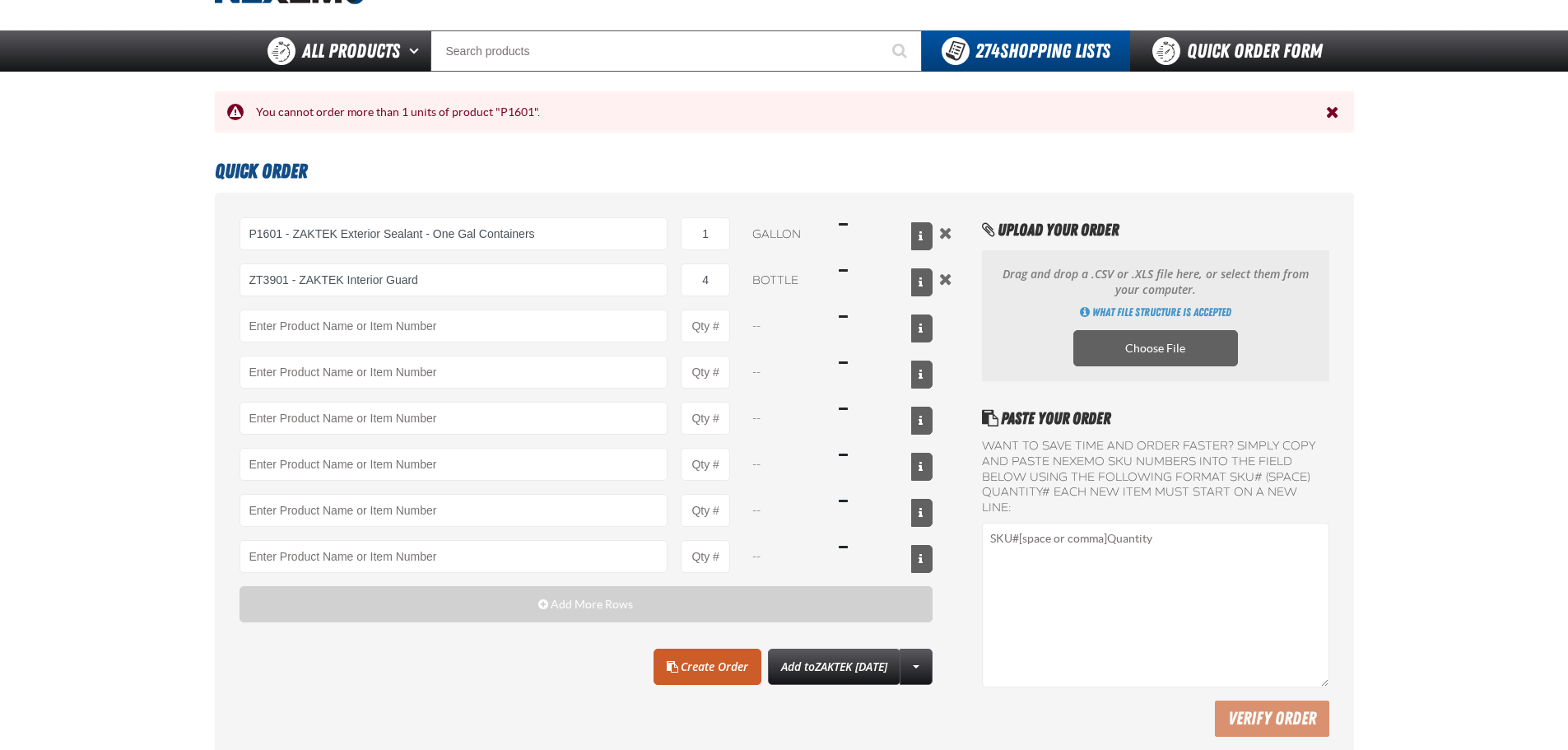
click at [370, 346] on div "P1601 - ZAKTEK Exterior Sealant - One Gal Containers P1601 - ZAKTEK Exterior Se…" at bounding box center [586, 395] width 693 height 356
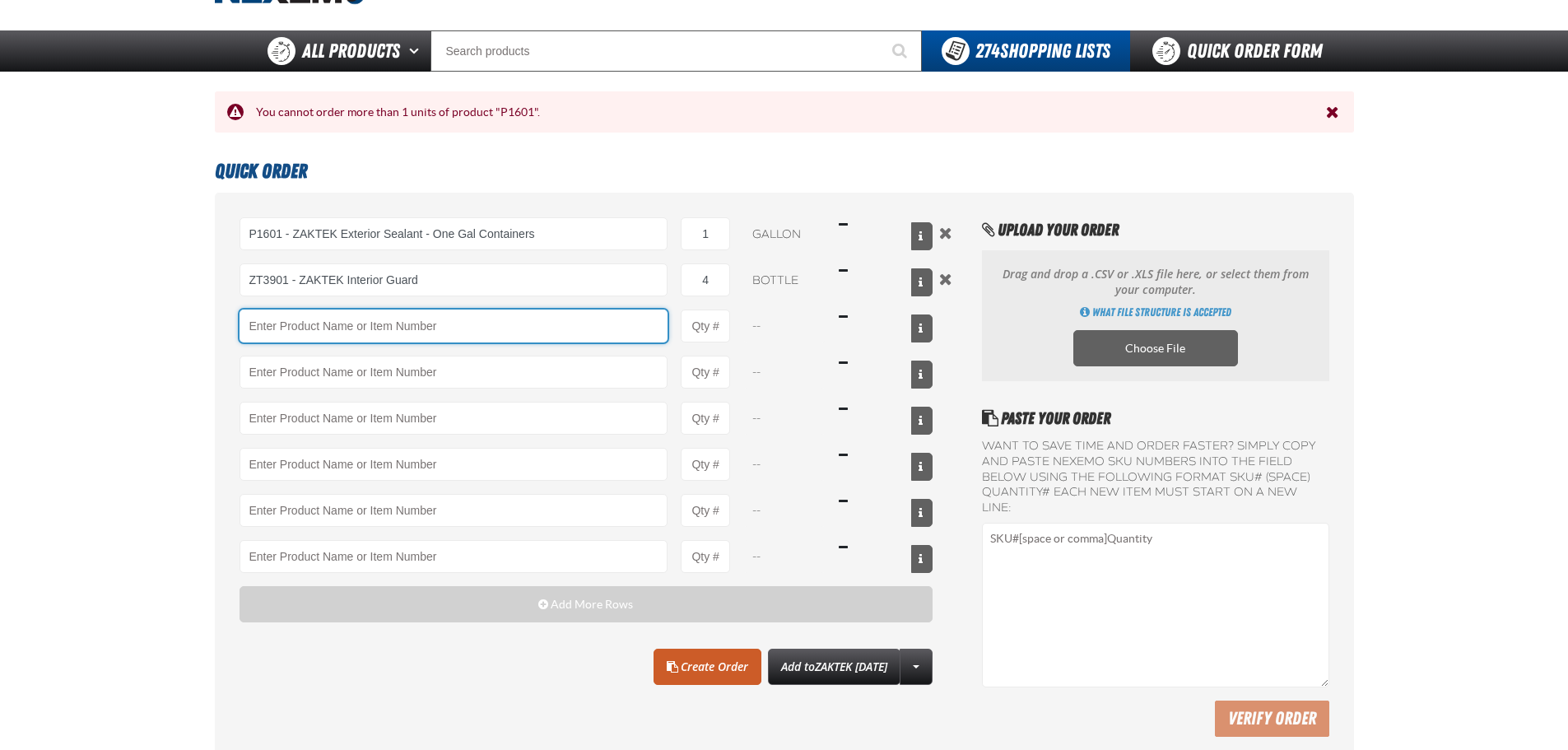
click at [396, 330] on input "Product" at bounding box center [454, 326] width 428 height 33
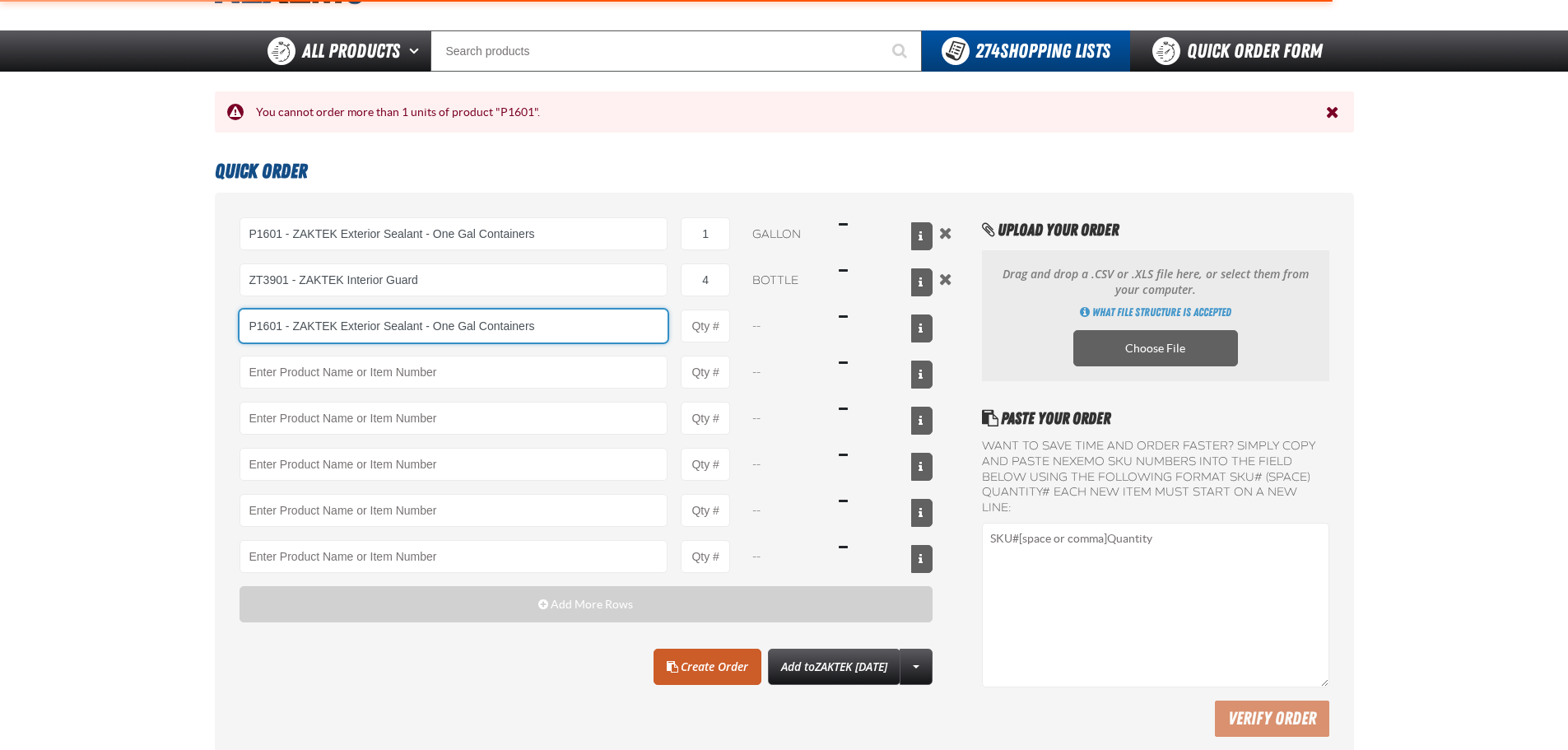
type input "P1601 - ZAKTEK Exterior Sealant - One Gal Containers"
type input "1"
select select "gallon"
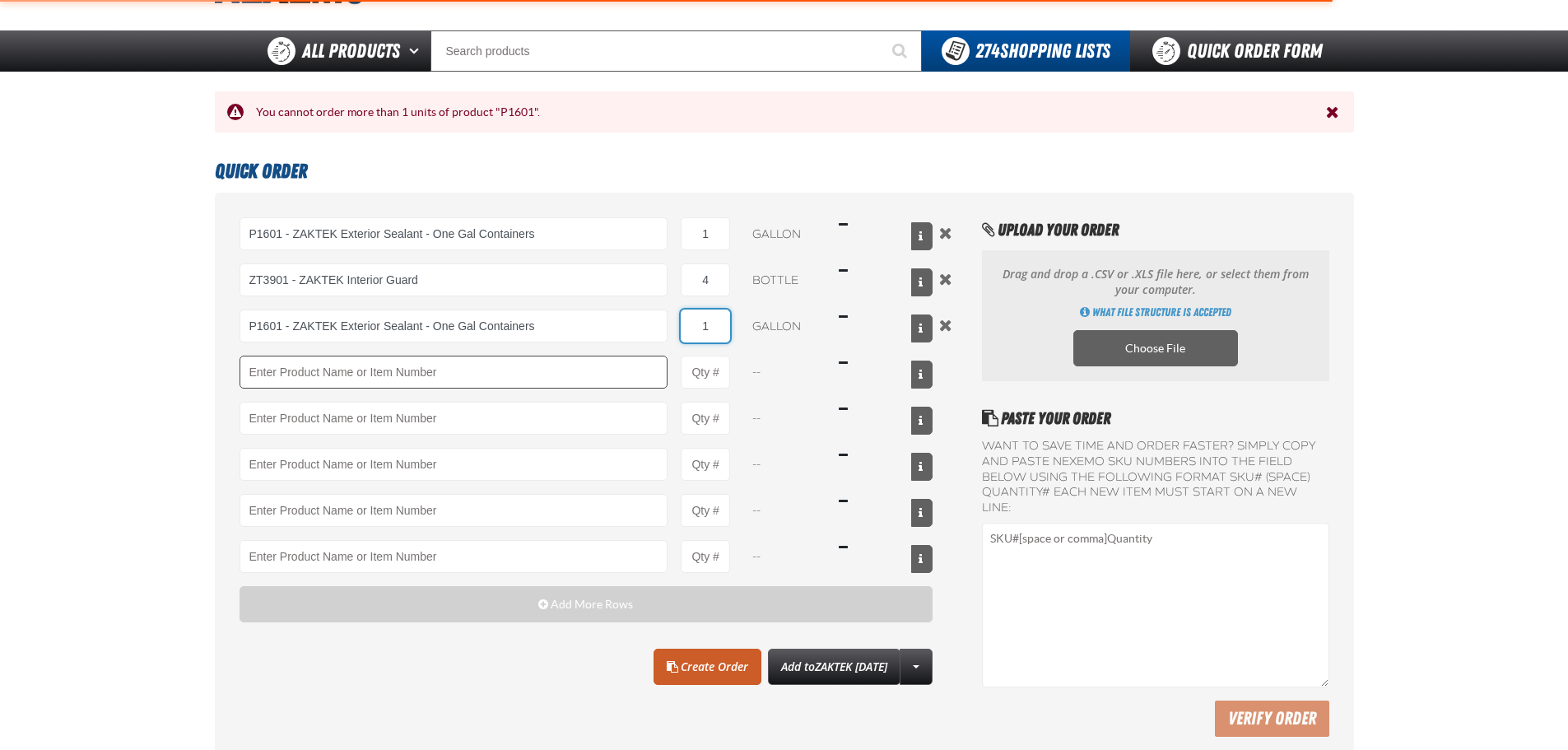
type input "P1601 - ZAKTEK Exterior Sealant - One Gal Containers"
click at [401, 379] on input "Product" at bounding box center [454, 372] width 428 height 33
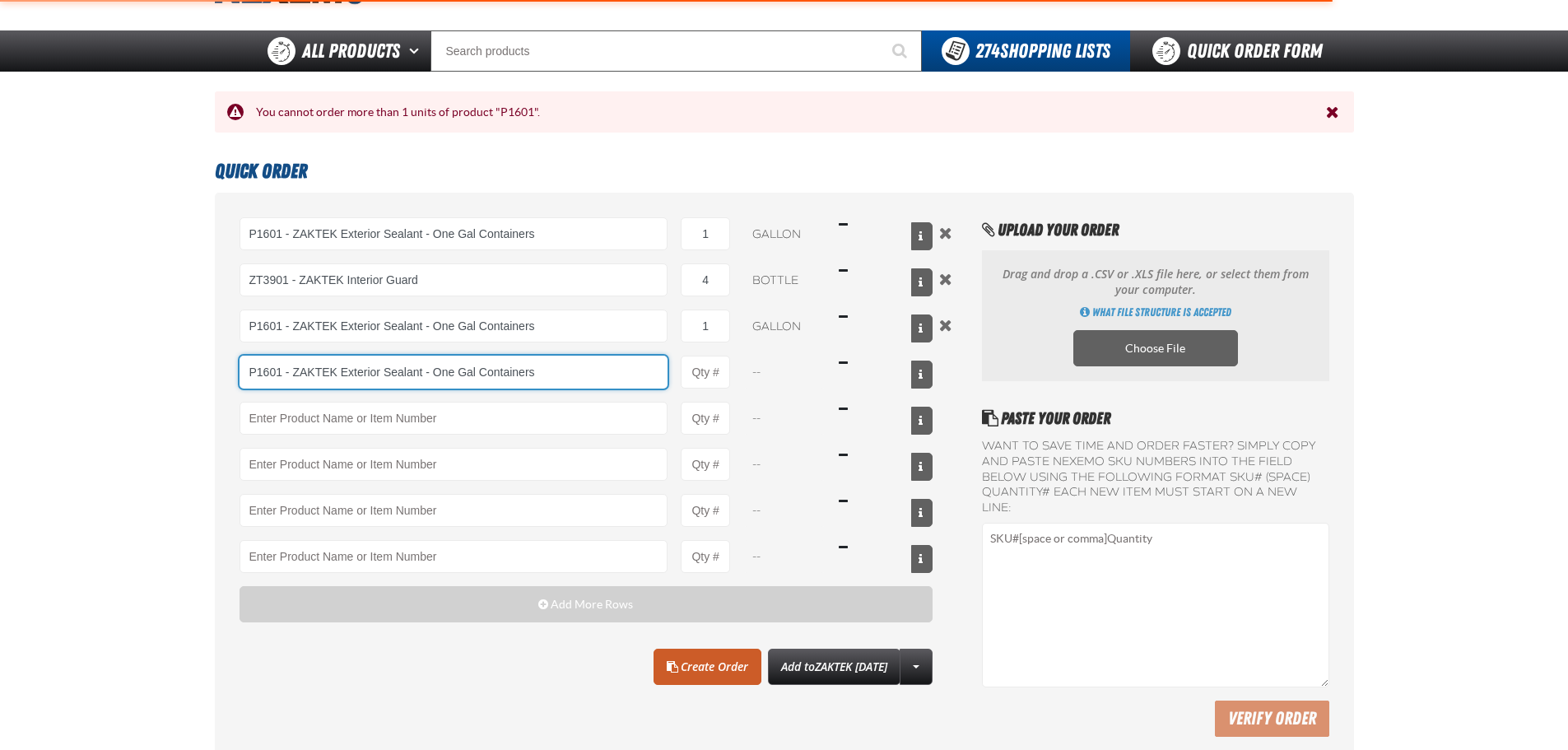
type input "P1601 - ZAKTEK Exterior Sealant - One Gal Containers"
type input "1"
select select "gallon"
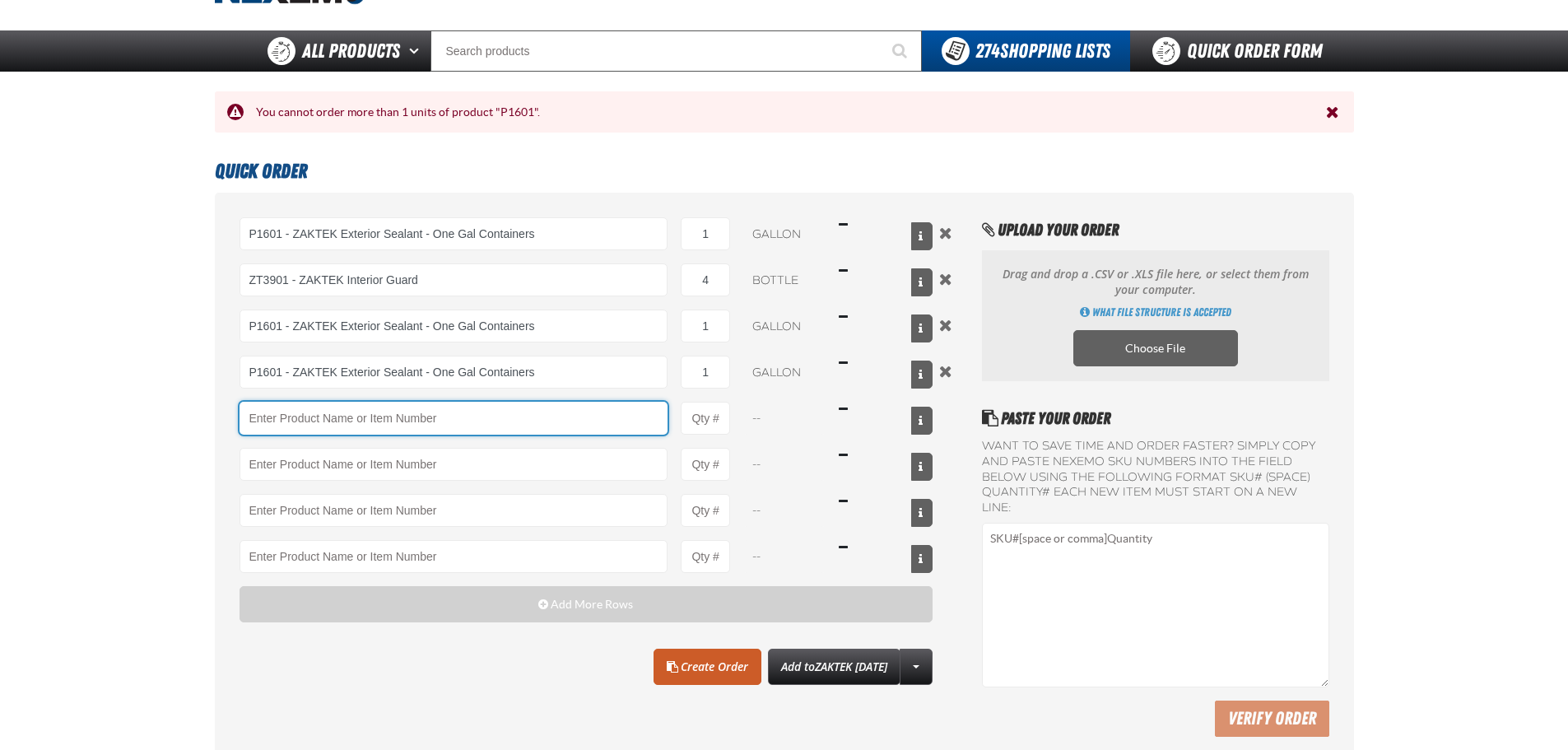
click at [332, 412] on input "Product" at bounding box center [454, 418] width 428 height 33
type input "P1601 - ZAKTEK Exterior Sealant - One Gal Containers"
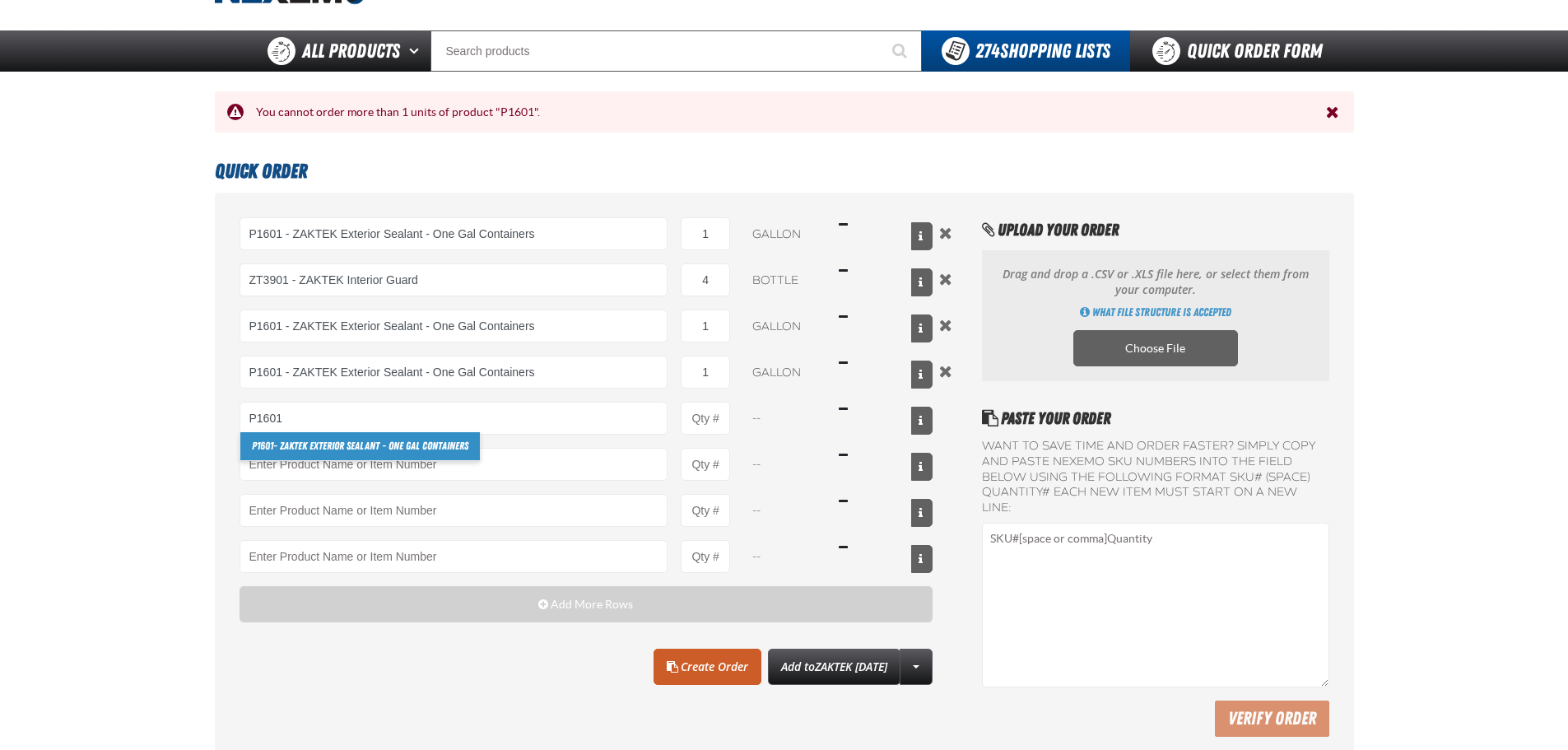
drag, startPoint x: 396, startPoint y: 439, endPoint x: 687, endPoint y: 587, distance: 326.5
click at [397, 439] on link "P1601 - ZAKTEK Exterior Sealant - One Gal Containers" at bounding box center [360, 446] width 240 height 28
type input "P1601 - ZAKTEK Exterior Sealant - One Gal Containers"
type input "1"
select select "gallon"
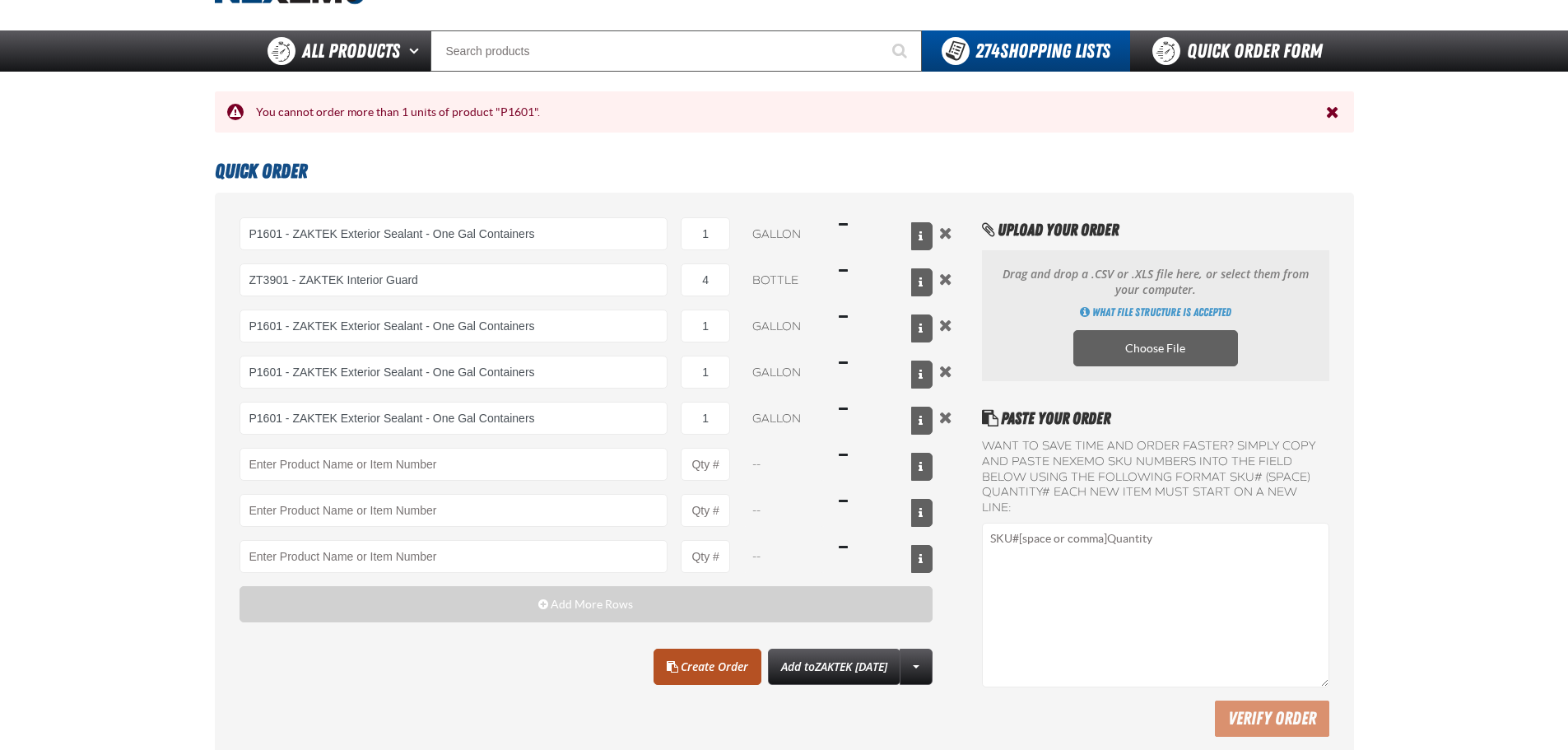
click at [720, 666] on link "Create Order" at bounding box center [708, 666] width 108 height 36
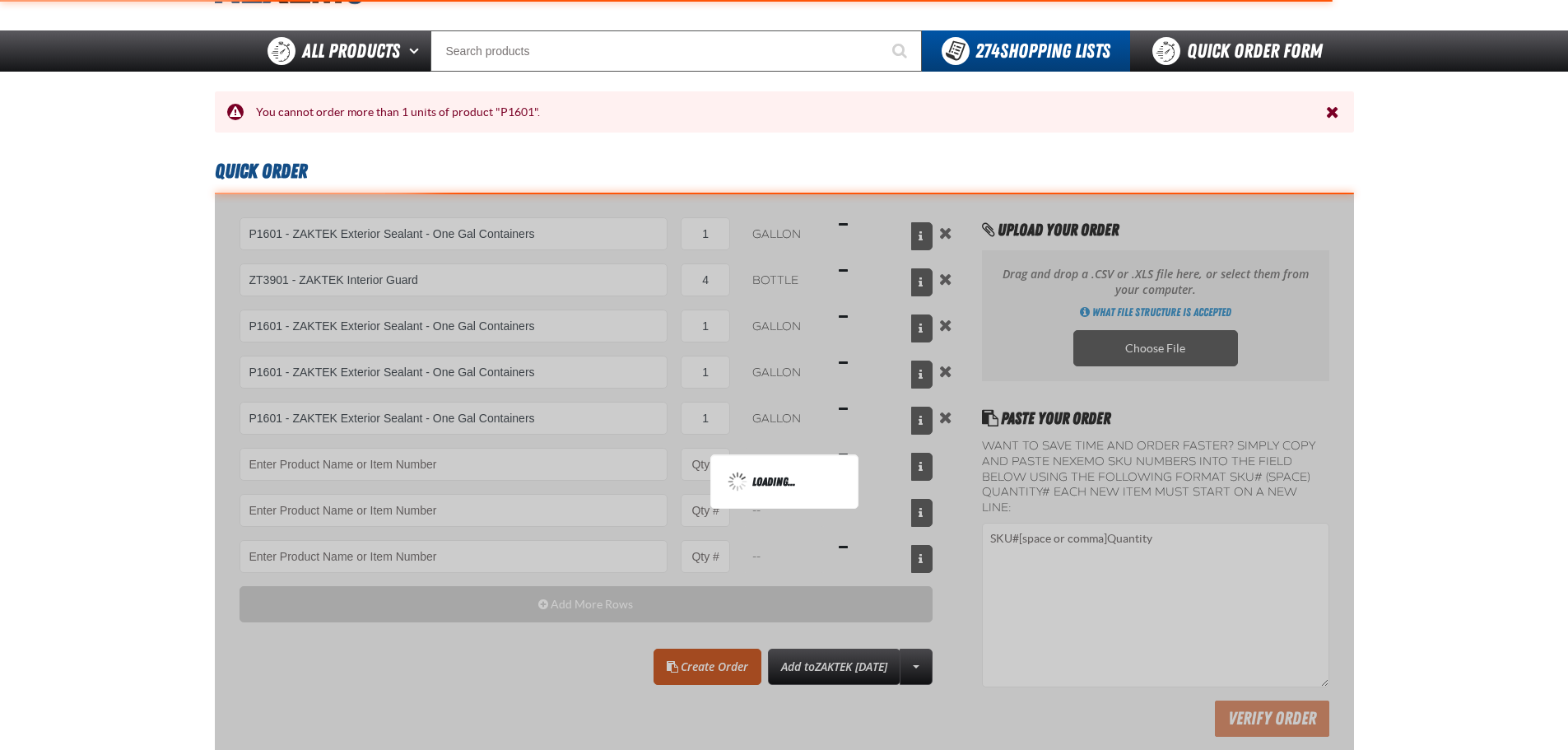
type input "P1601 - ZAKTEK Exterior Sealant - One Gal Containers"
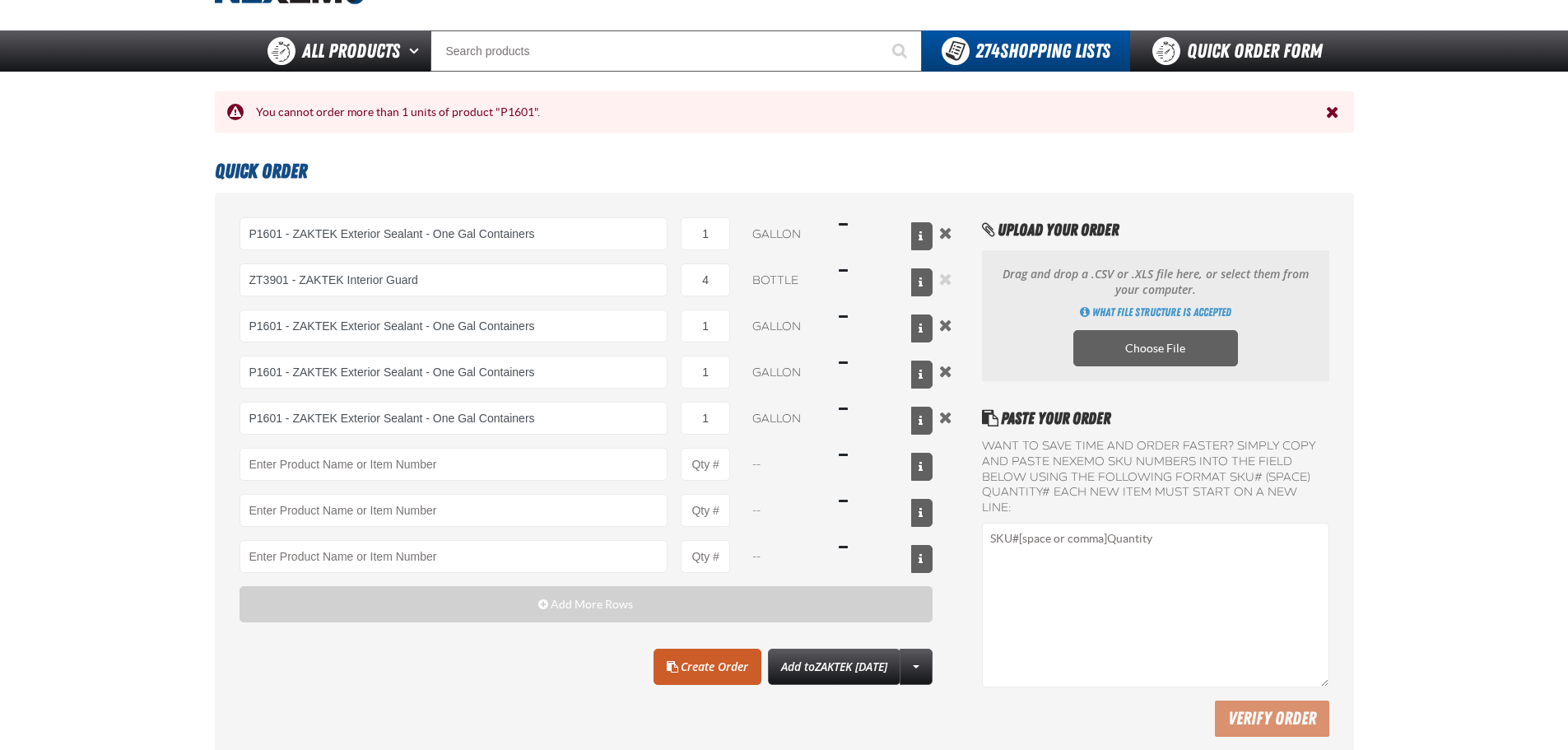
click at [939, 240] on button "Remove the current row" at bounding box center [946, 233] width 20 height 18
click at [945, 277] on button "Remove the current row" at bounding box center [946, 279] width 20 height 18
click at [949, 280] on button "Remove the current row" at bounding box center [946, 279] width 20 height 18
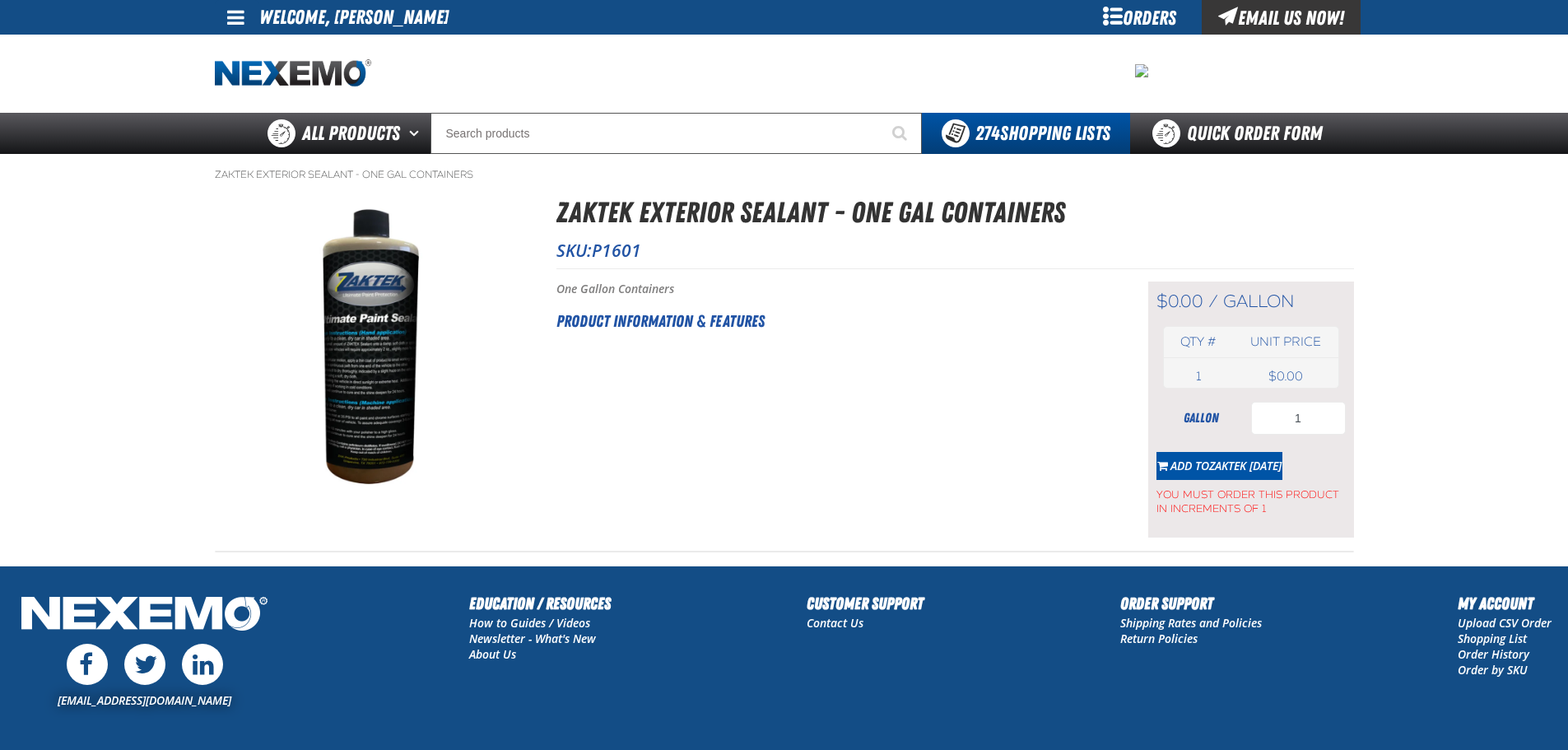
type input "10"
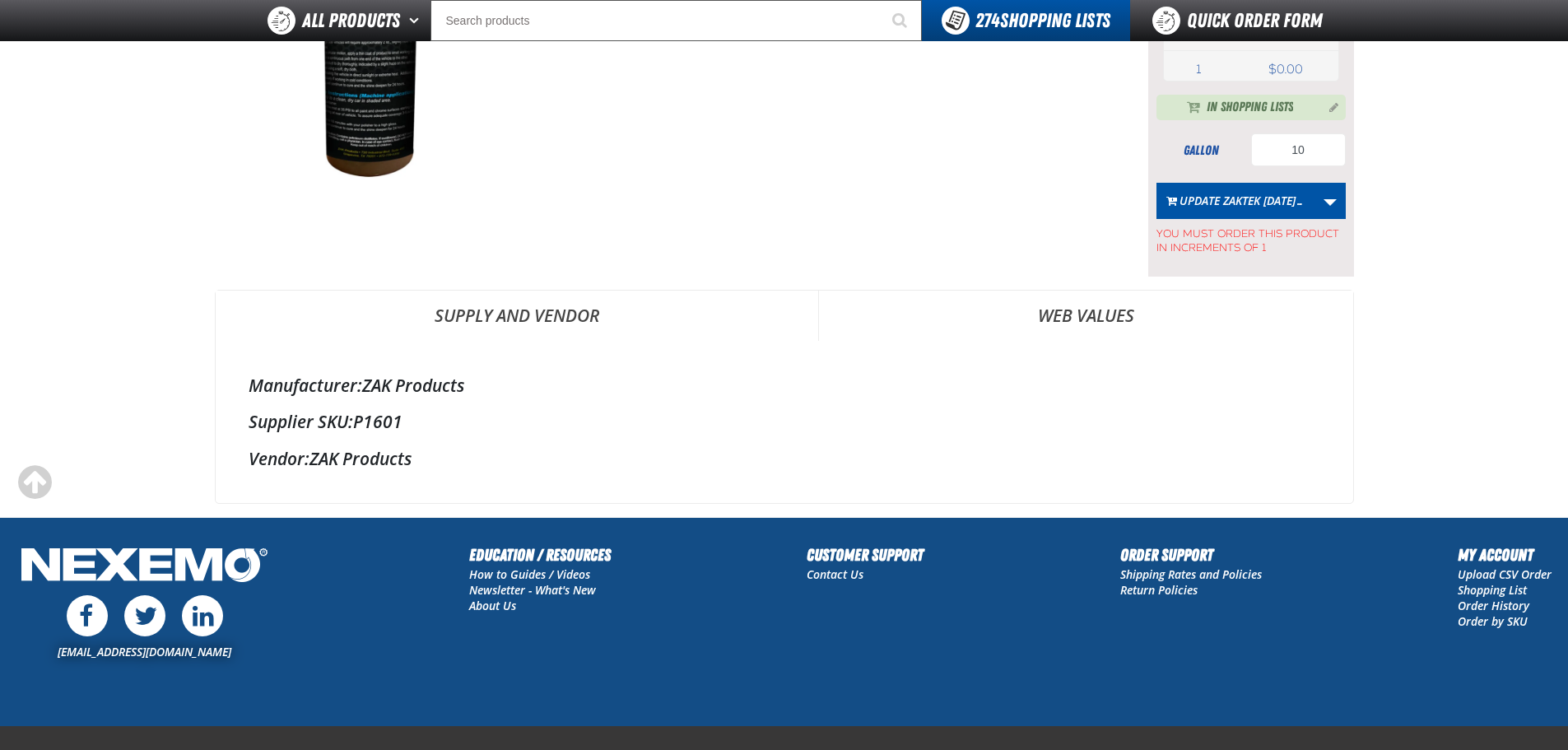
scroll to position [101, 0]
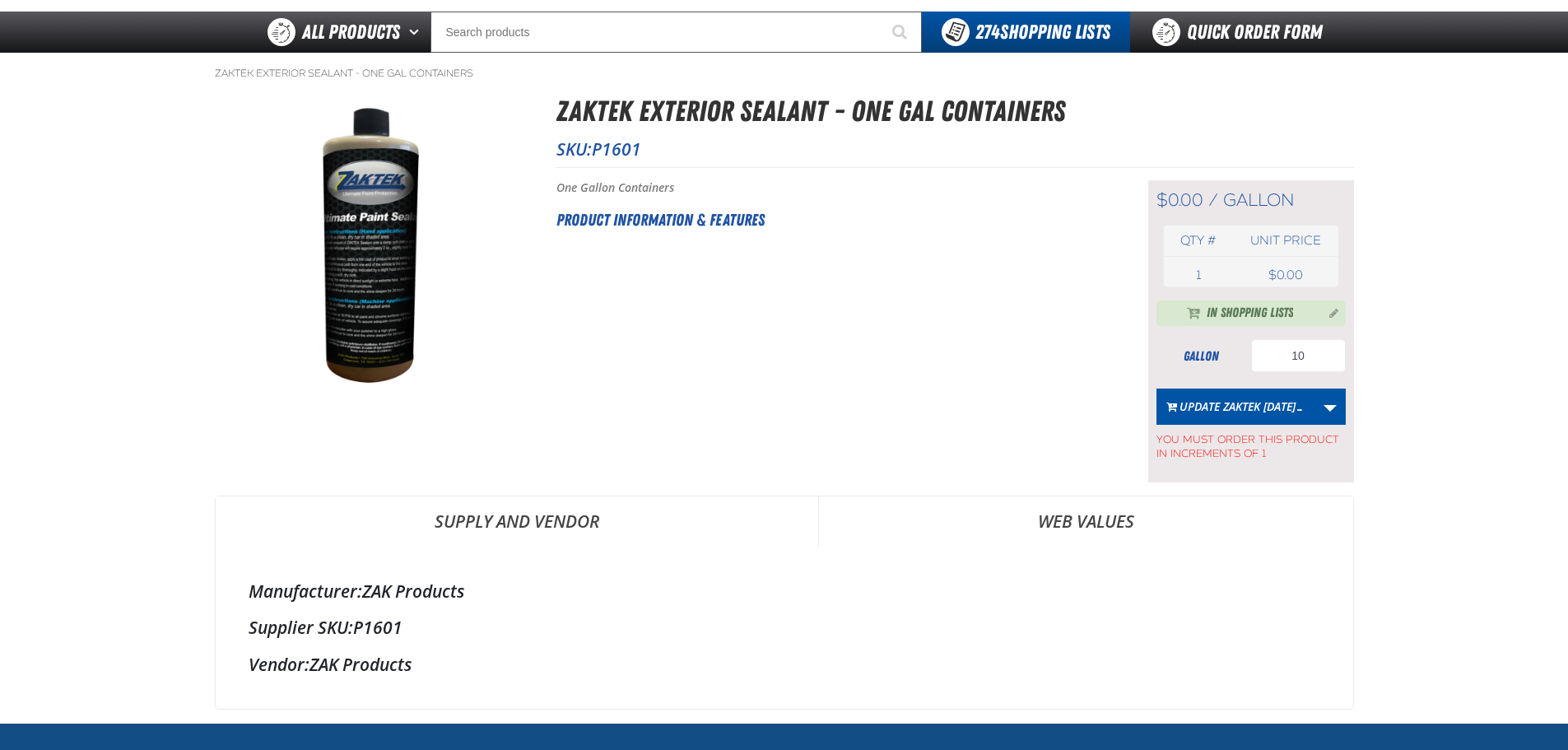
click at [621, 220] on h2 "Product Information & Features" at bounding box center [831, 219] width 551 height 24
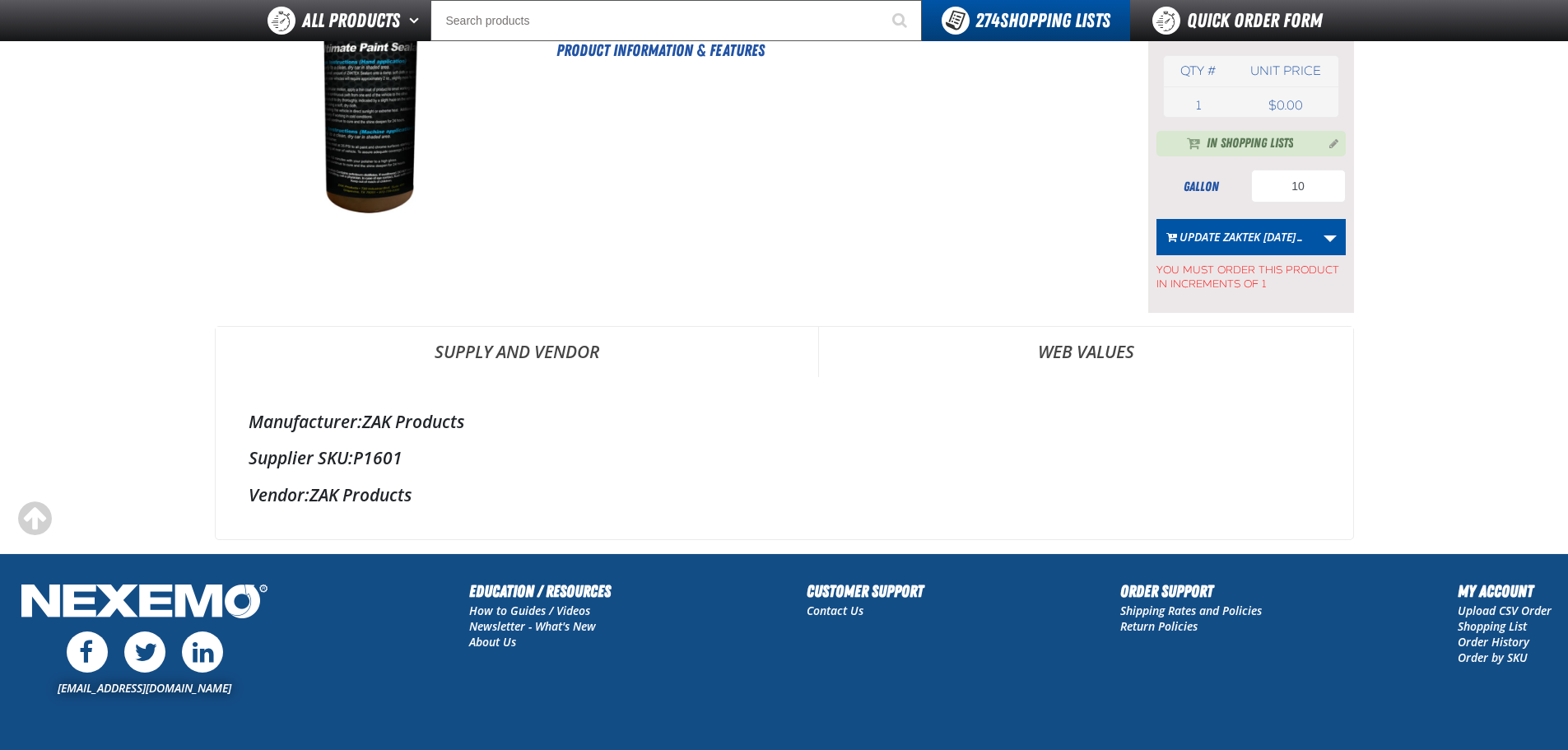
scroll to position [0, 0]
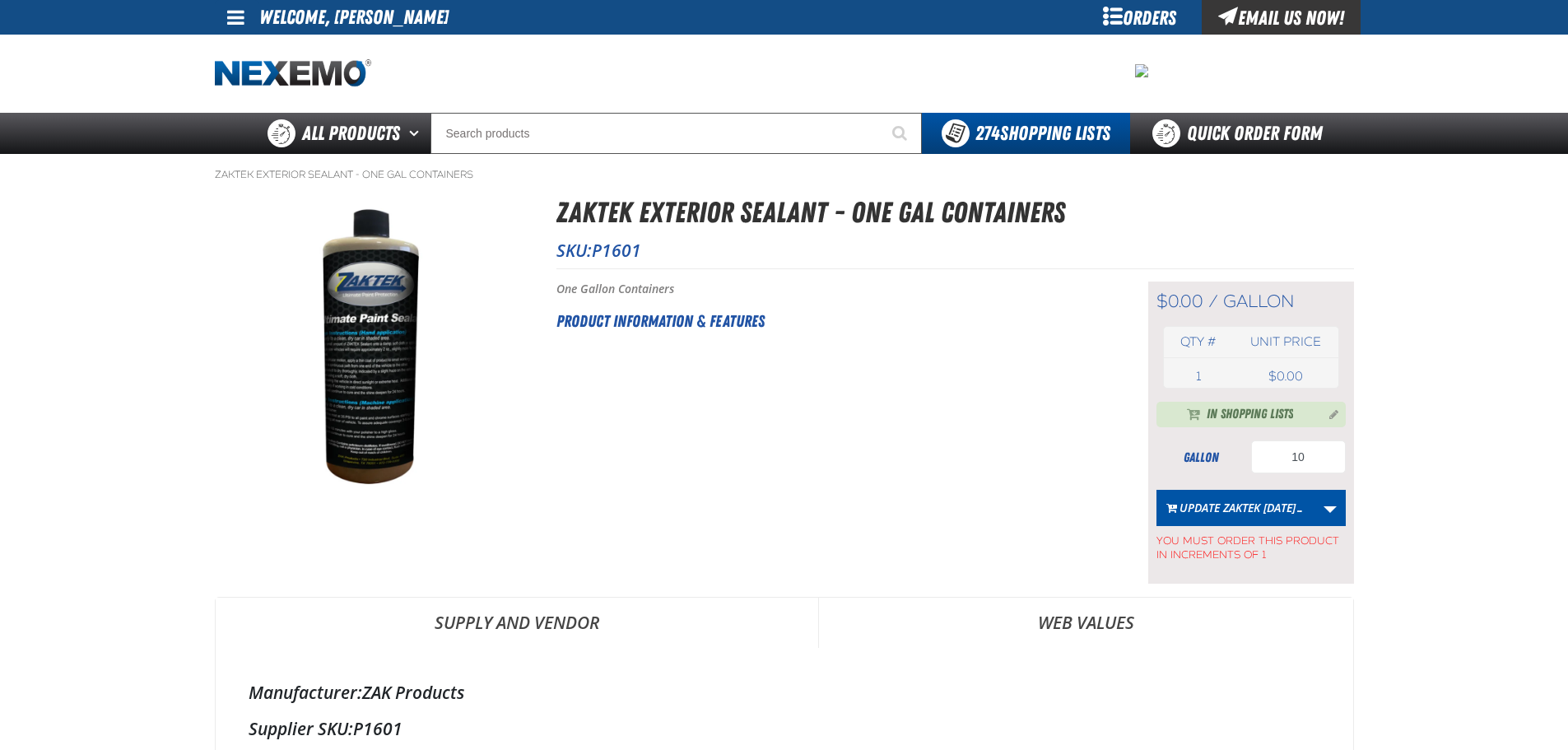
click at [240, 16] on span at bounding box center [235, 17] width 17 height 20
click at [168, 199] on main "ZAKTEK Exterior Sealant - One Gal Containers ZAKTEK Exterior Sealant - One Gal …" at bounding box center [784, 489] width 1568 height 670
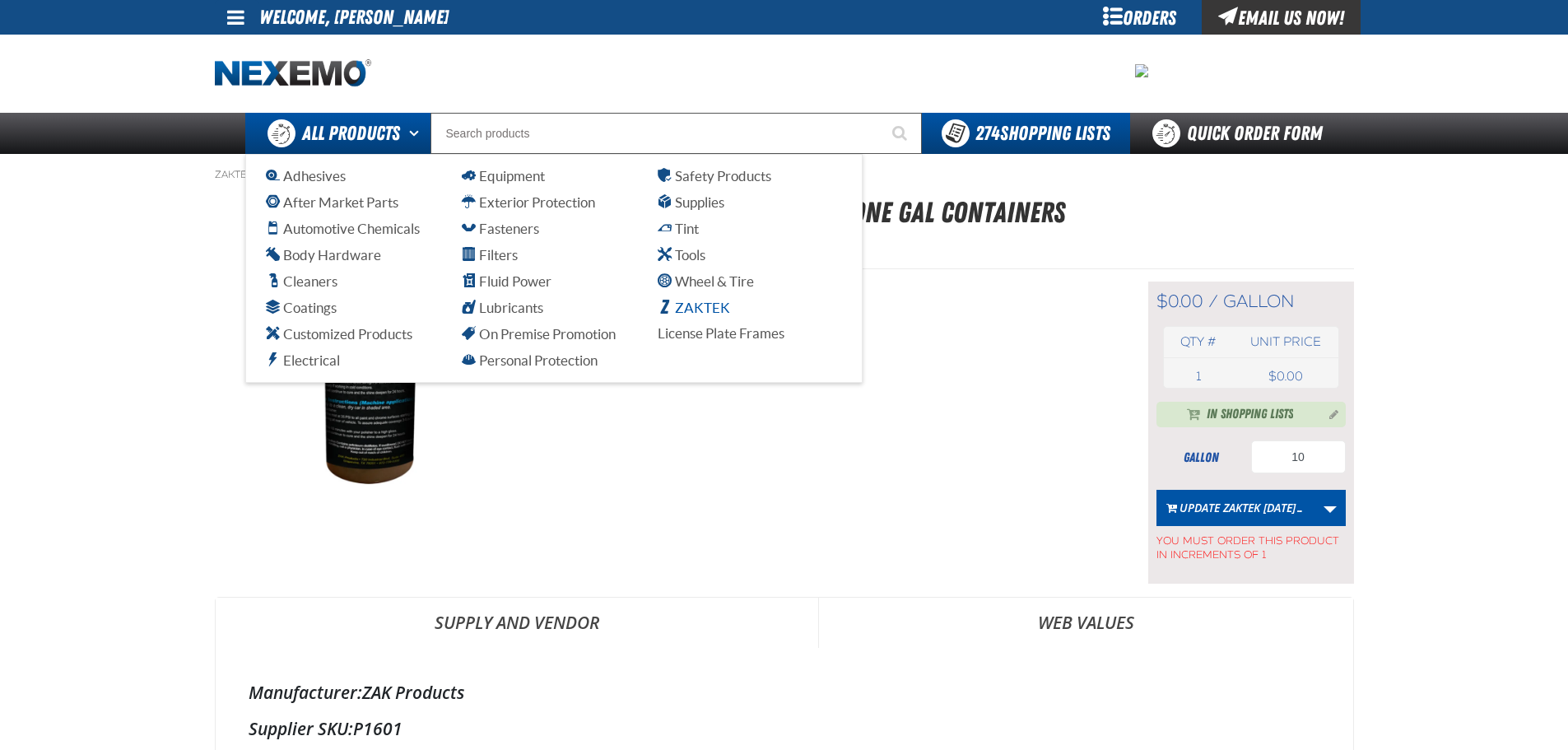
click at [699, 303] on span "ZAKTEK" at bounding box center [693, 307] width 73 height 15
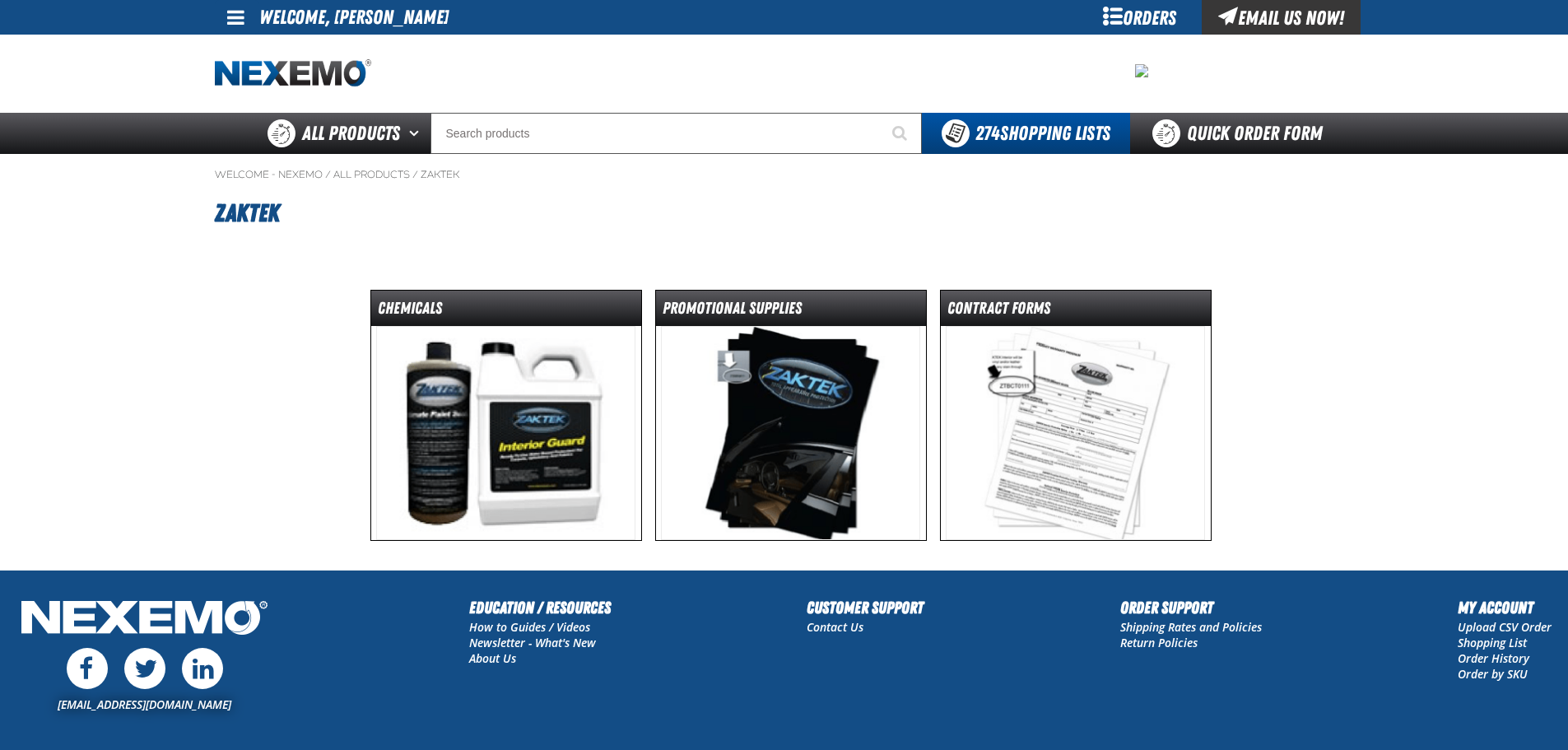
click at [528, 363] on img at bounding box center [506, 433] width 260 height 214
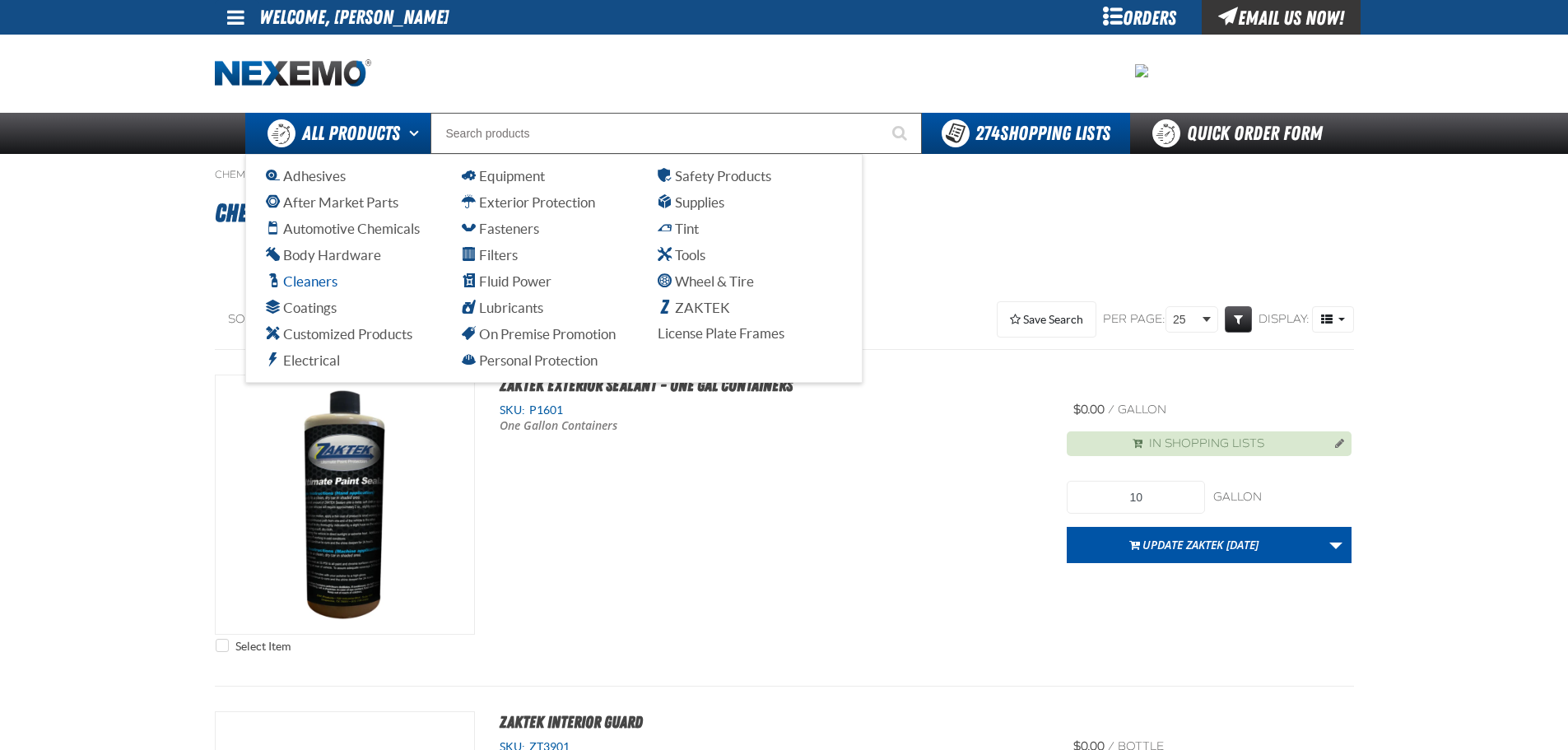
click at [314, 278] on span "Cleaners" at bounding box center [302, 280] width 72 height 15
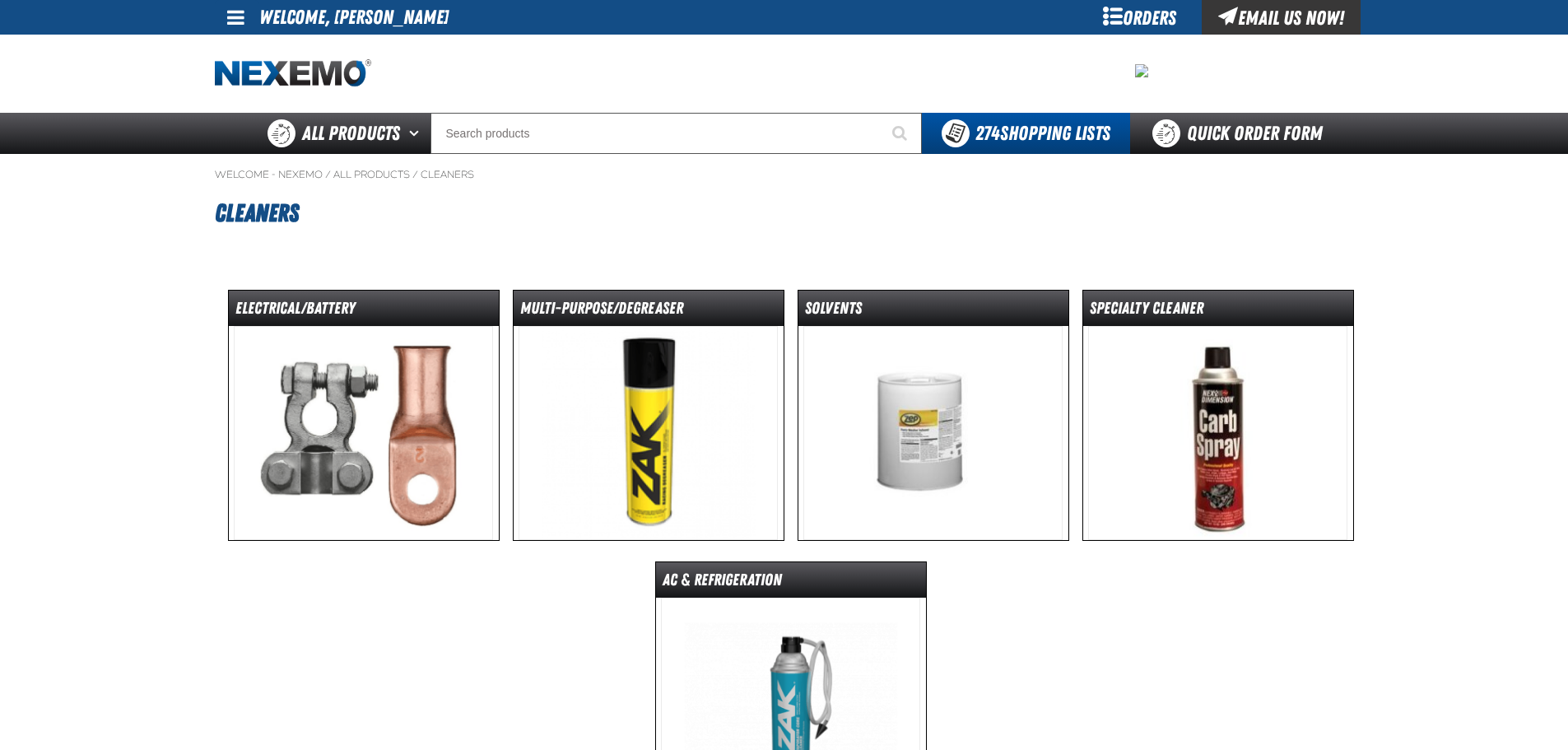
click at [1516, 421] on main "Welcome - Nexemo / All Products / Cleaners" at bounding box center [784, 497] width 1568 height 687
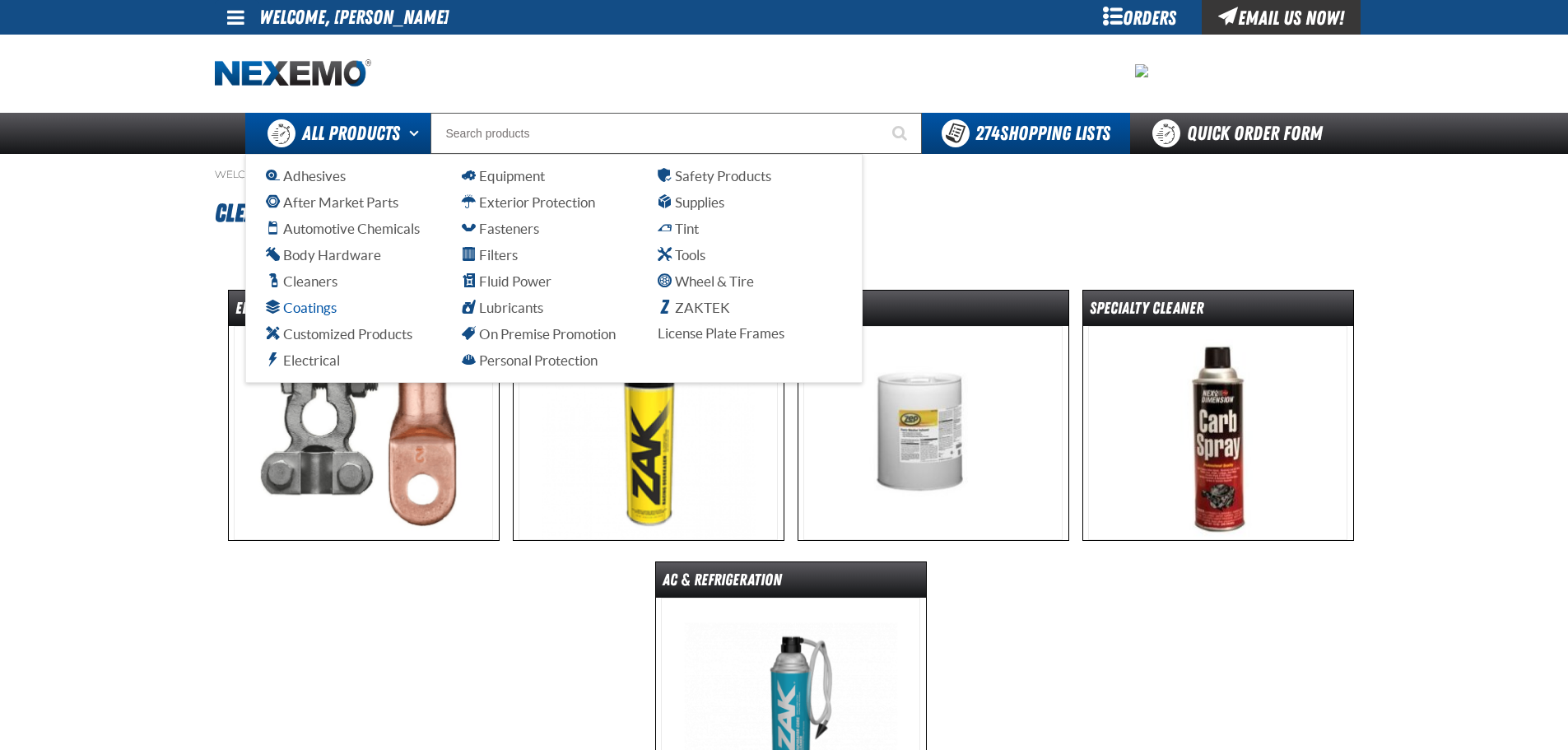
click at [313, 307] on span "Coatings" at bounding box center [301, 307] width 71 height 15
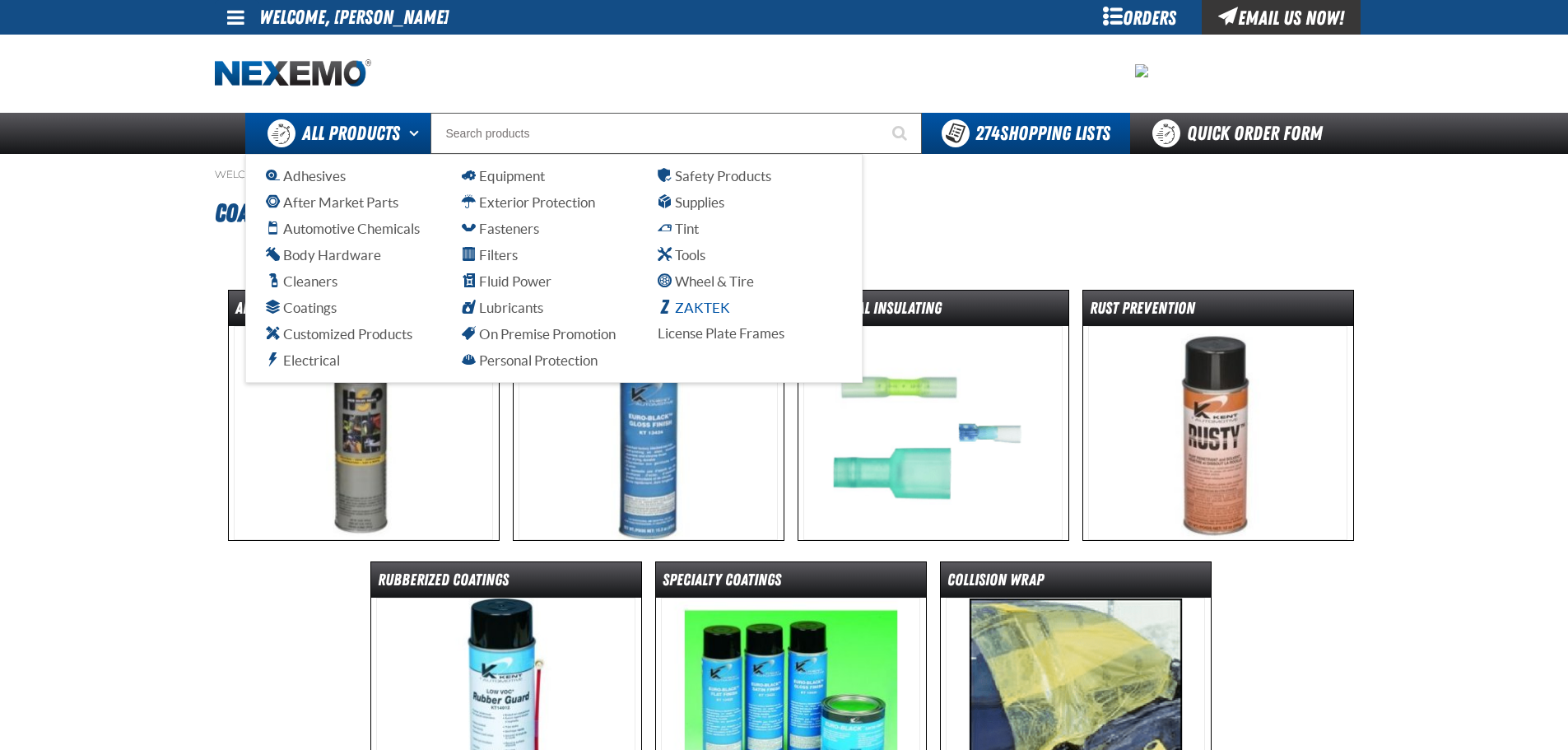
click at [674, 301] on span "ZAKTEK" at bounding box center [693, 307] width 73 height 15
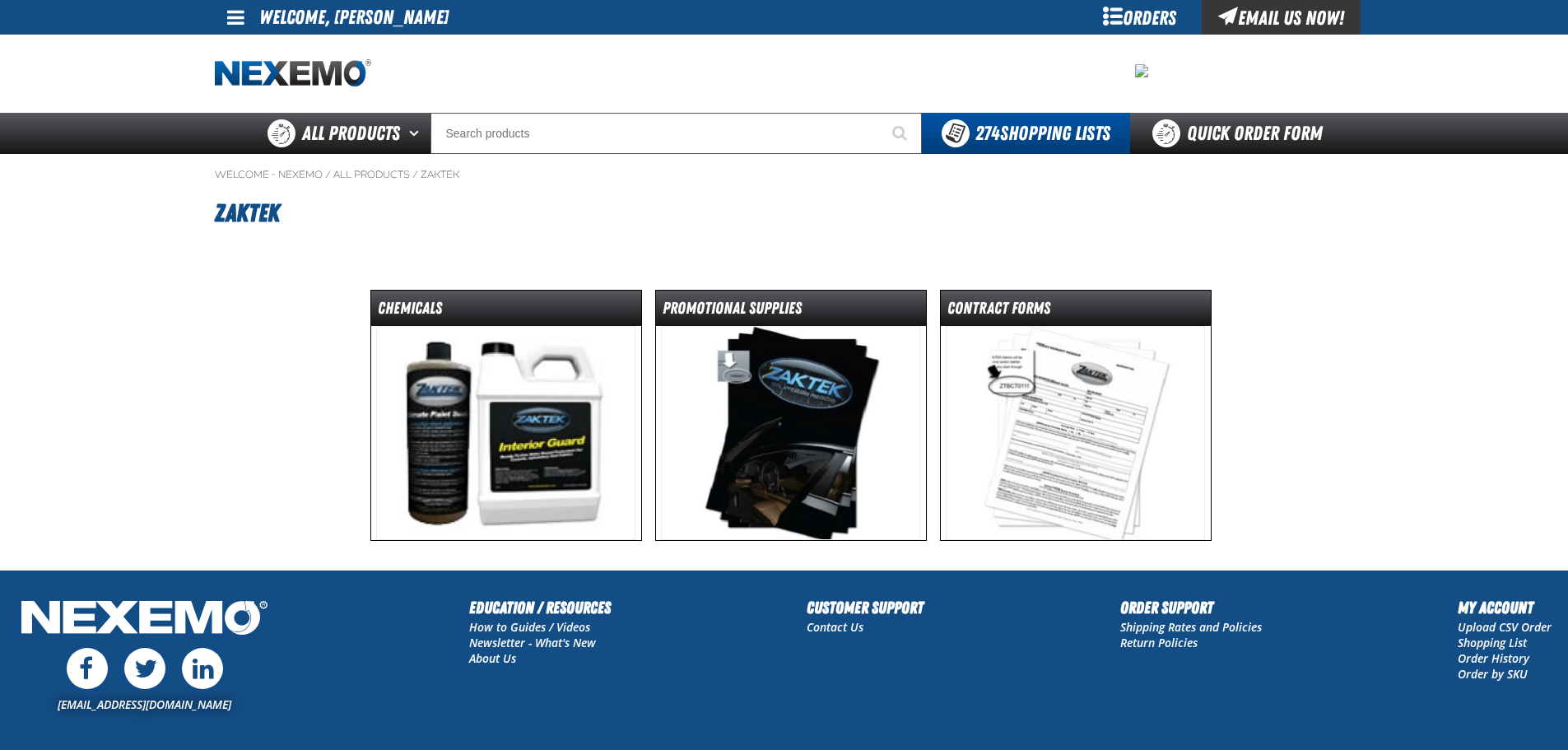
click at [1047, 376] on img at bounding box center [1075, 433] width 260 height 214
click at [733, 349] on img at bounding box center [790, 433] width 260 height 214
click at [729, 311] on dt "Promotional Supplies" at bounding box center [790, 312] width 270 height 29
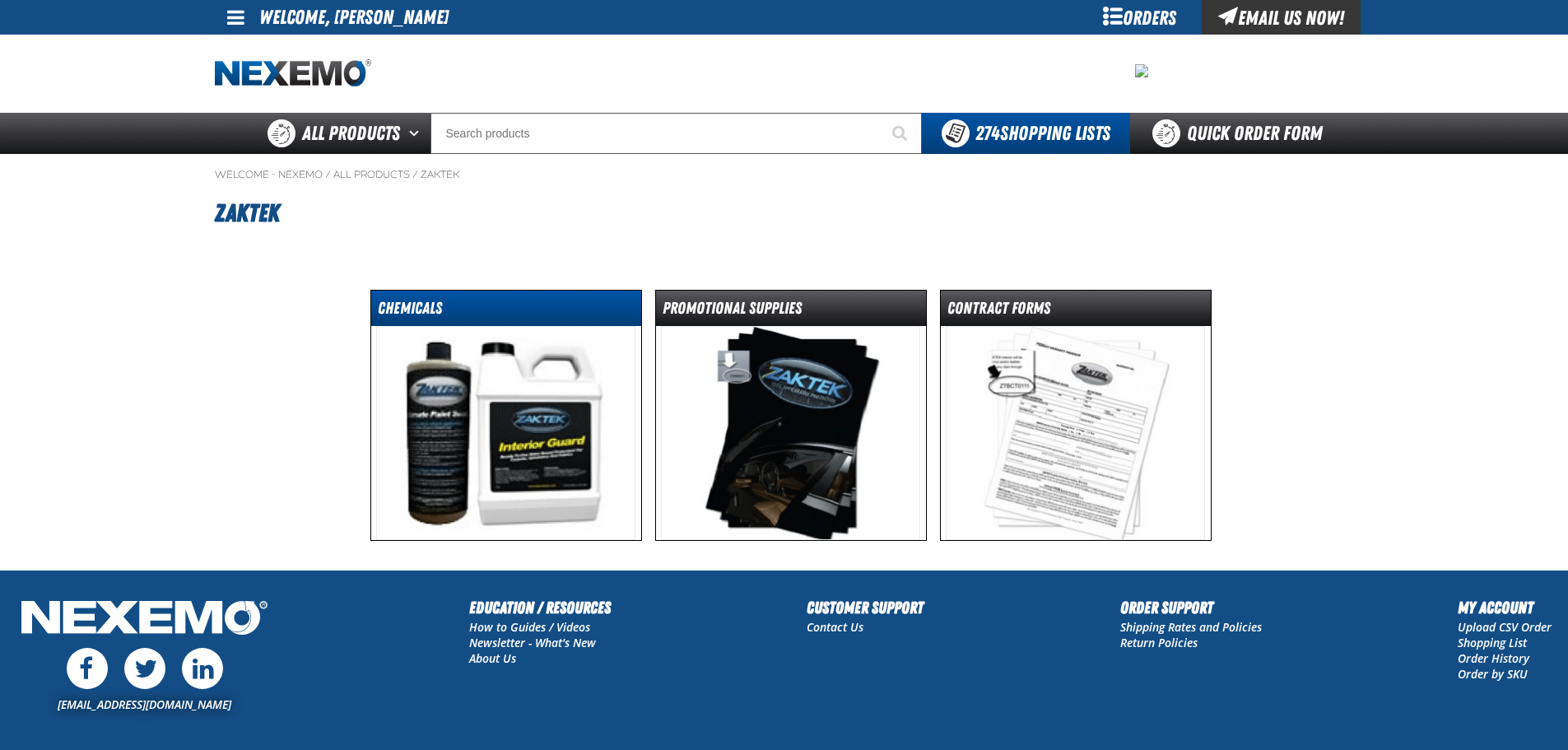
click at [443, 316] on dt "Chemicals" at bounding box center [506, 312] width 270 height 29
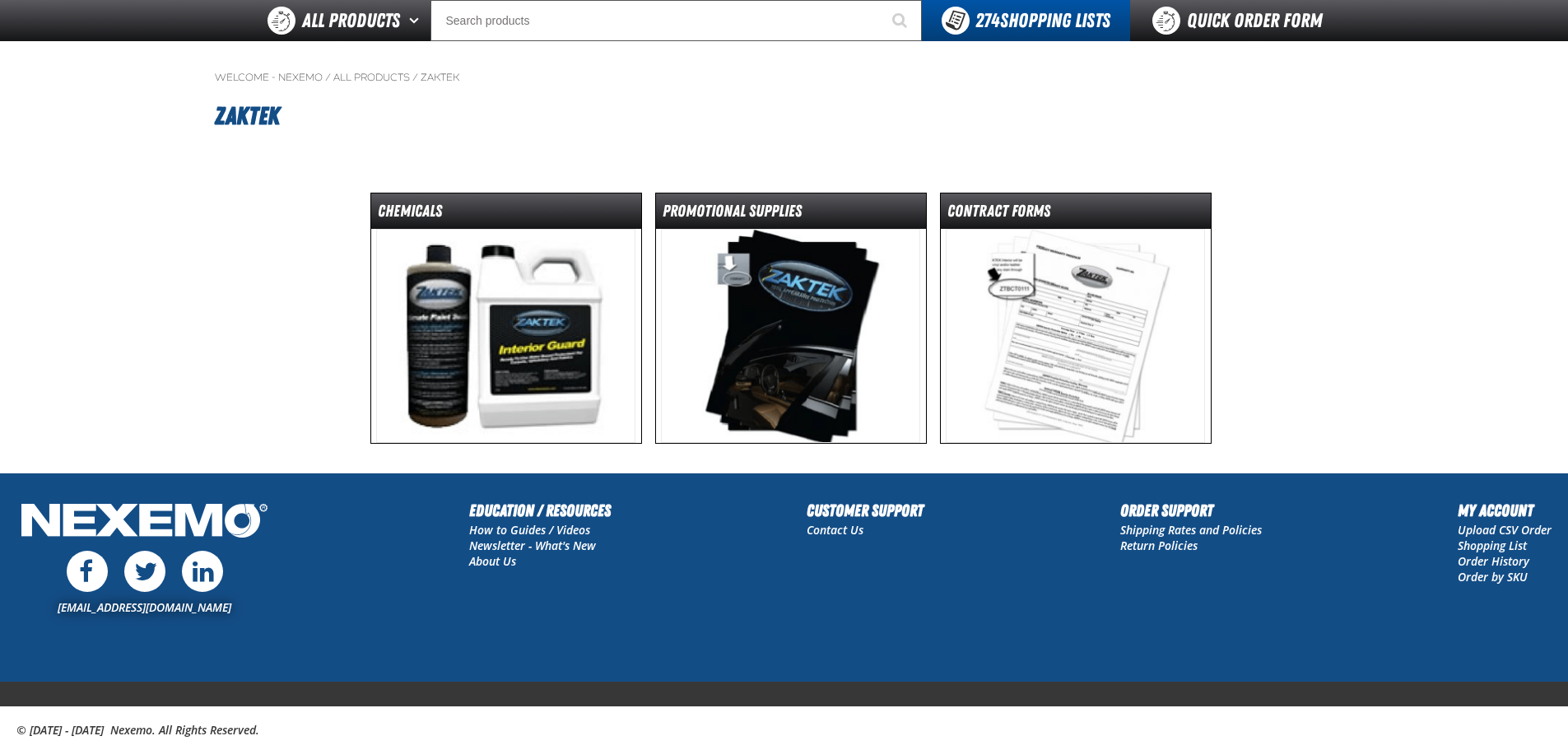
scroll to position [93, 0]
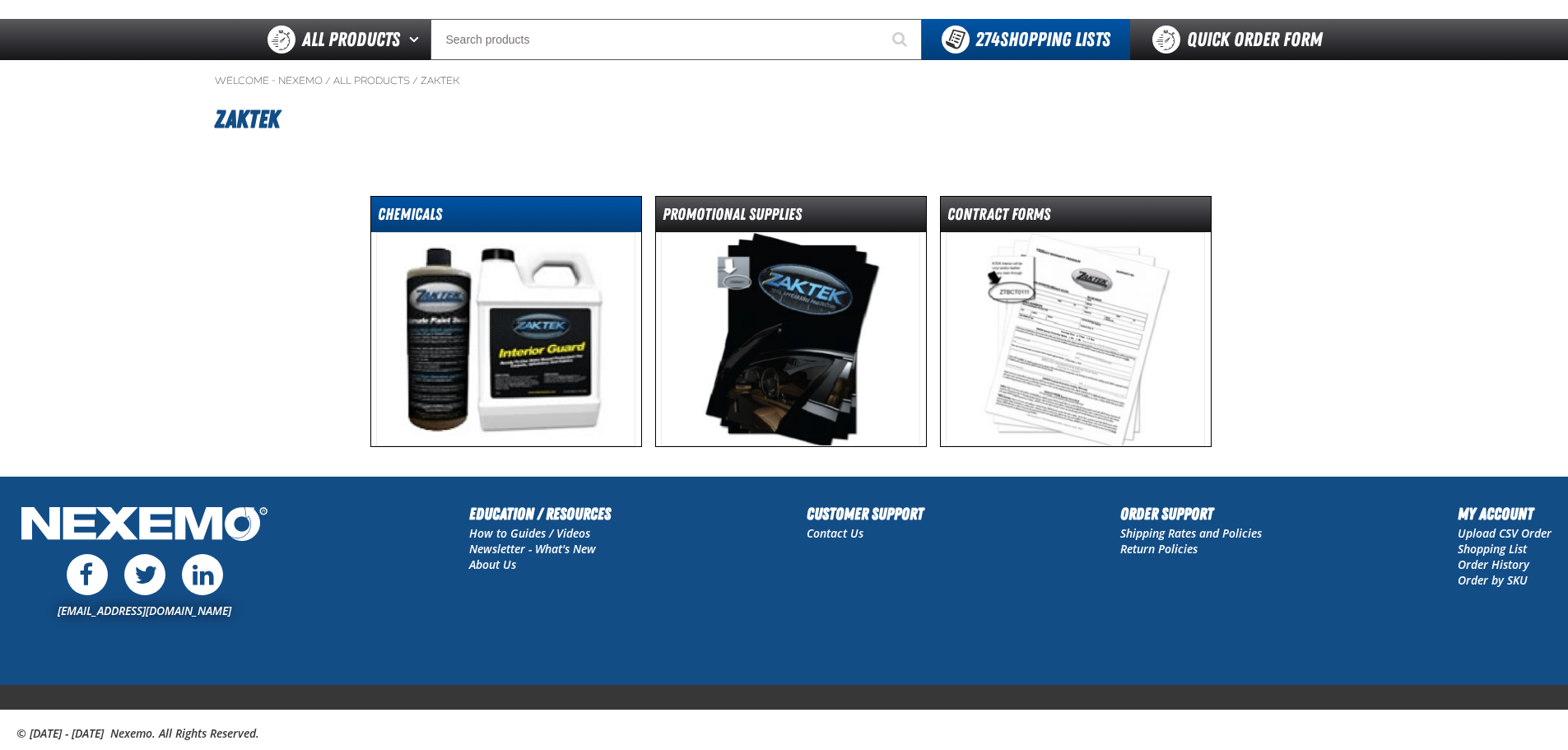
click at [457, 209] on dt "Chemicals" at bounding box center [506, 217] width 270 height 29
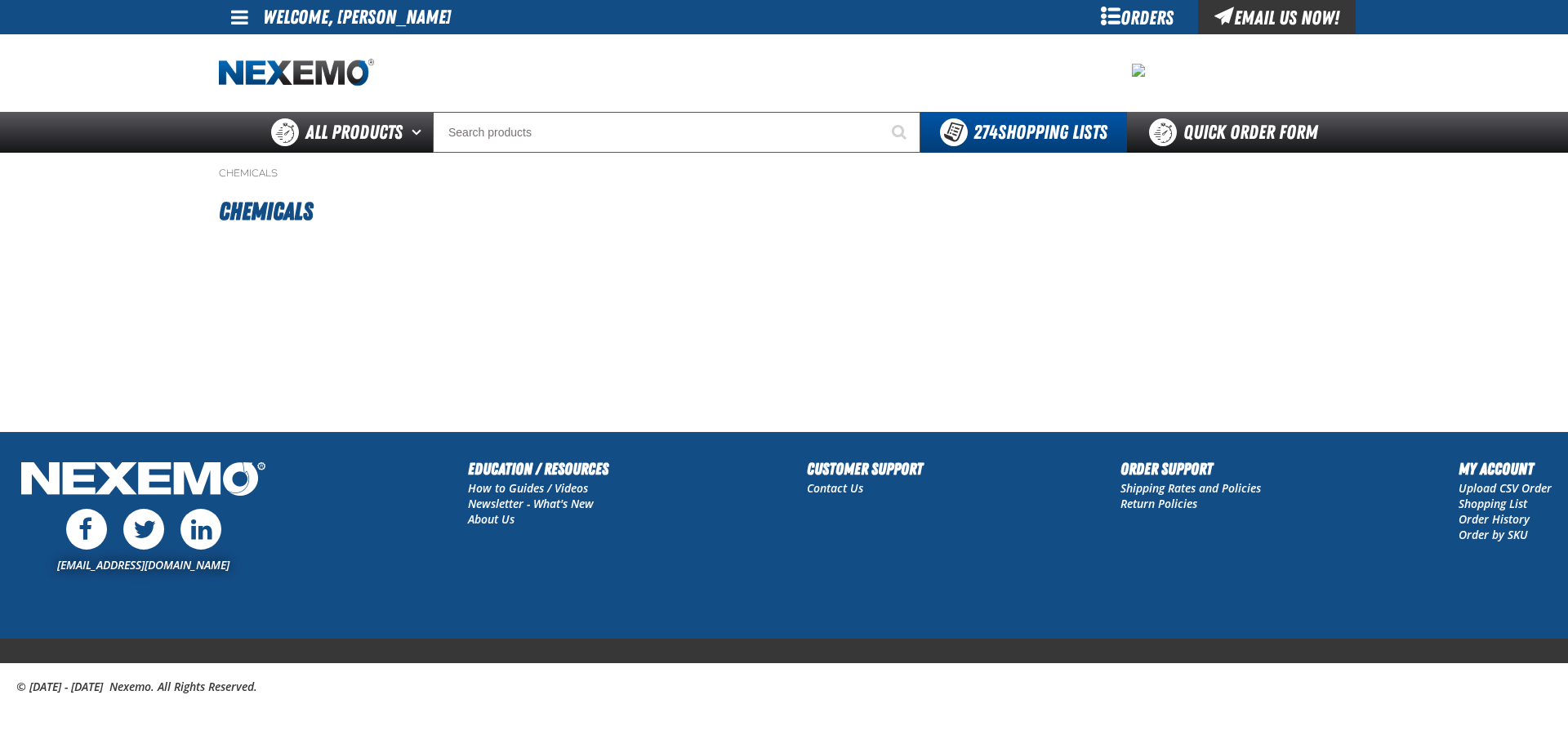
type input "10"
type input "4"
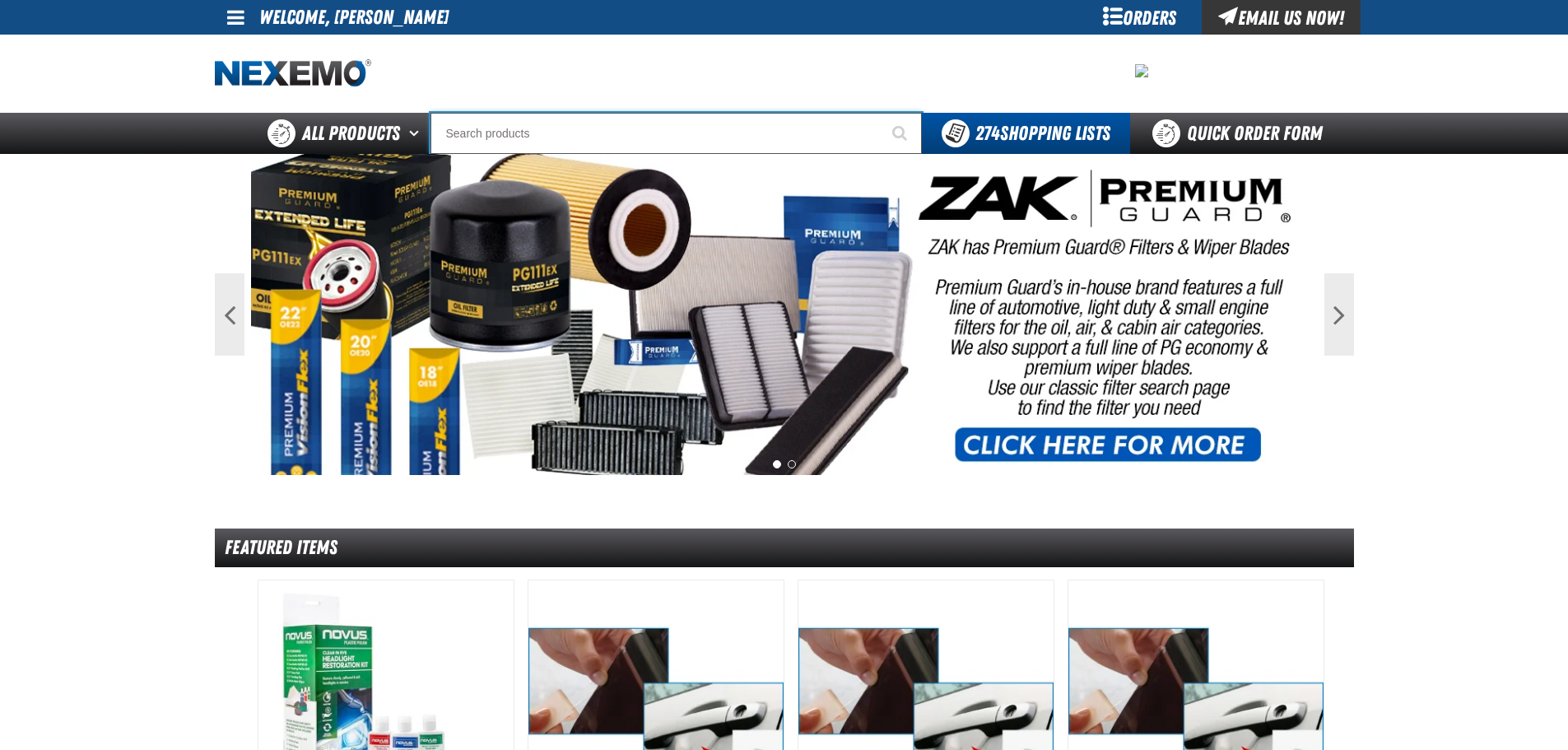
click at [762, 122] on input "Search" at bounding box center [675, 134] width 491 height 41
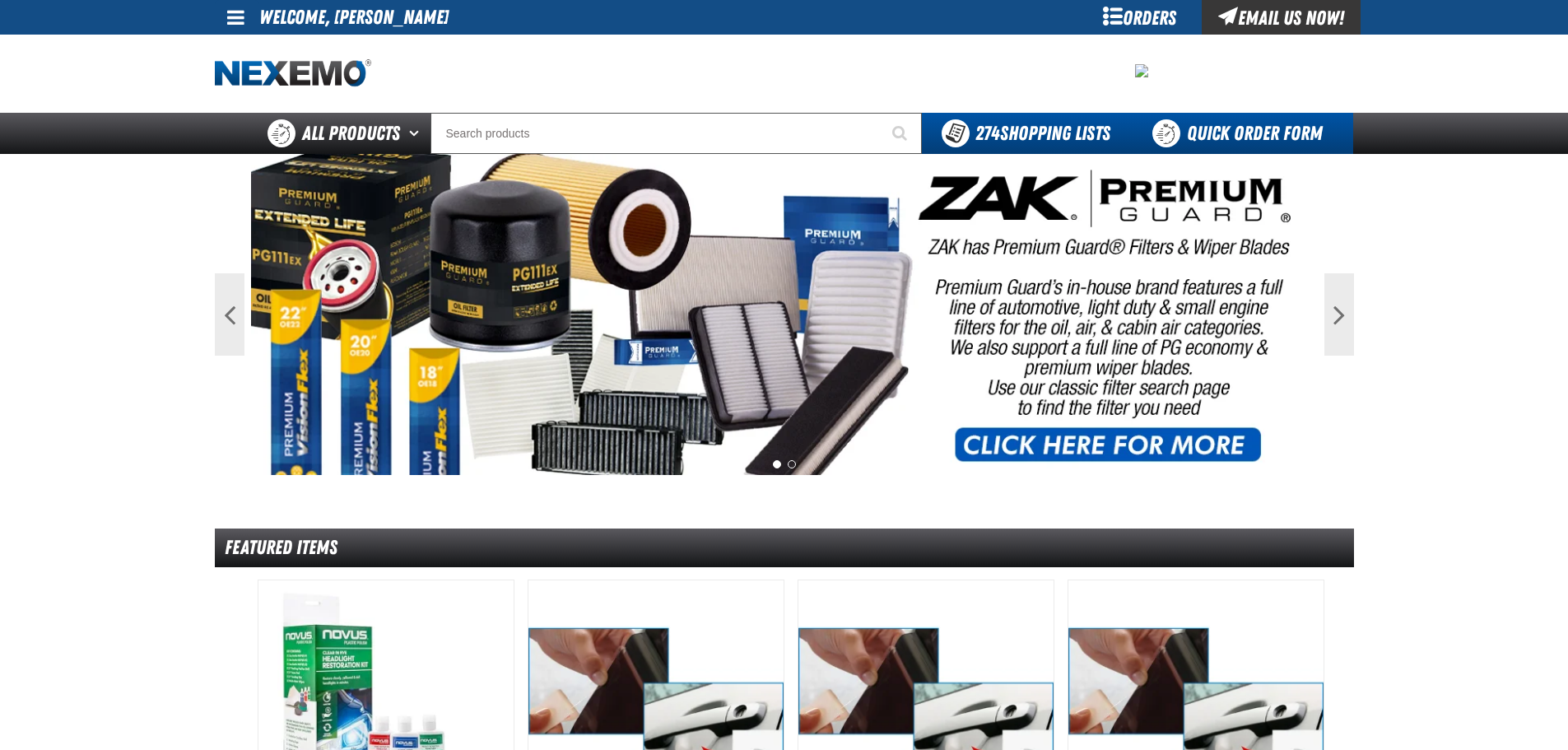
click at [1178, 119] on link "Quick Order Form" at bounding box center [1241, 134] width 223 height 41
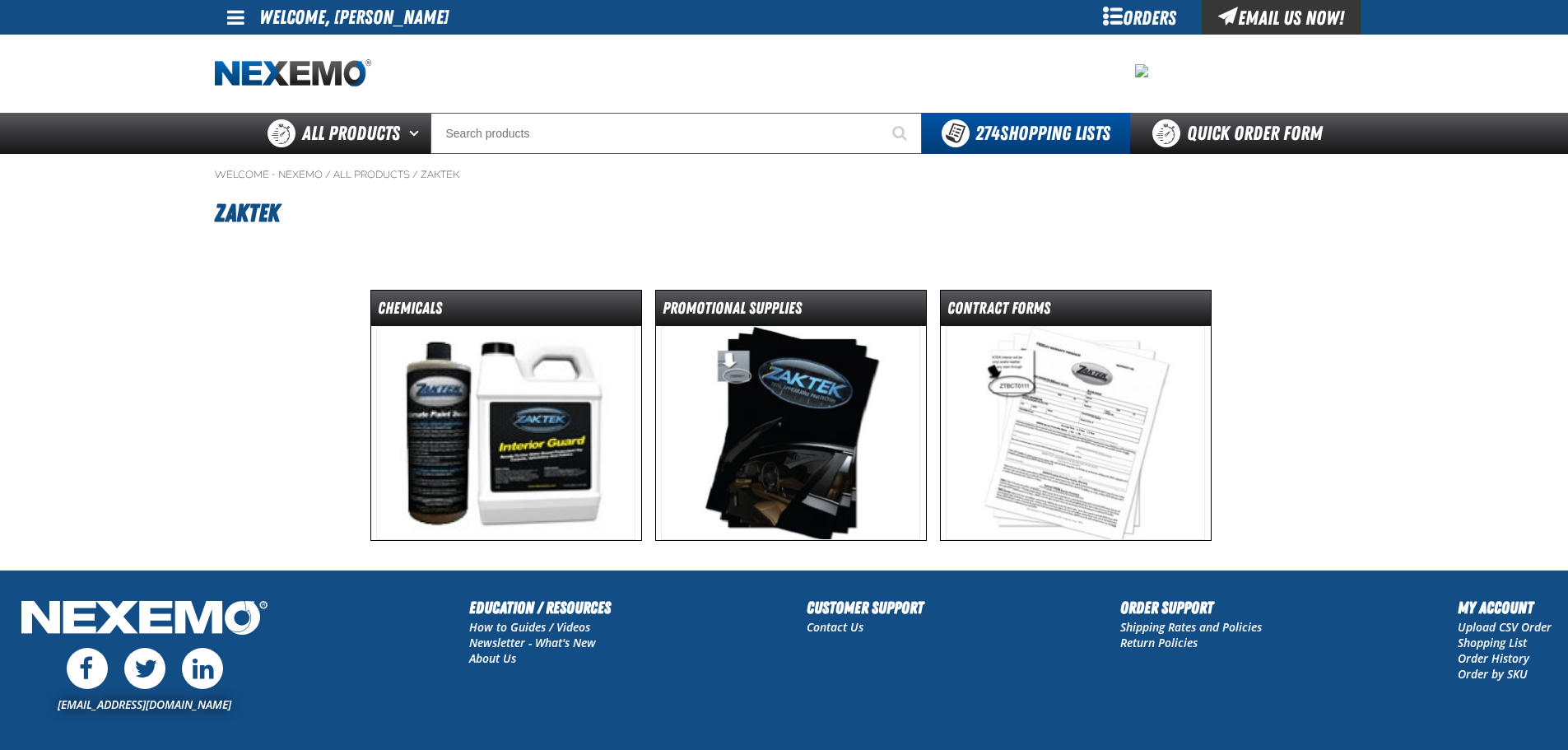
click at [467, 359] on img at bounding box center [506, 433] width 260 height 214
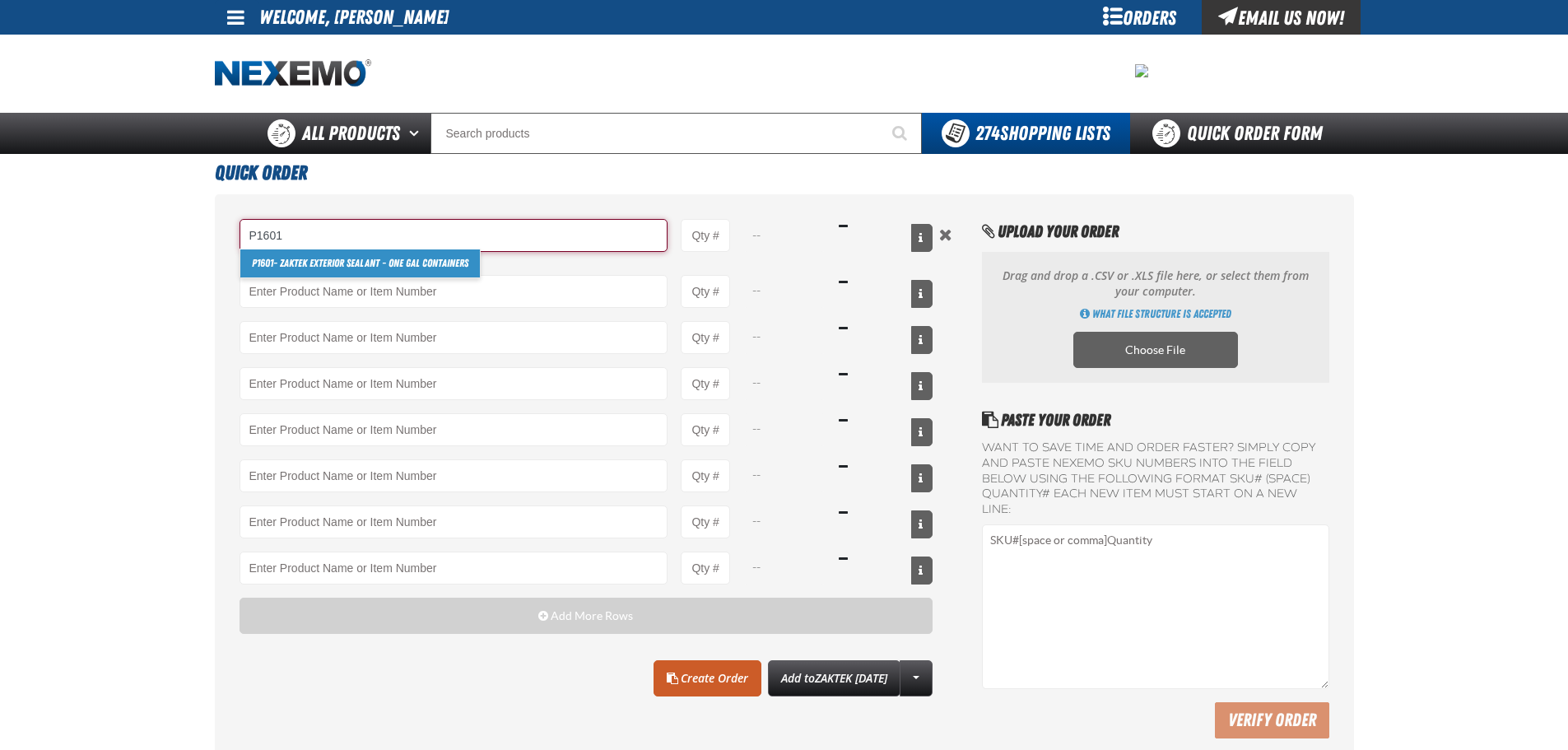
click at [384, 264] on link "P1601 - ZAKTEK Exterior Sealant - One Gal Containers" at bounding box center [360, 263] width 240 height 28
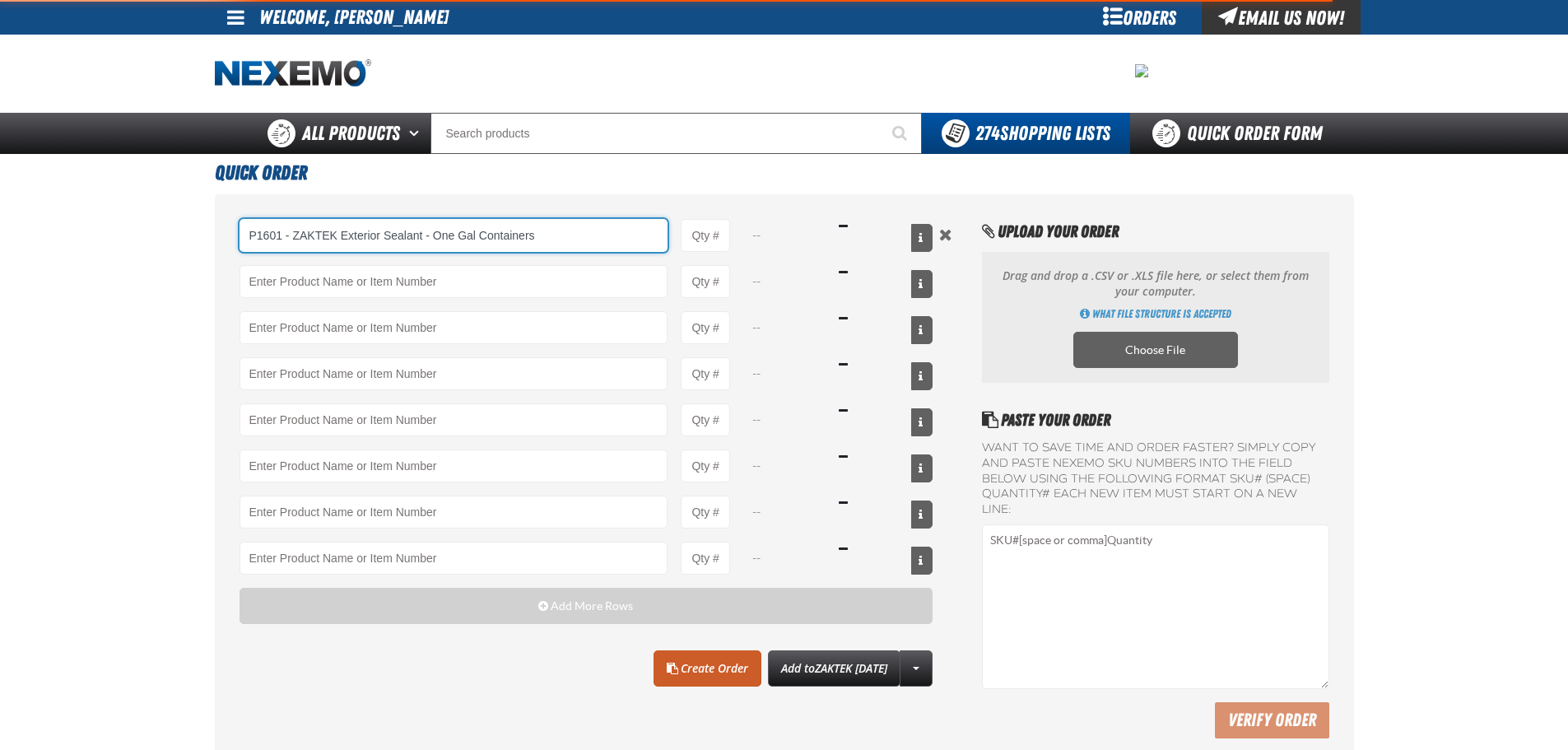
type input "P1601 - ZAKTEK Exterior Sealant - One Gal Containers"
type input "1"
select select "gallon"
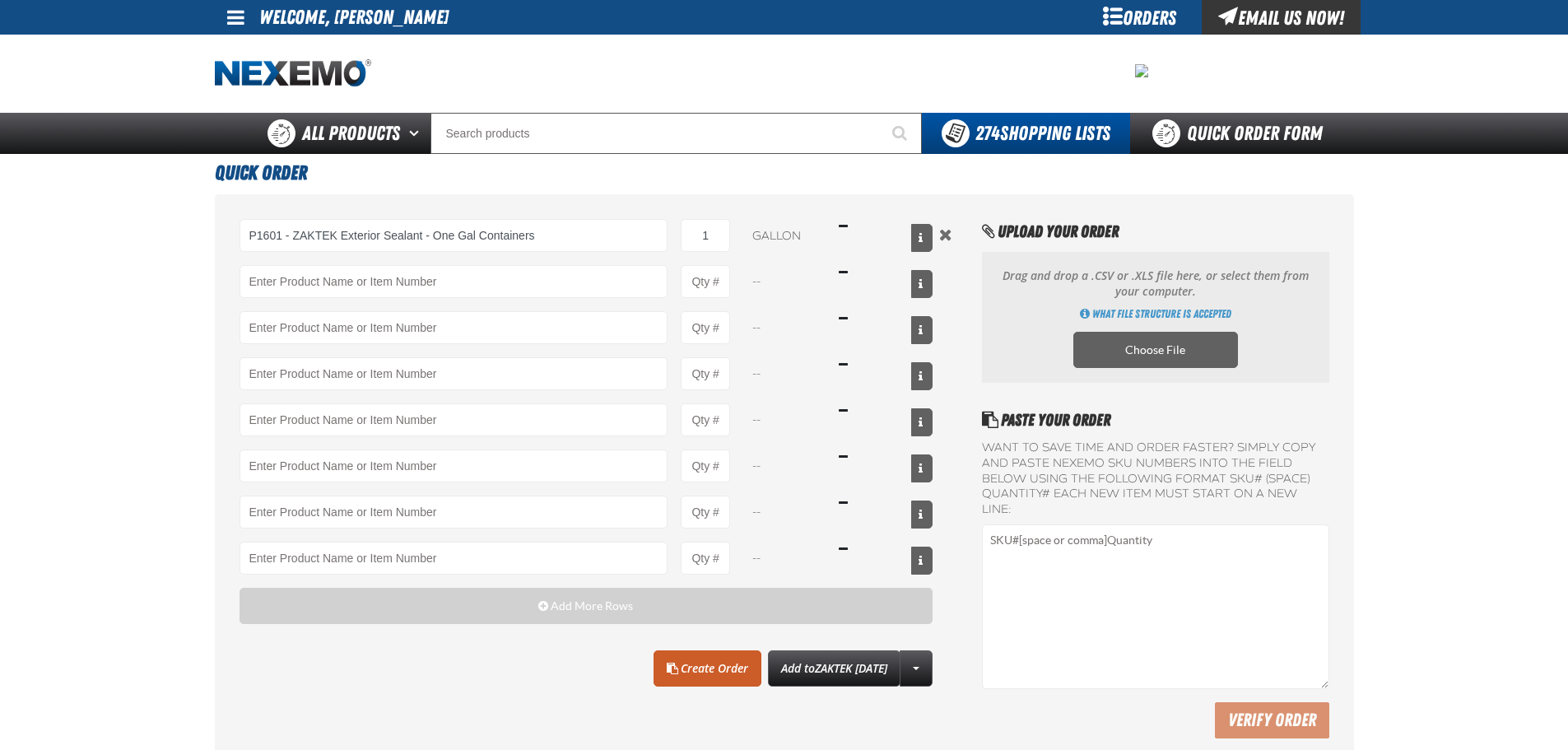
click at [1387, 405] on main "Quick Order P1601 - ZAKTEK Exterior Sealant - One Gal Containers P1601 - ZAKTEK…" at bounding box center [784, 462] width 1568 height 617
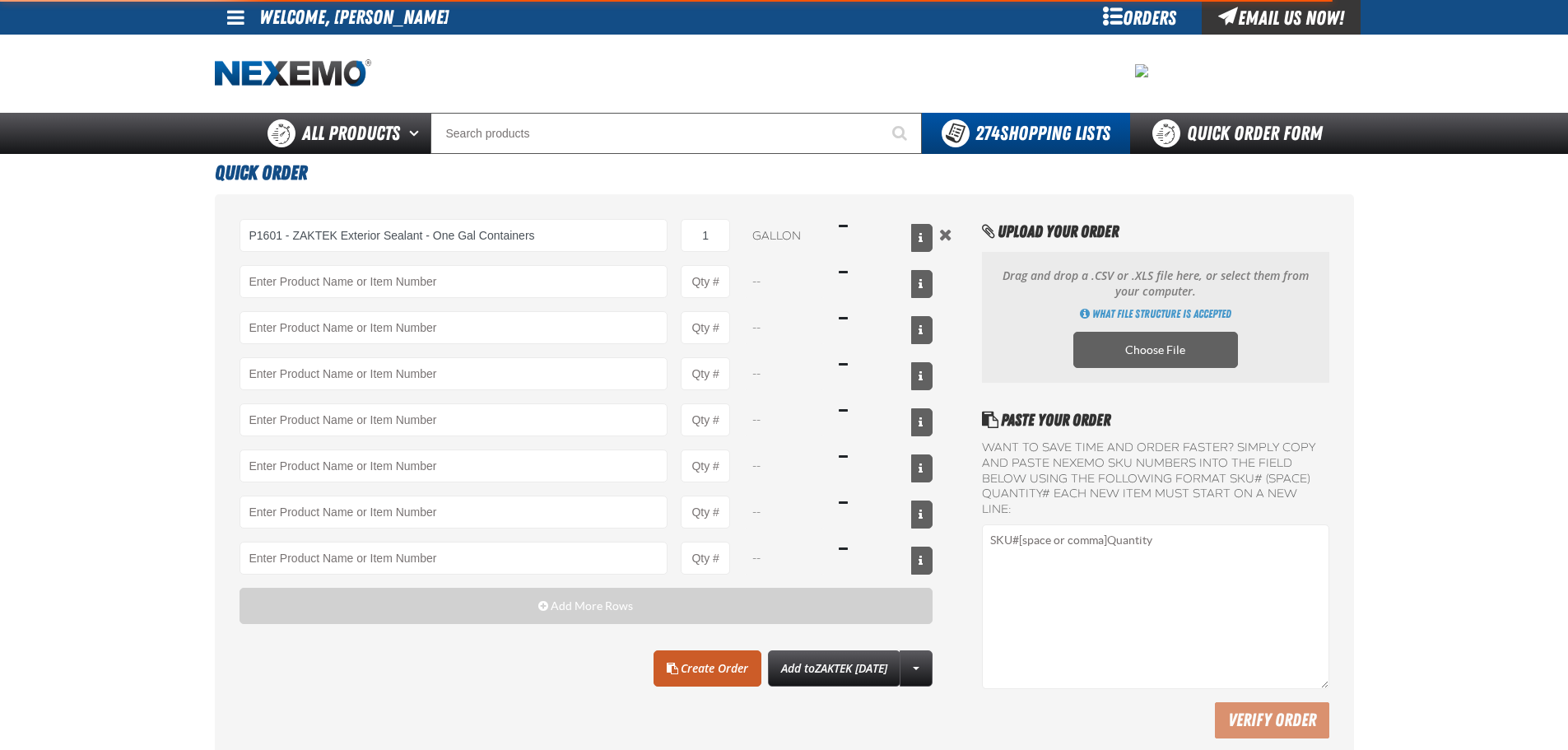
type input "P1601 - ZAKTEK Exterior Sealant - One Gal Containers"
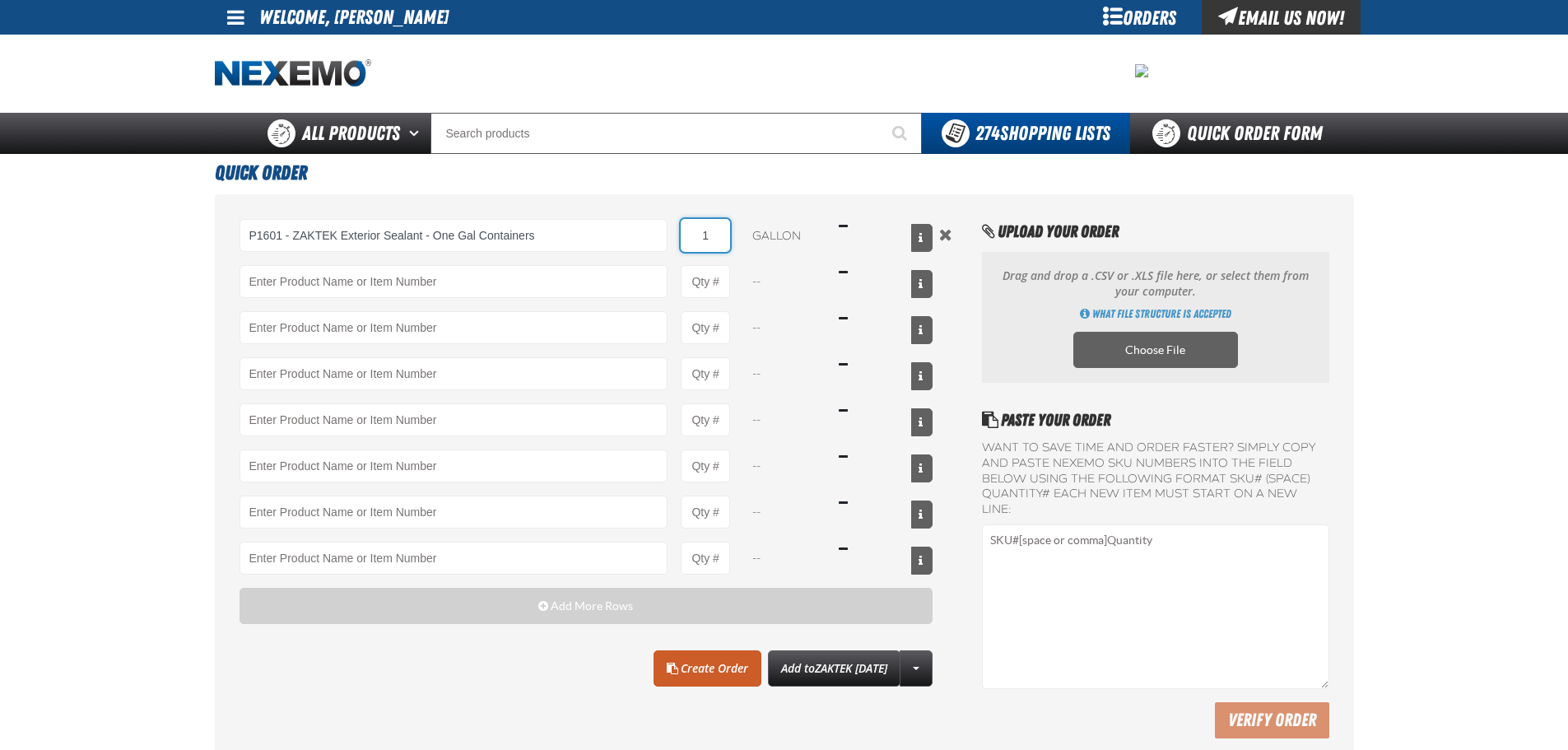
click at [705, 230] on input "1" at bounding box center [705, 235] width 49 height 33
type input "4"
click at [712, 665] on link "Create Order" at bounding box center [708, 668] width 108 height 36
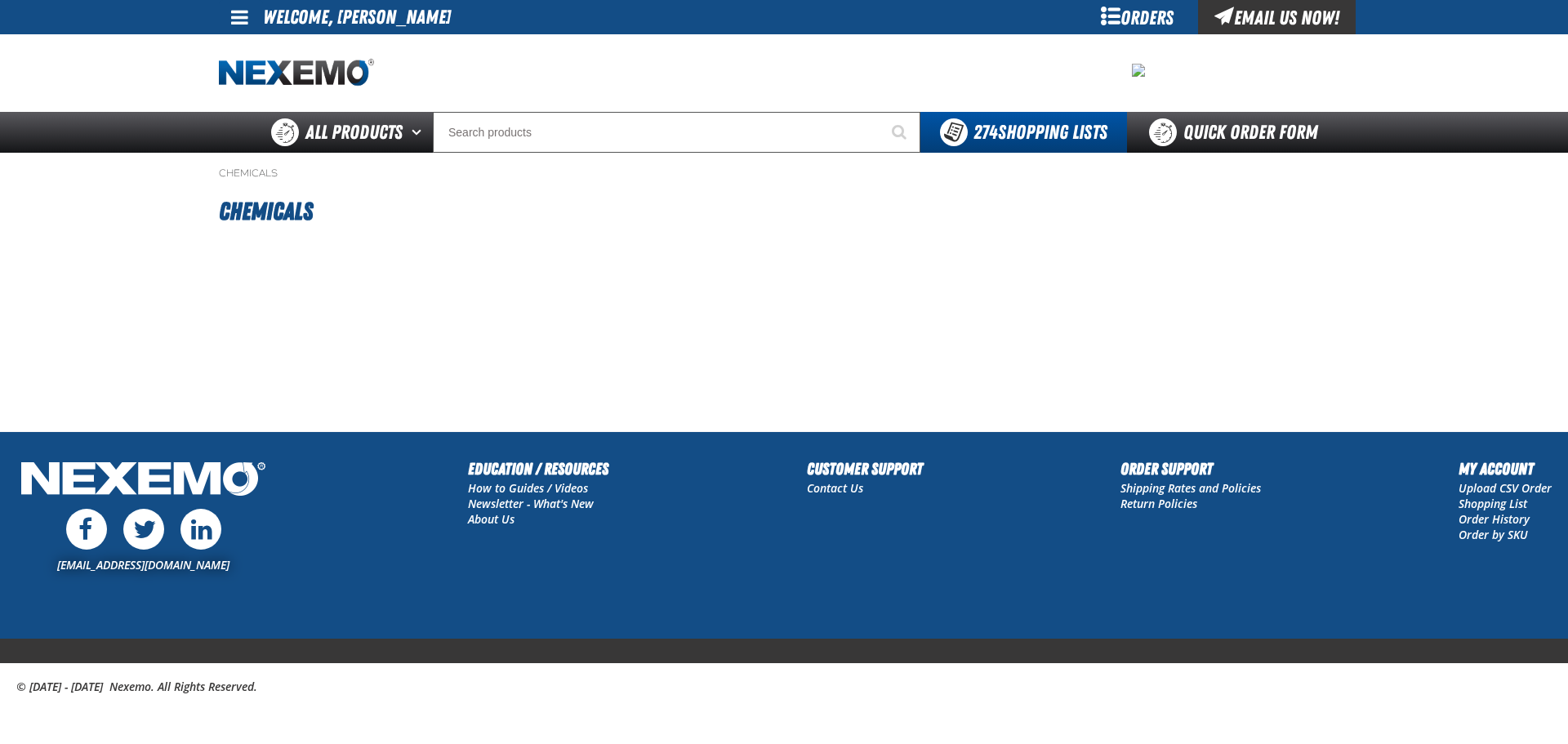
type input "10"
type input "4"
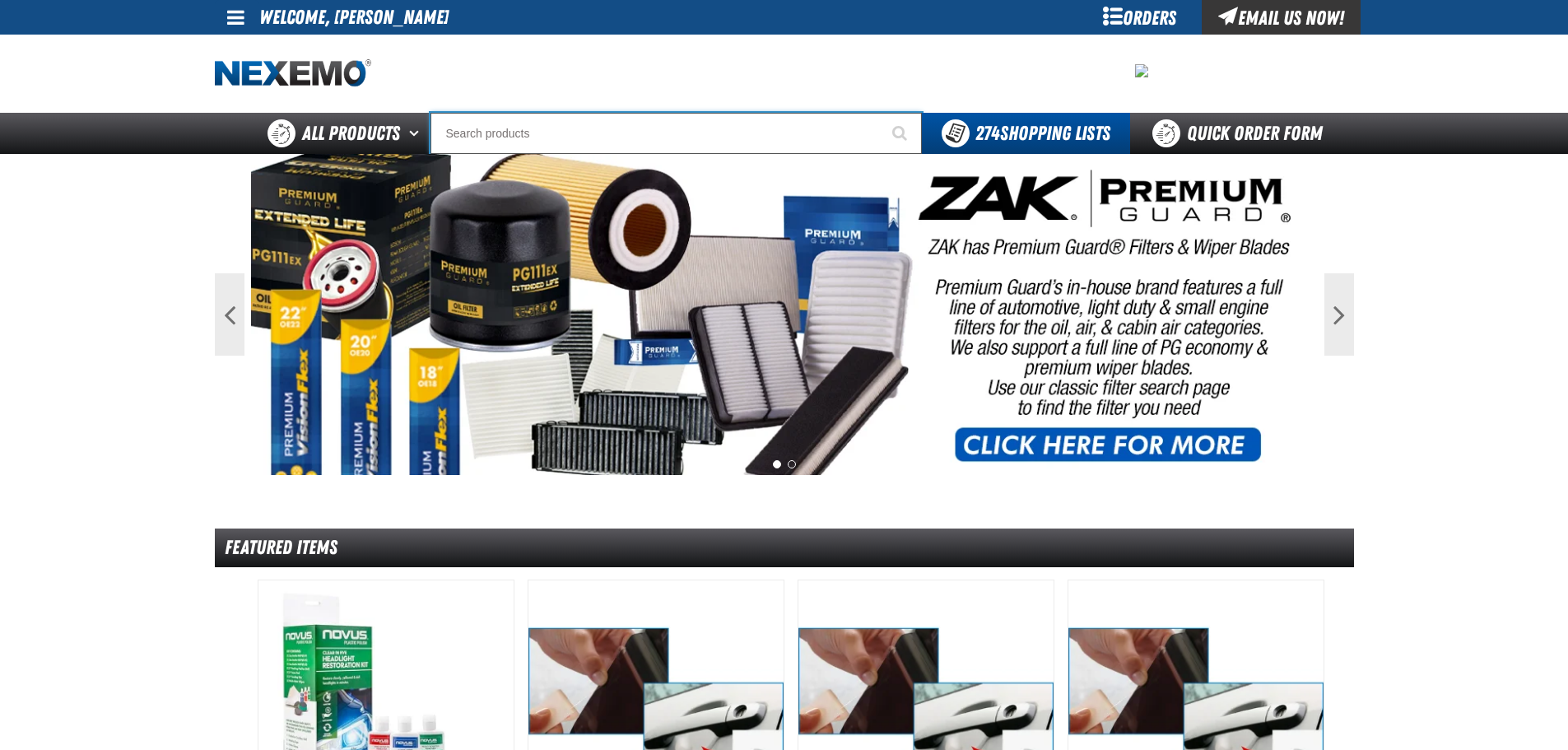
click at [637, 127] on input "Search" at bounding box center [675, 134] width 491 height 41
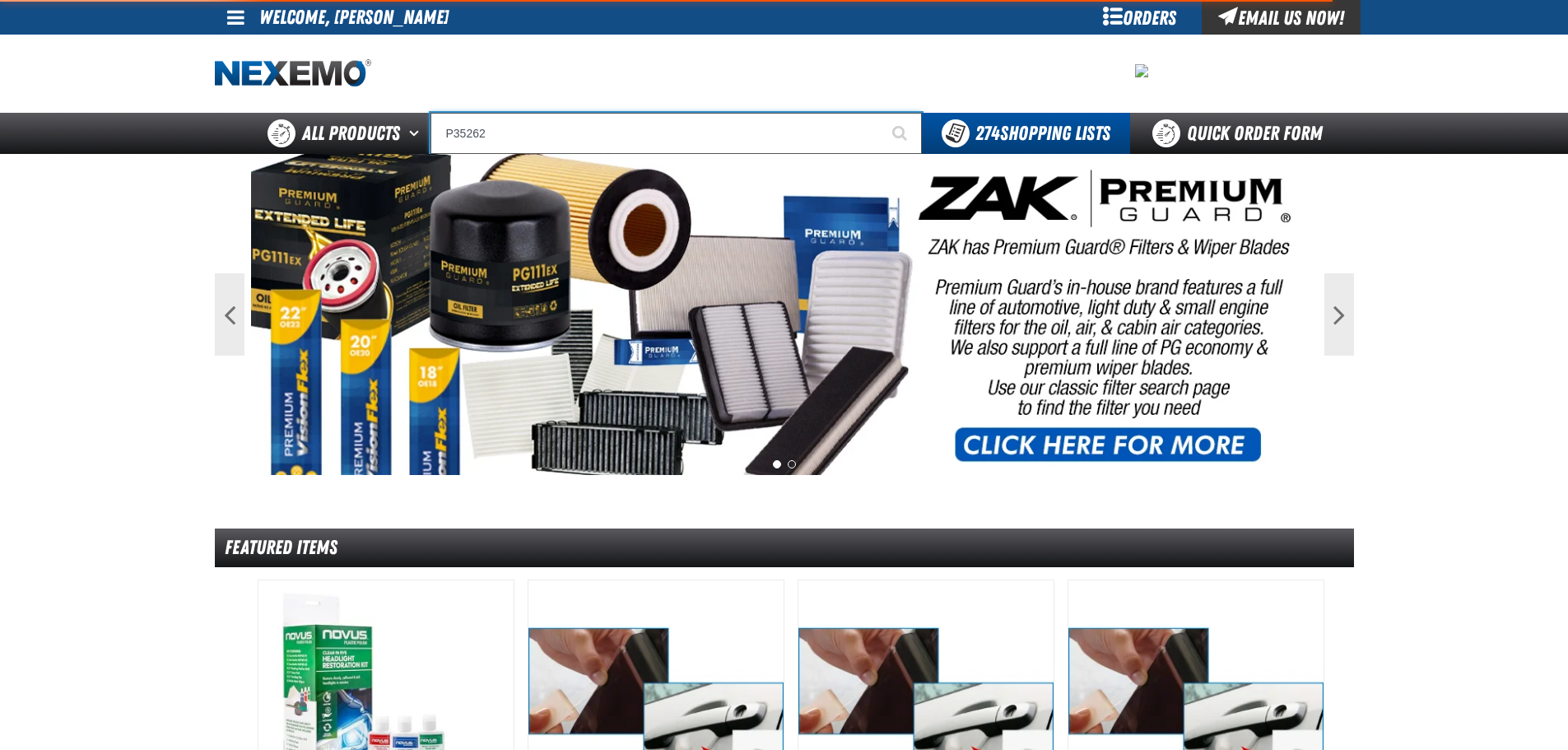
type input "P35262"
click at [881, 113] on button "Start Searching" at bounding box center [902, 134] width 41 height 41
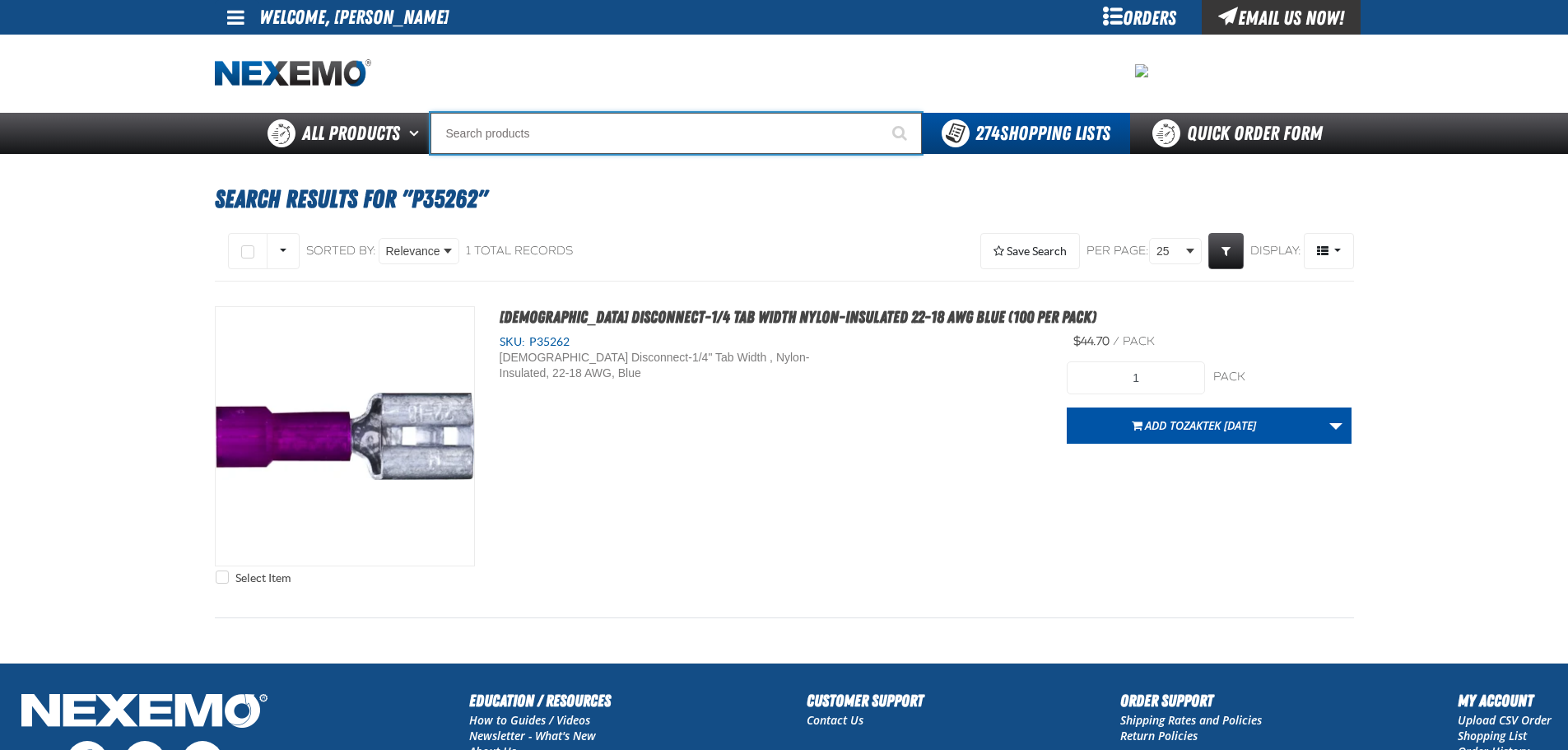
click at [599, 136] on input "Search" at bounding box center [675, 134] width 491 height 41
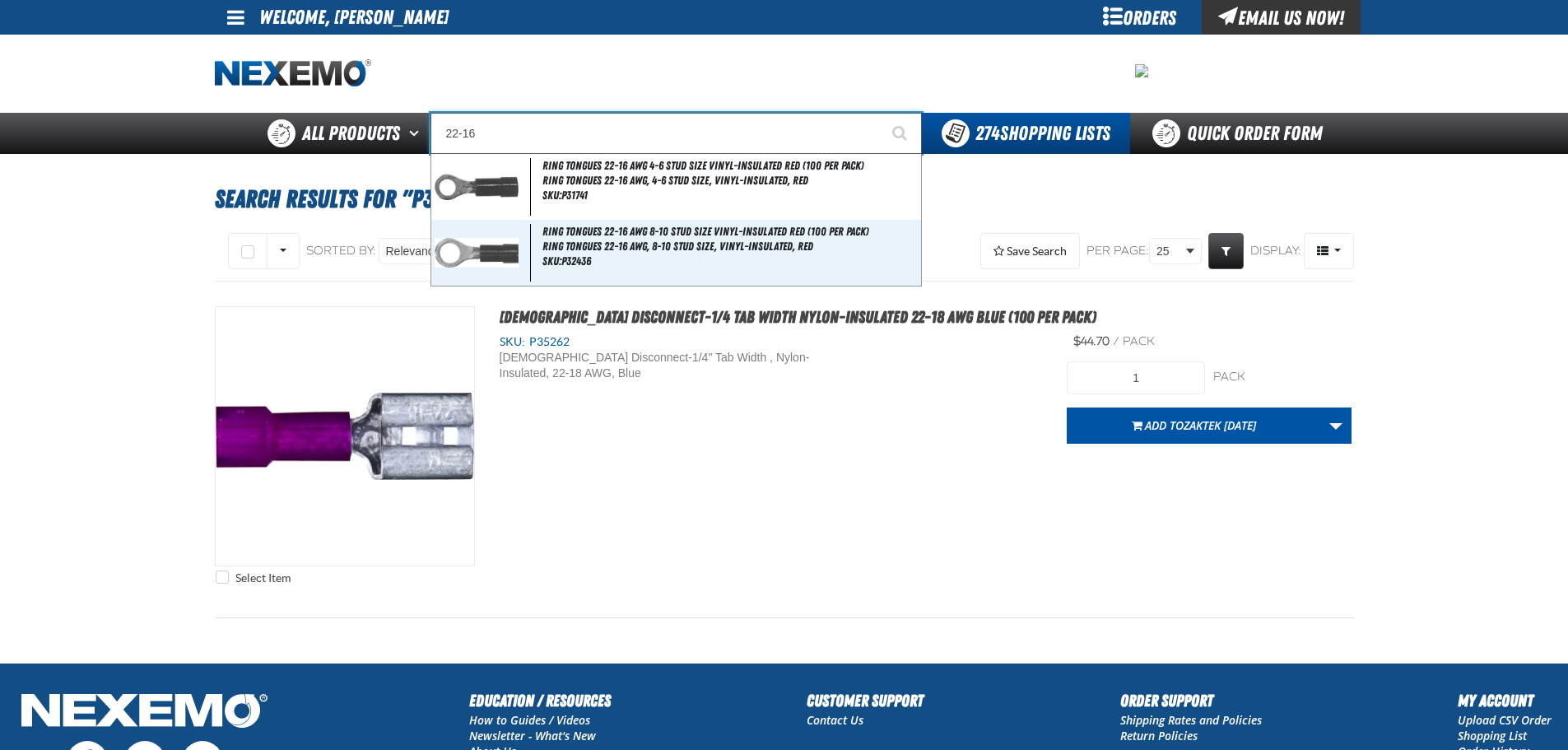
type input "22-16"
click at [881, 113] on button "Start Searching" at bounding box center [902, 134] width 41 height 41
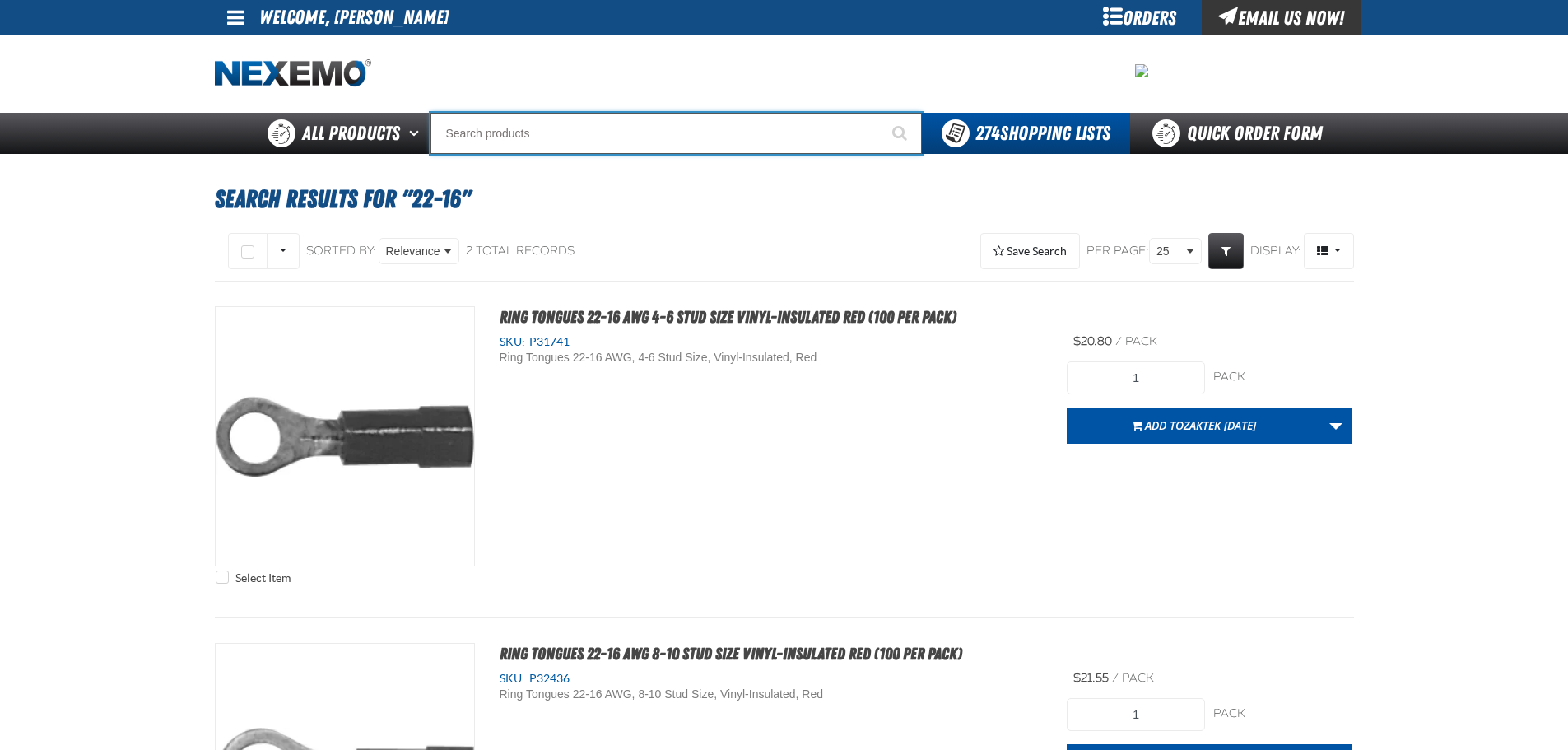
click at [650, 134] on input "Search" at bounding box center [675, 134] width 491 height 41
type input "P"
type input "Perfect P Series 0.25-ounce Lead Wheel Weight"
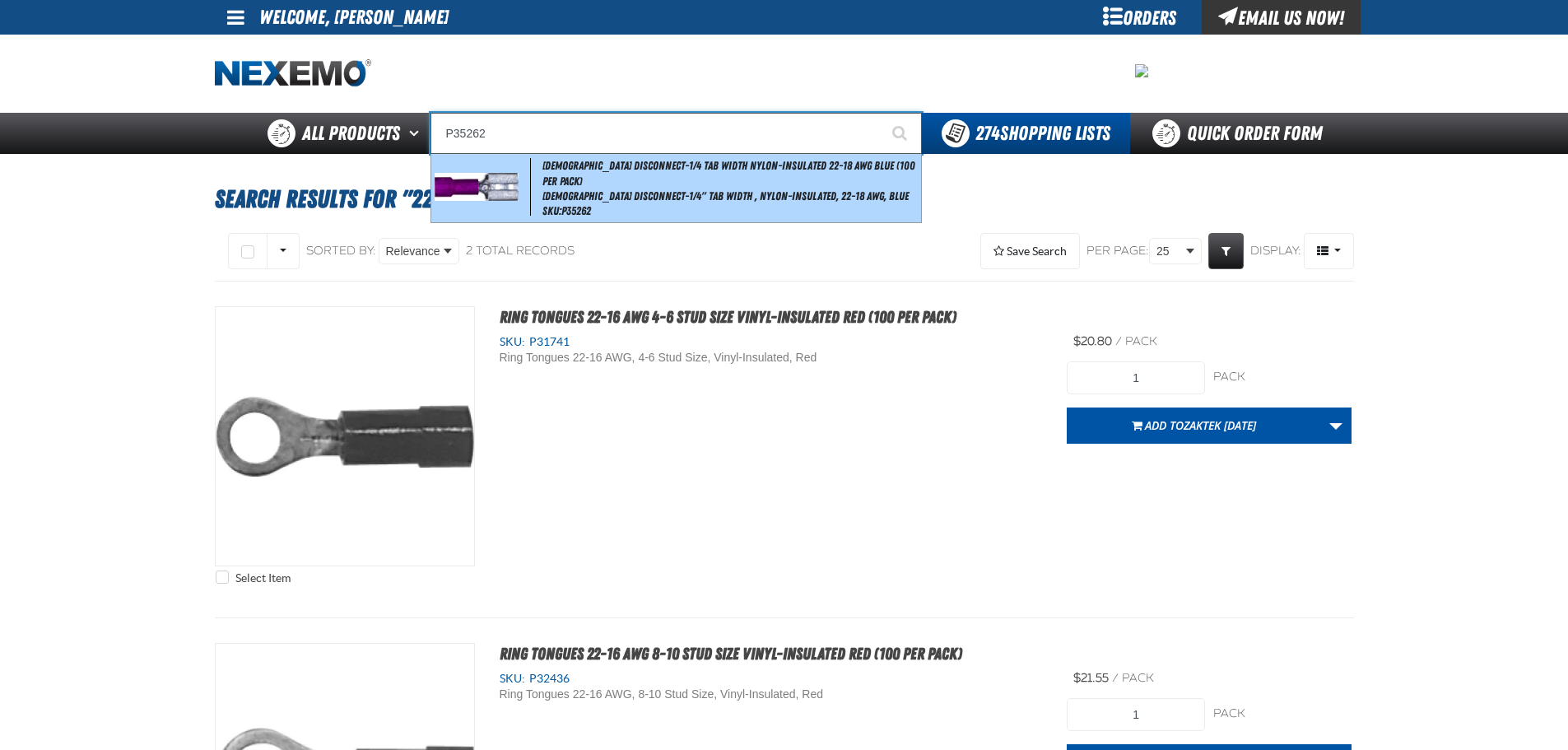
click at [641, 167] on span "Female Disconnect-1/4 Tab Width Nylon-Insulated 22-18 AWG Blue (100 per pack)" at bounding box center [728, 173] width 373 height 29
type input "Female Disconnect-1/4 Tab Width Nylon-Insulated 22-18 AWG Blue (100 per pack)"
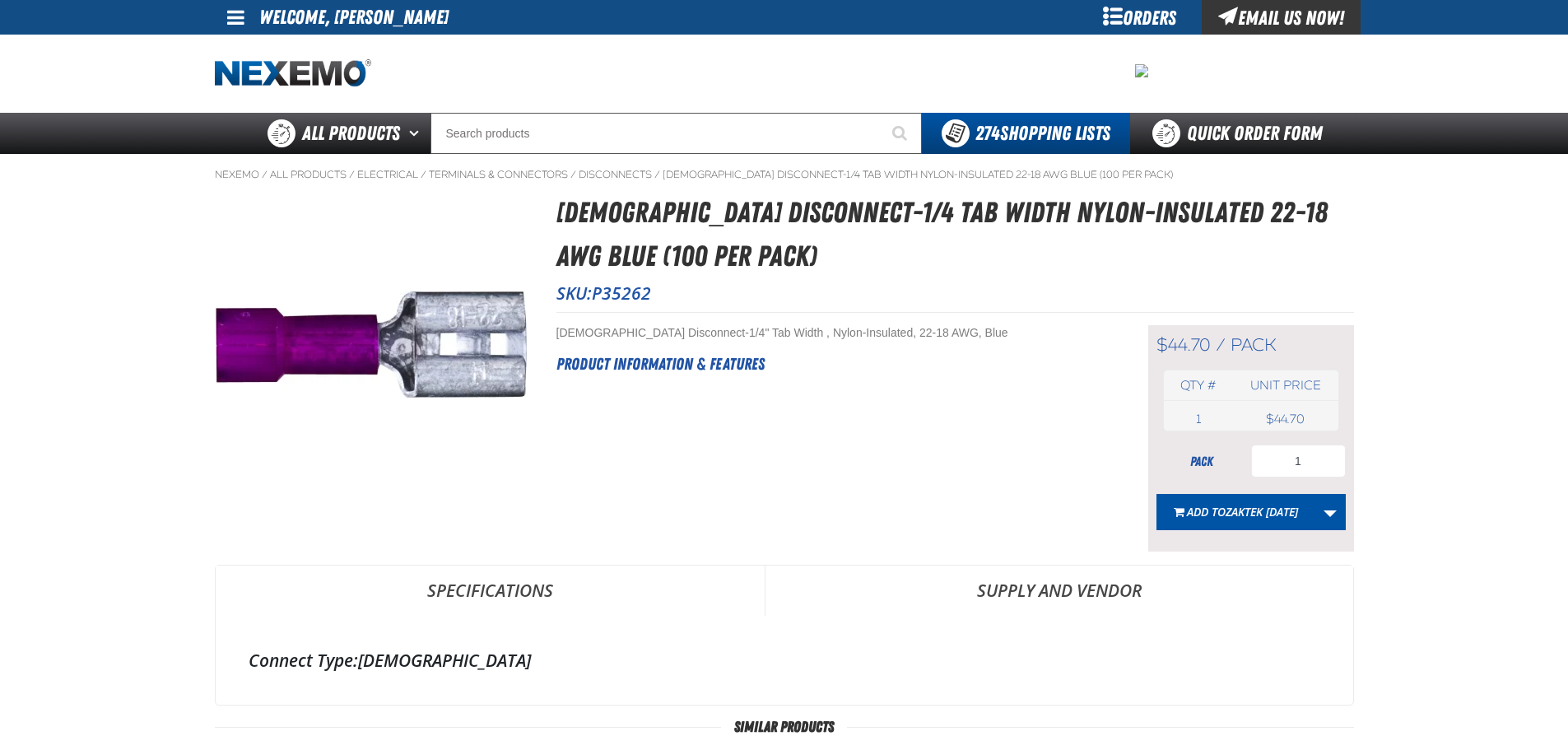
scroll to position [83, 0]
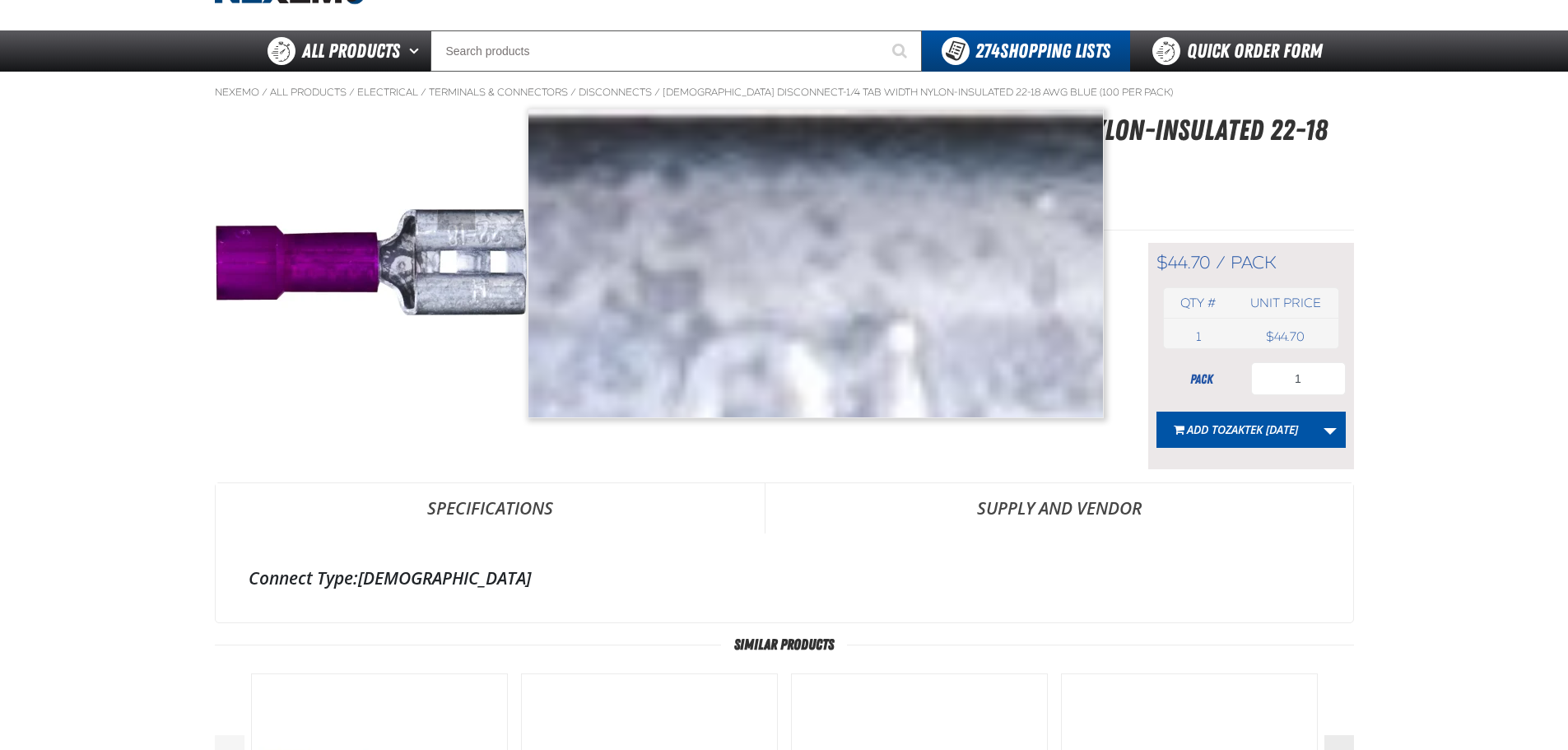
click at [456, 212] on img at bounding box center [371, 262] width 311 height 106
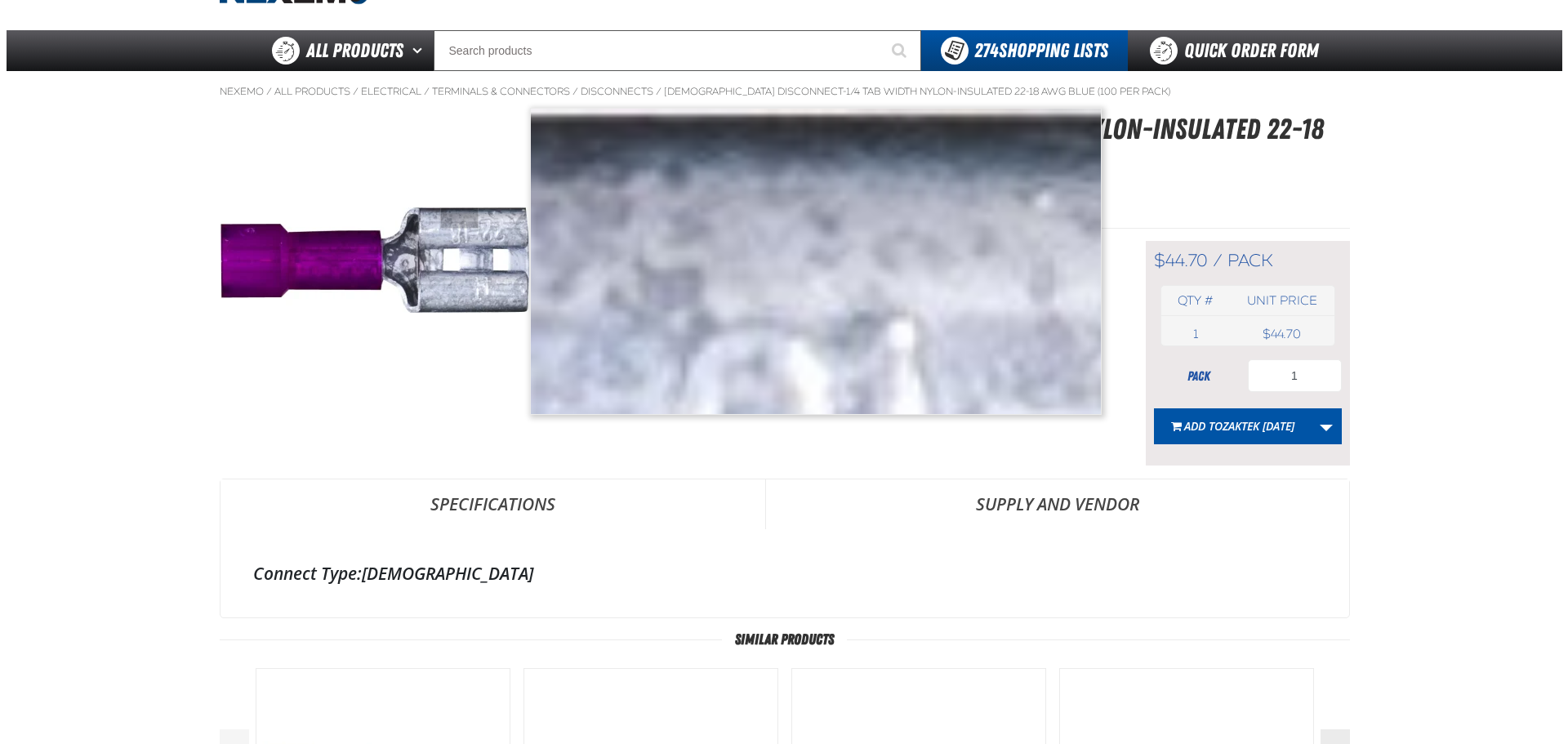
scroll to position [0, 0]
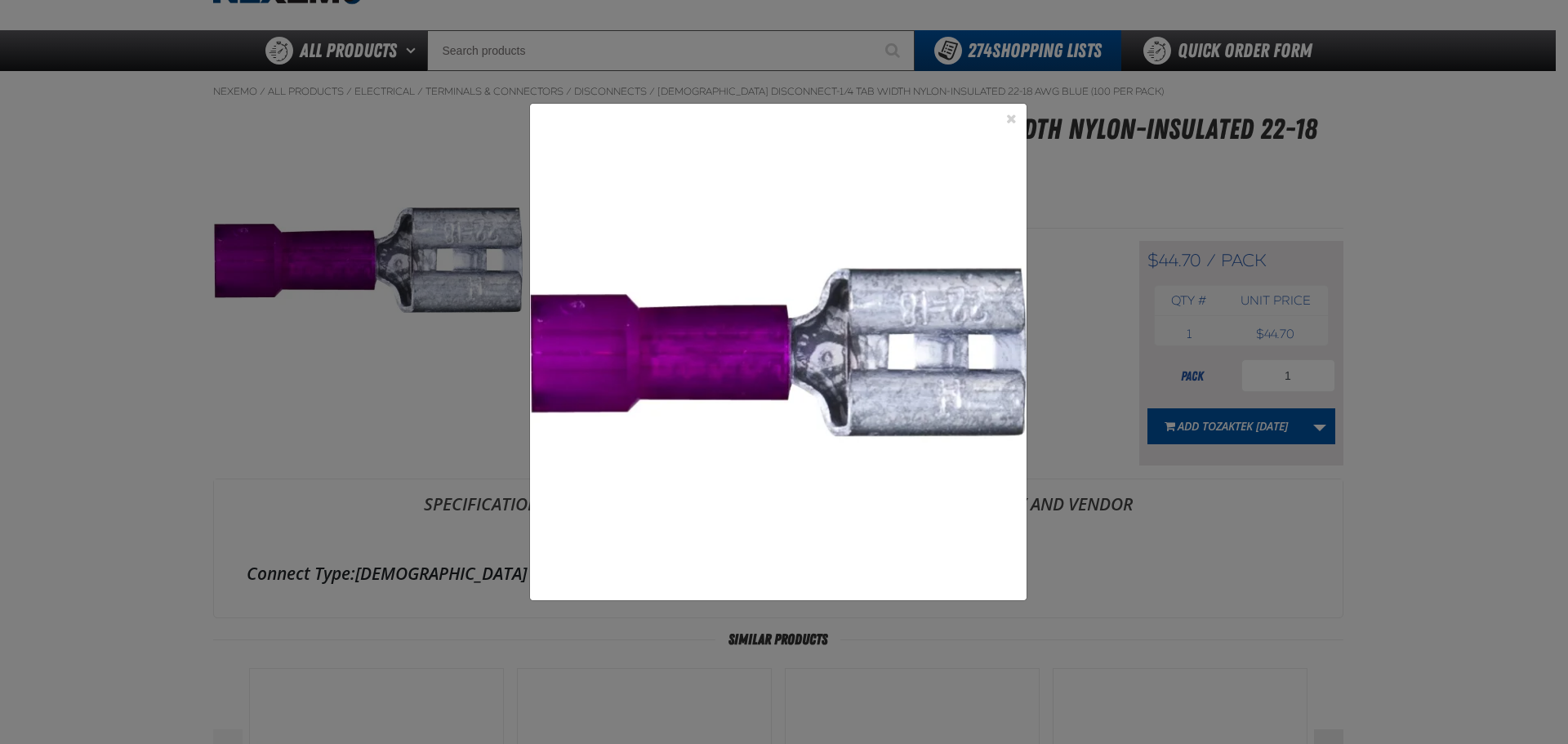
click at [1068, 354] on div "1" at bounding box center [784, 372] width 1568 height 744
click at [1229, 203] on div "1" at bounding box center [784, 372] width 1568 height 744
